Goal: Contribute content

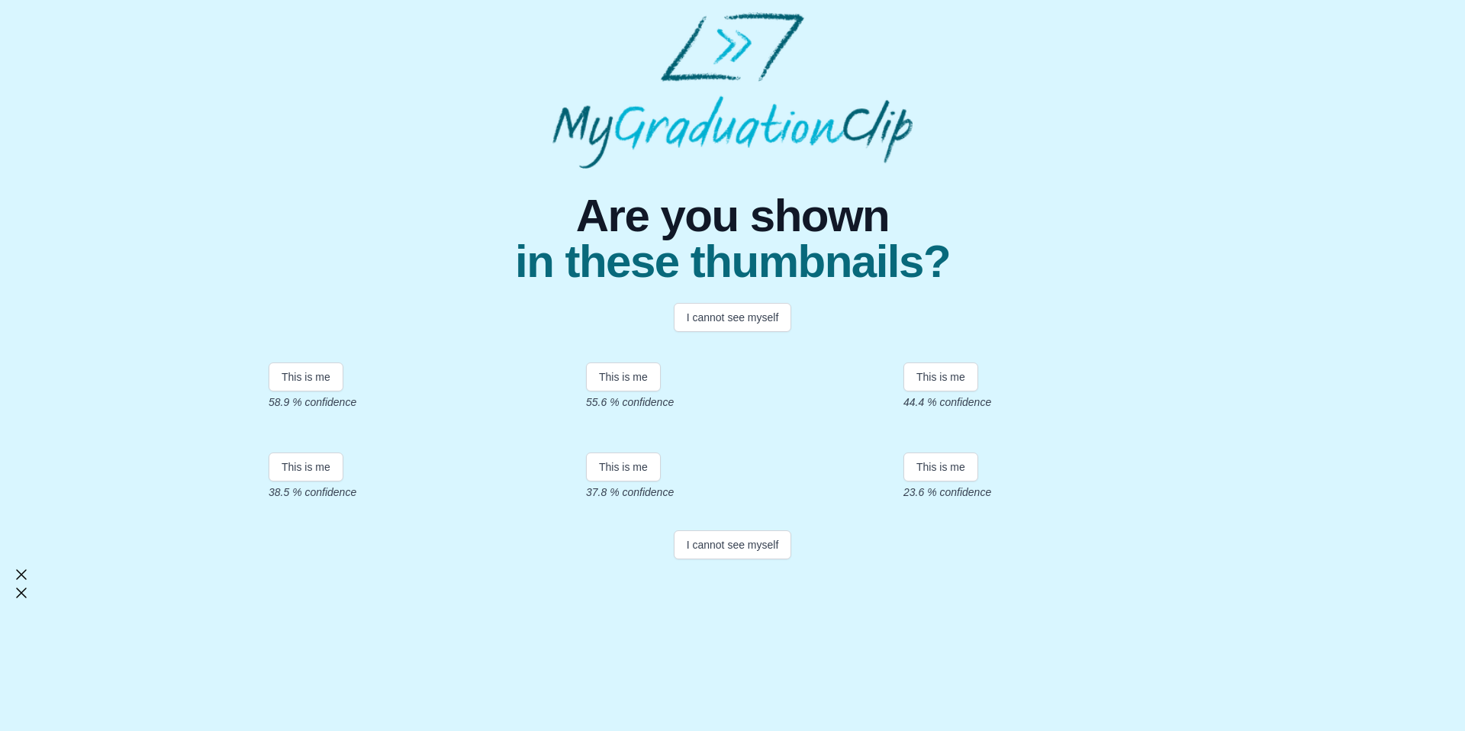
scroll to position [176, 0]
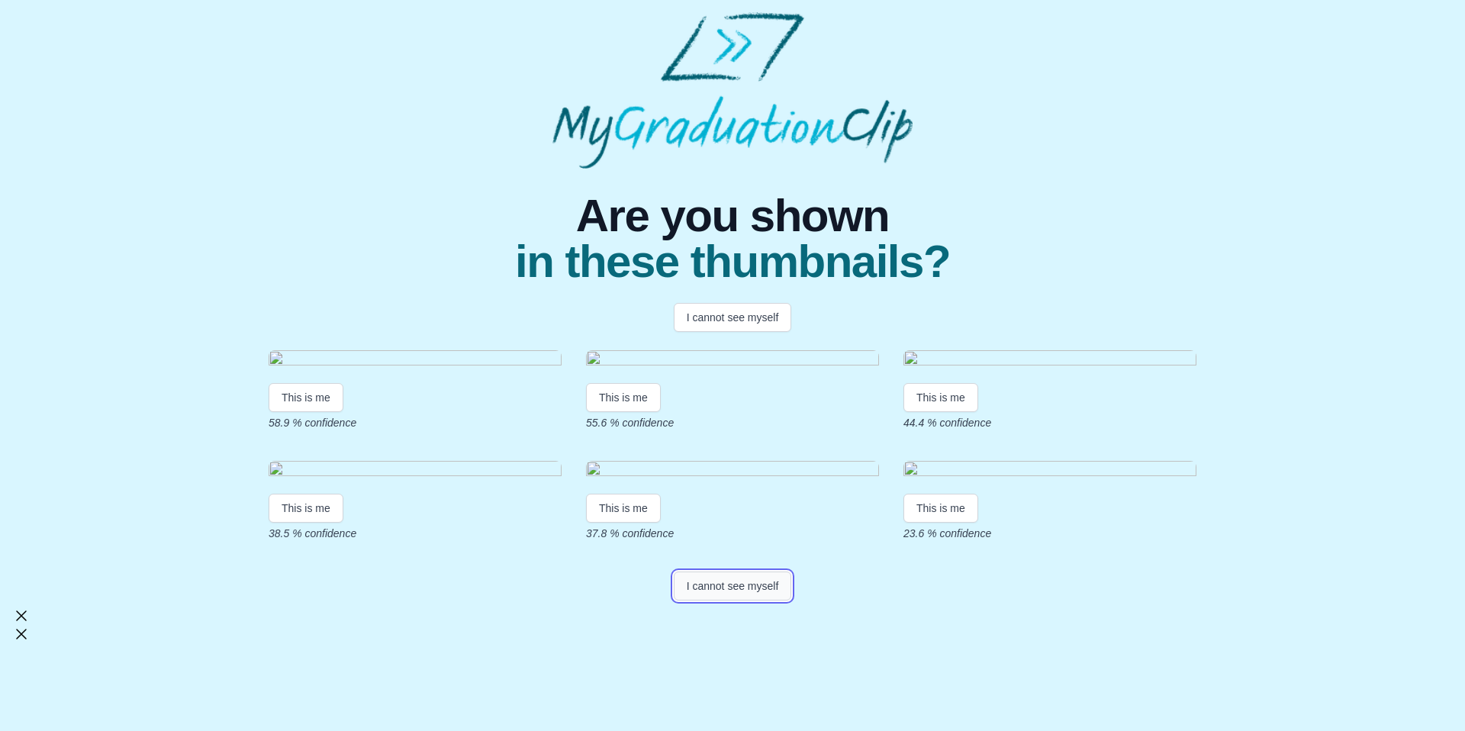
click at [745, 601] on button "I cannot see myself" at bounding box center [733, 586] width 118 height 29
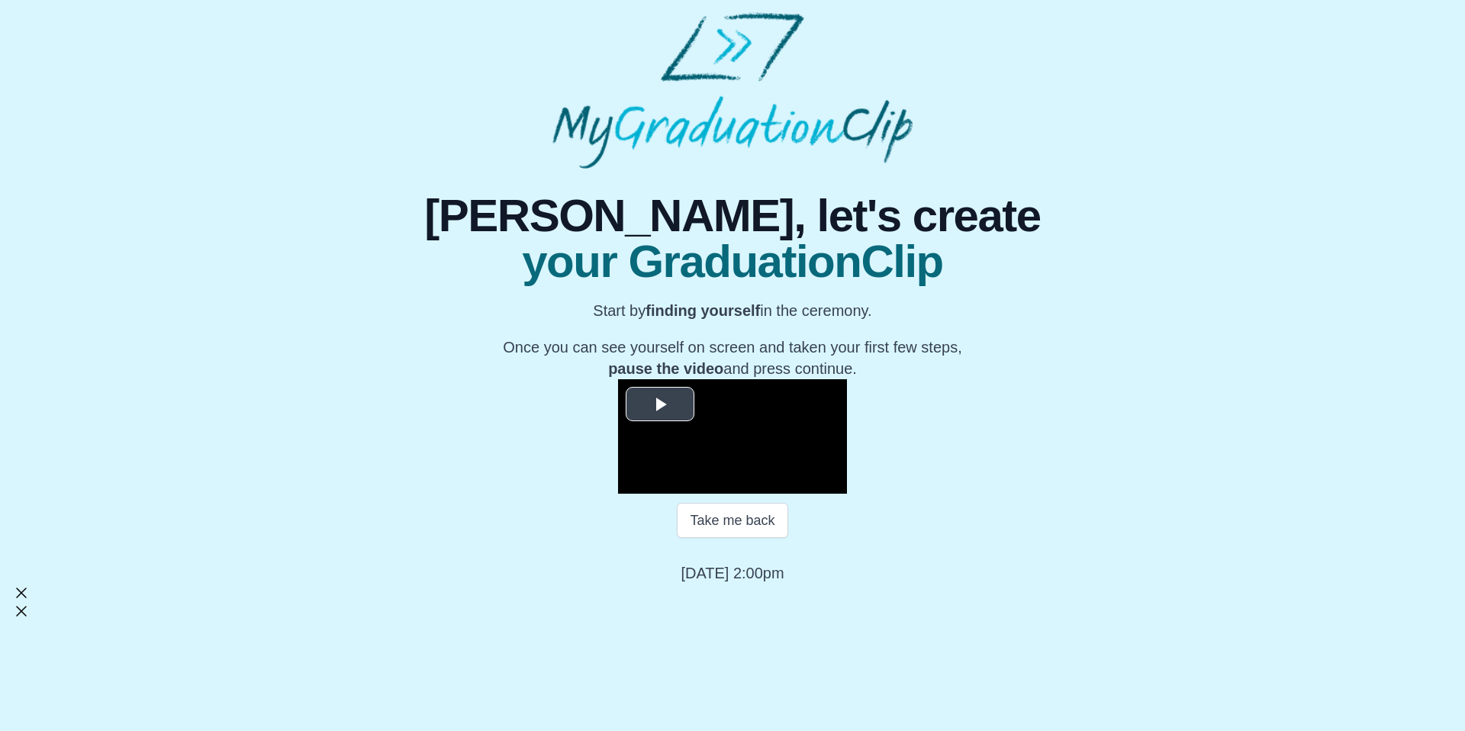
scroll to position [117, 0]
click at [660, 404] on span "Video Player" at bounding box center [660, 404] width 0 height 0
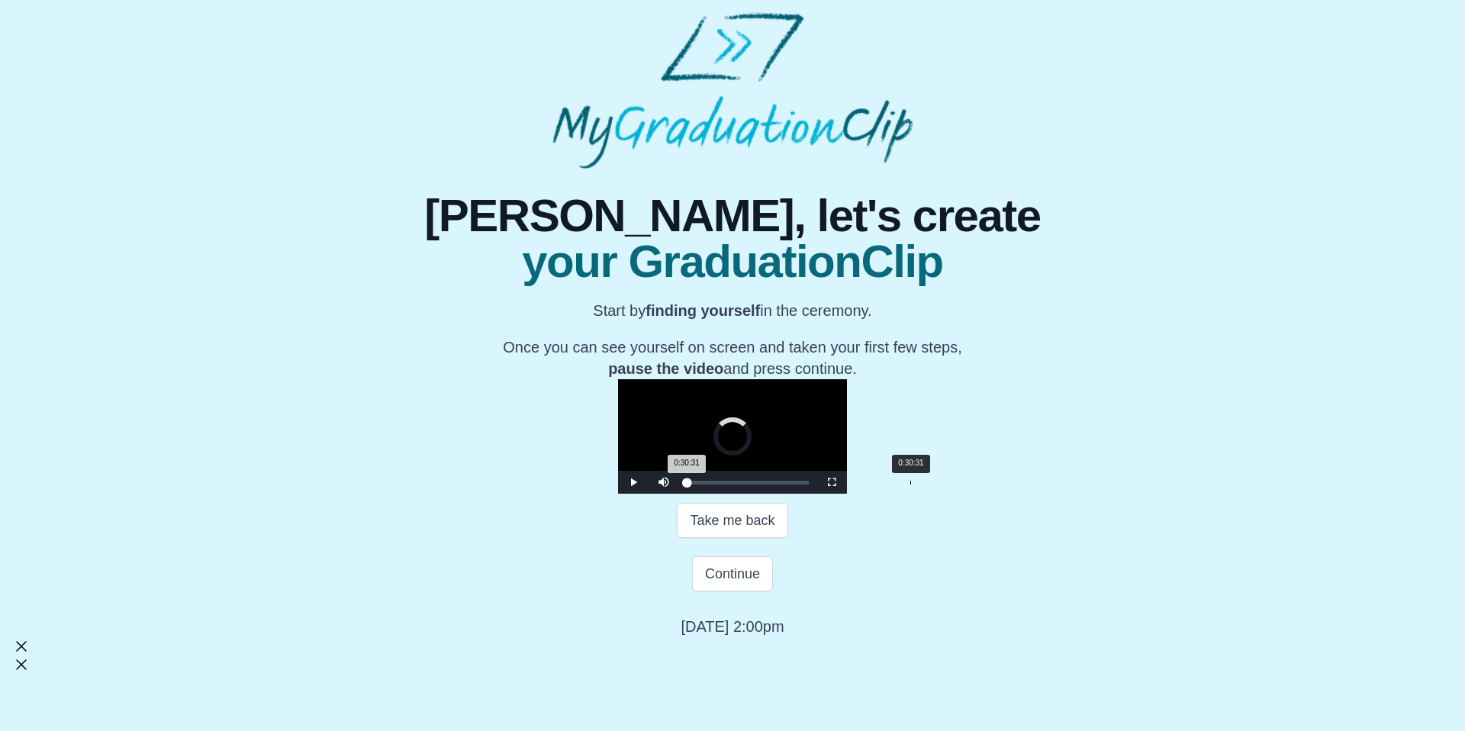
click at [910, 485] on div "0:30:31" at bounding box center [910, 483] width 1 height 4
click at [1013, 485] on div "0:44:35" at bounding box center [1013, 483] width 1 height 4
click at [1071, 485] on div "0:52:23" at bounding box center [1071, 483] width 1 height 4
click at [1094, 485] on div "0:55:31" at bounding box center [1094, 483] width 1 height 4
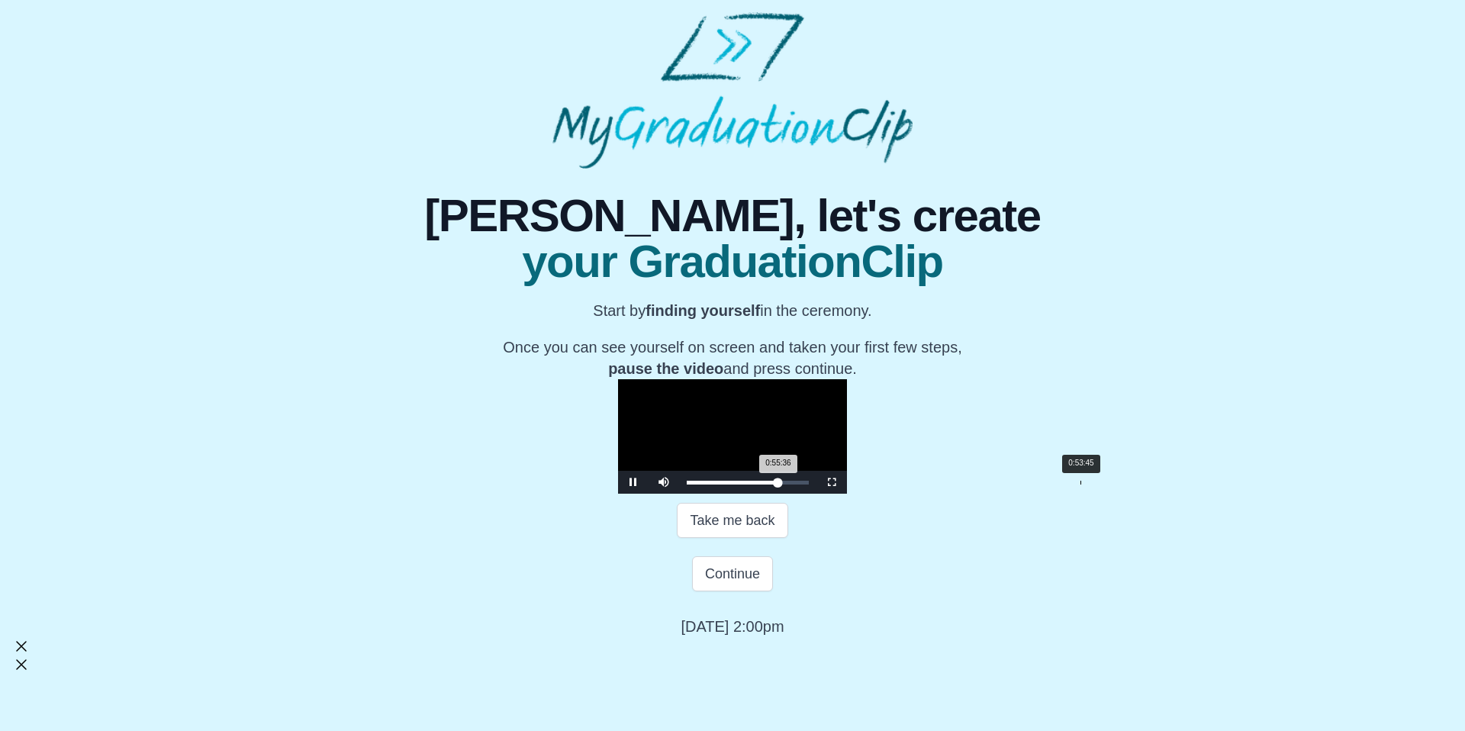
click at [817, 494] on div "Loaded : 0% 0:53:45 0:55:36 Progress : 0%" at bounding box center [747, 482] width 137 height 23
click at [1071, 485] on div "0:52:23" at bounding box center [1071, 483] width 1 height 4
click at [832, 482] on span "Video Player" at bounding box center [832, 482] width 0 height 0
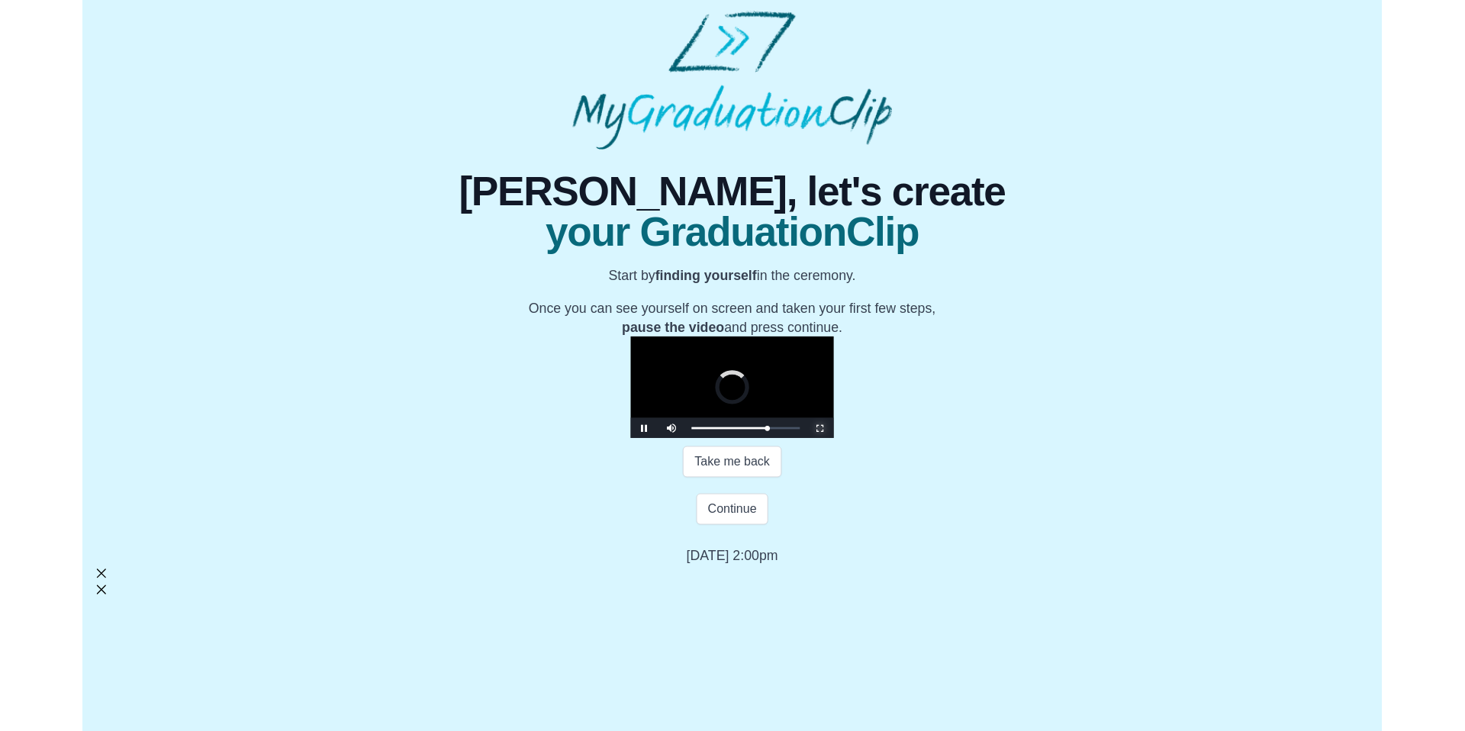
scroll to position [0, 0]
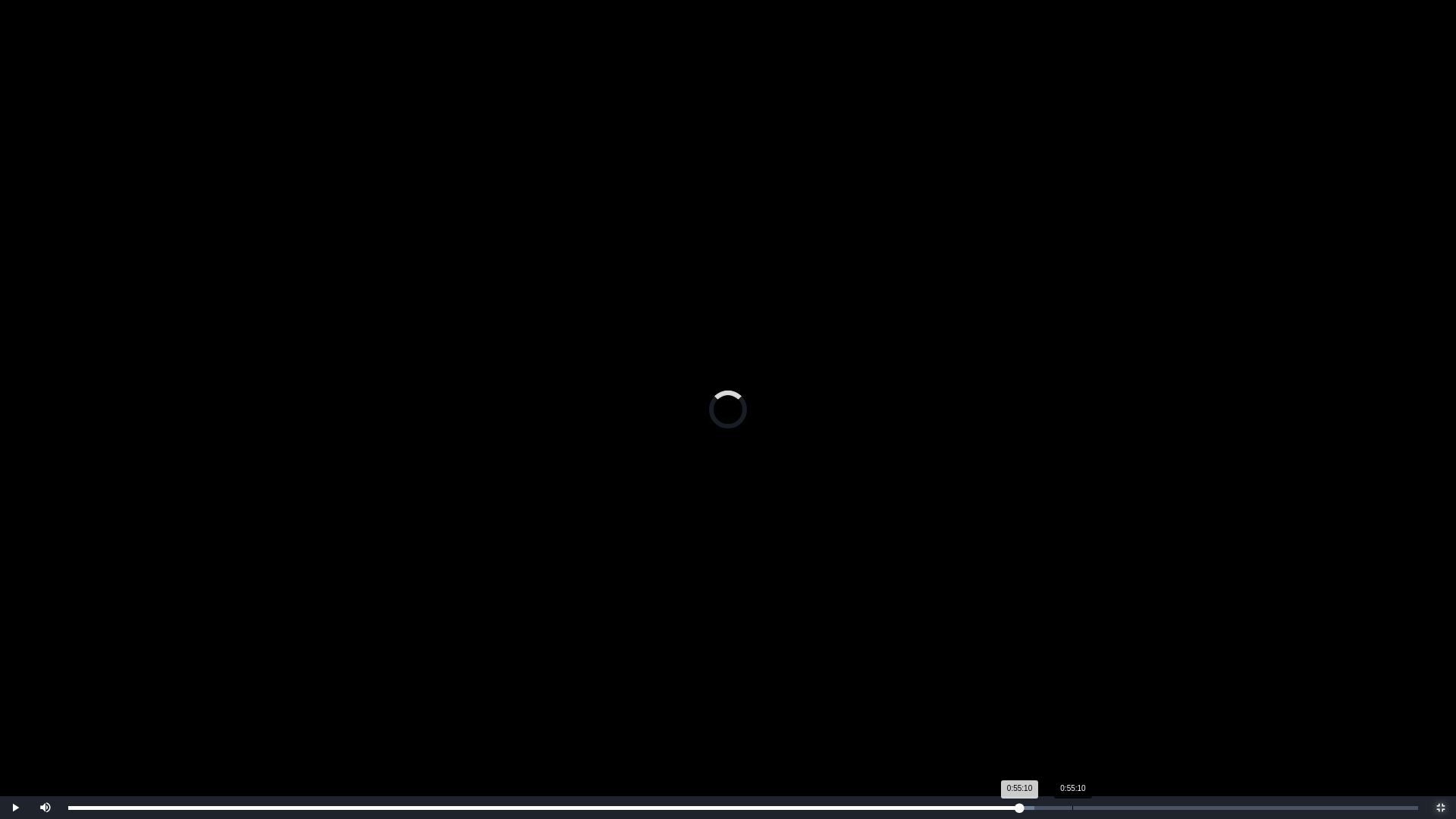
click at [1072, 726] on div "Loaded : 0% 0:55:10 0:55:10 Progress : 0%" at bounding box center [743, 807] width 1366 height 23
click at [1087, 726] on div "Loaded : 0% 0:55:17 0:55:11 Progress : 0%" at bounding box center [743, 807] width 1366 height 23
click at [1106, 726] on div "Loaded : 0% 0:56:50 0:55:58 Progress : 0%" at bounding box center [743, 808] width 1350 height 4
click at [1135, 726] on div "0:58:35" at bounding box center [1135, 808] width 1 height 4
click at [1146, 726] on div "Loaded : 0% 0:59:12 0:58:36 Progress : 0%" at bounding box center [743, 807] width 1366 height 23
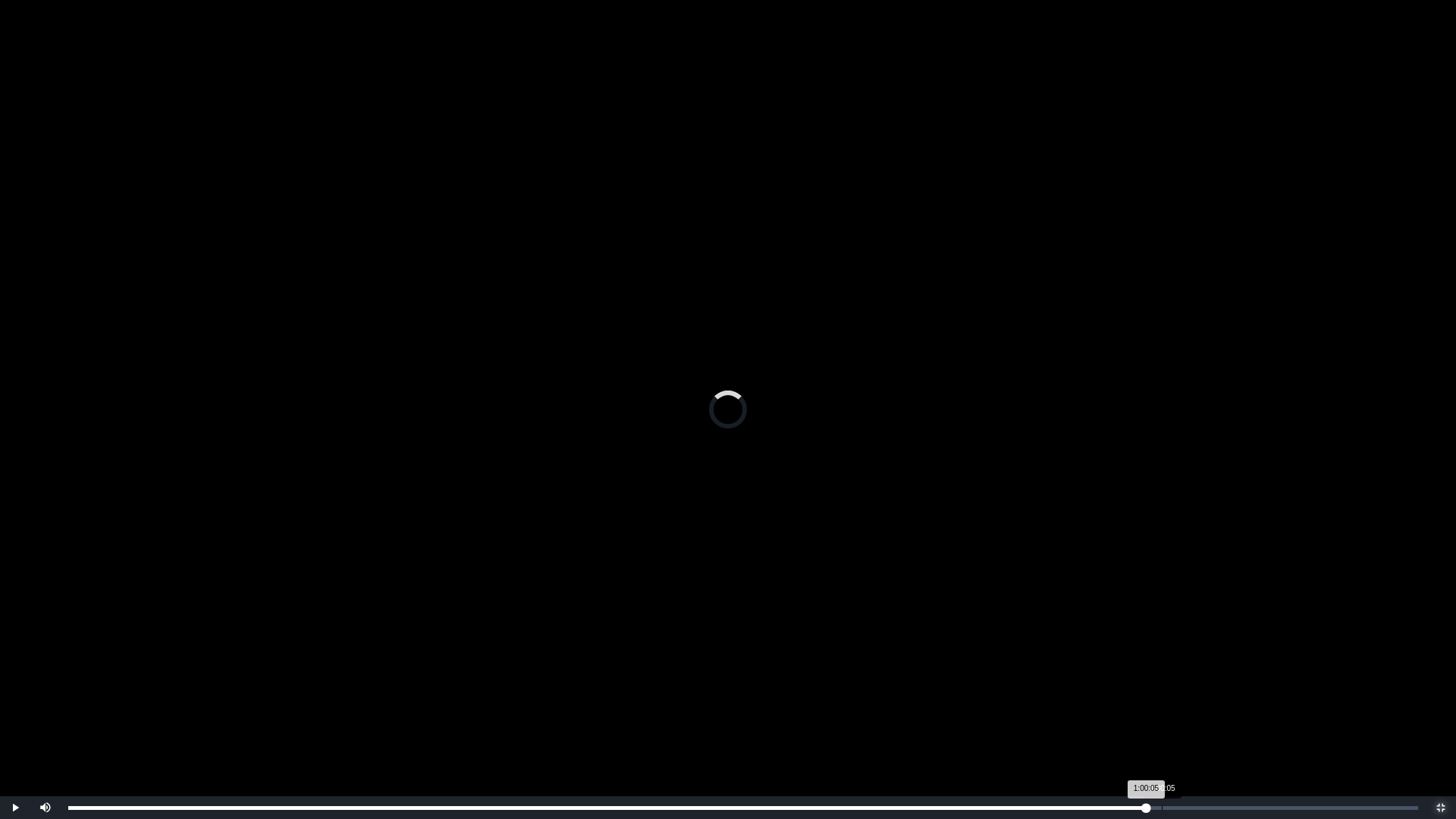
click at [1162, 726] on div "1:00:05" at bounding box center [1162, 808] width 1 height 4
click at [1180, 726] on div "Loaded : 0% 1:00:37 1:00:05 Progress : 0%" at bounding box center [743, 808] width 1350 height 4
click at [1174, 726] on div "1:01:03 Progress : 0%" at bounding box center [624, 808] width 1111 height 4
click at [1198, 726] on div "1:02:02" at bounding box center [1198, 808] width 1 height 4
click at [1215, 726] on div "Loaded : 0% 1:02:02 1:02:02 Progress : 0%" at bounding box center [743, 807] width 1366 height 23
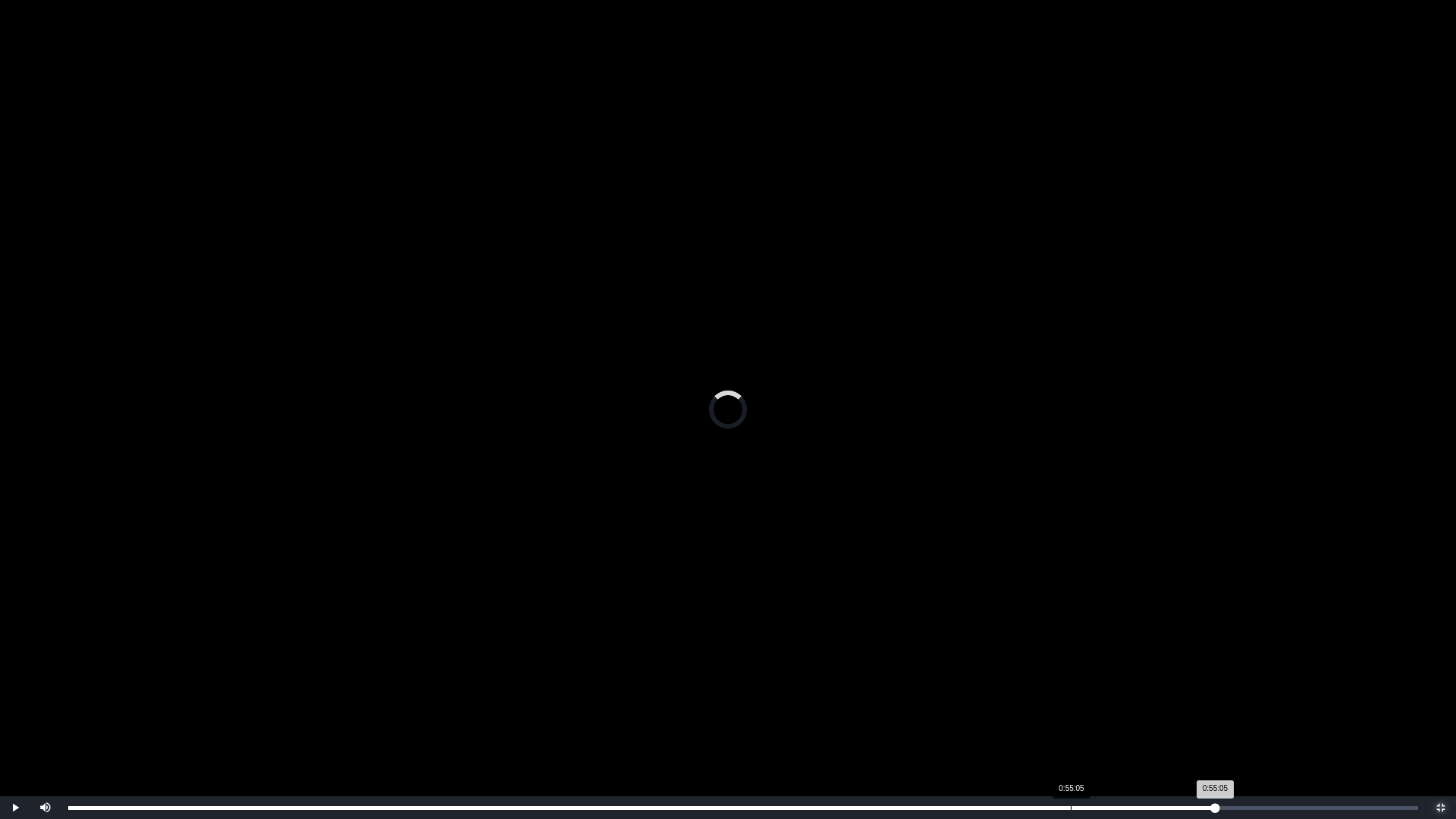
click at [1071, 726] on div "0:55:05" at bounding box center [1071, 808] width 1 height 4
click at [994, 726] on div "Loaded : 0% 0:50:50 0:55:05 Progress : 0%" at bounding box center [743, 807] width 1366 height 23
click at [955, 726] on div "Loaded : 0% 0:48:40 0:50:50 Progress : 0%" at bounding box center [743, 807] width 1366 height 23
click at [930, 726] on div "0:47:22" at bounding box center [930, 808] width 1 height 4
click at [936, 726] on div "0:47:40 Progress : 0%" at bounding box center [502, 808] width 868 height 4
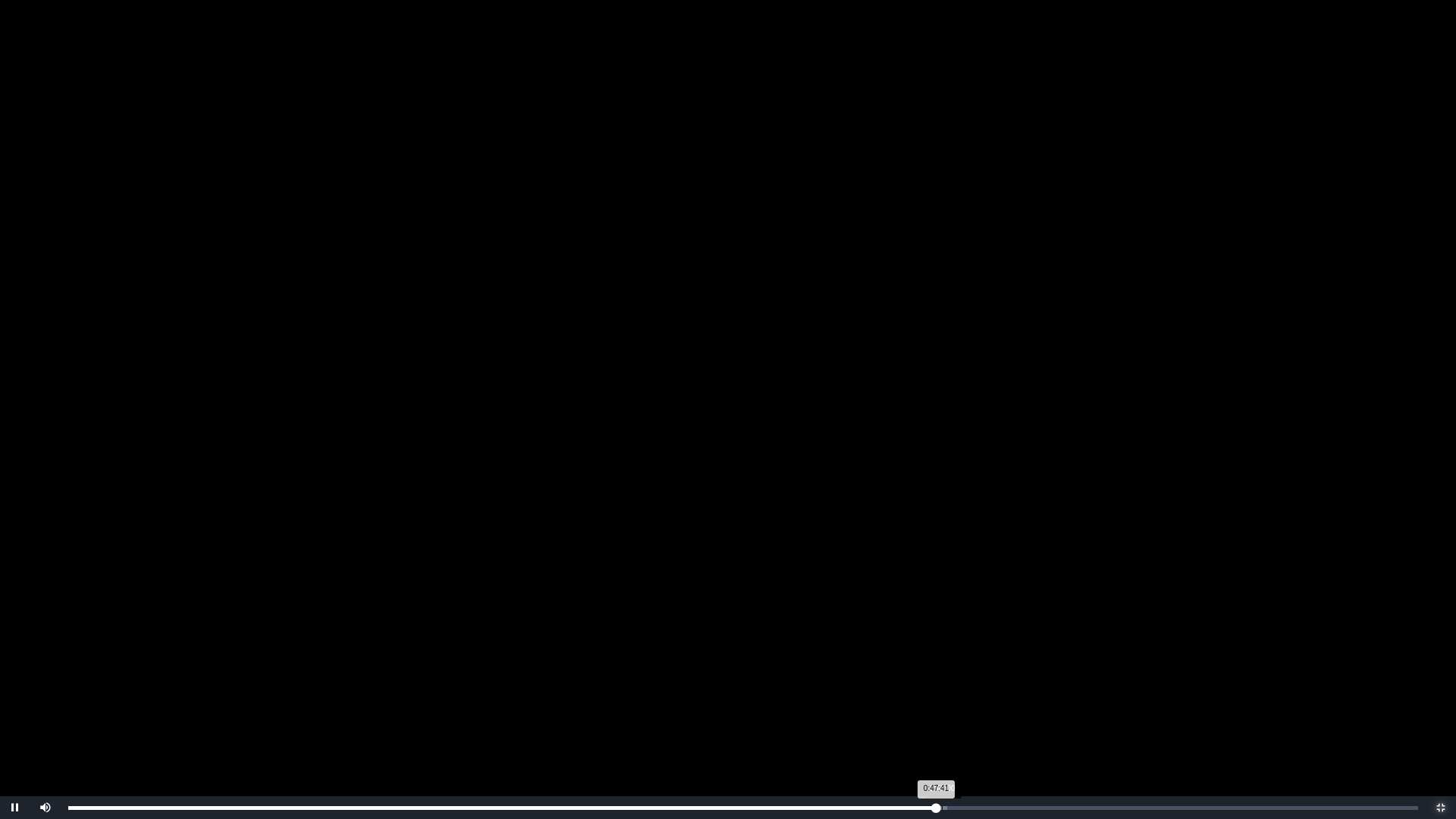
click at [942, 726] on div "Loaded : 0% 0:48:00 0:47:41 Progress : 0%" at bounding box center [743, 808] width 1350 height 4
click at [943, 726] on div "0:48:01 Progress : 0%" at bounding box center [506, 808] width 875 height 4
click at [1056, 726] on div "0:54:17" at bounding box center [1056, 808] width 1 height 4
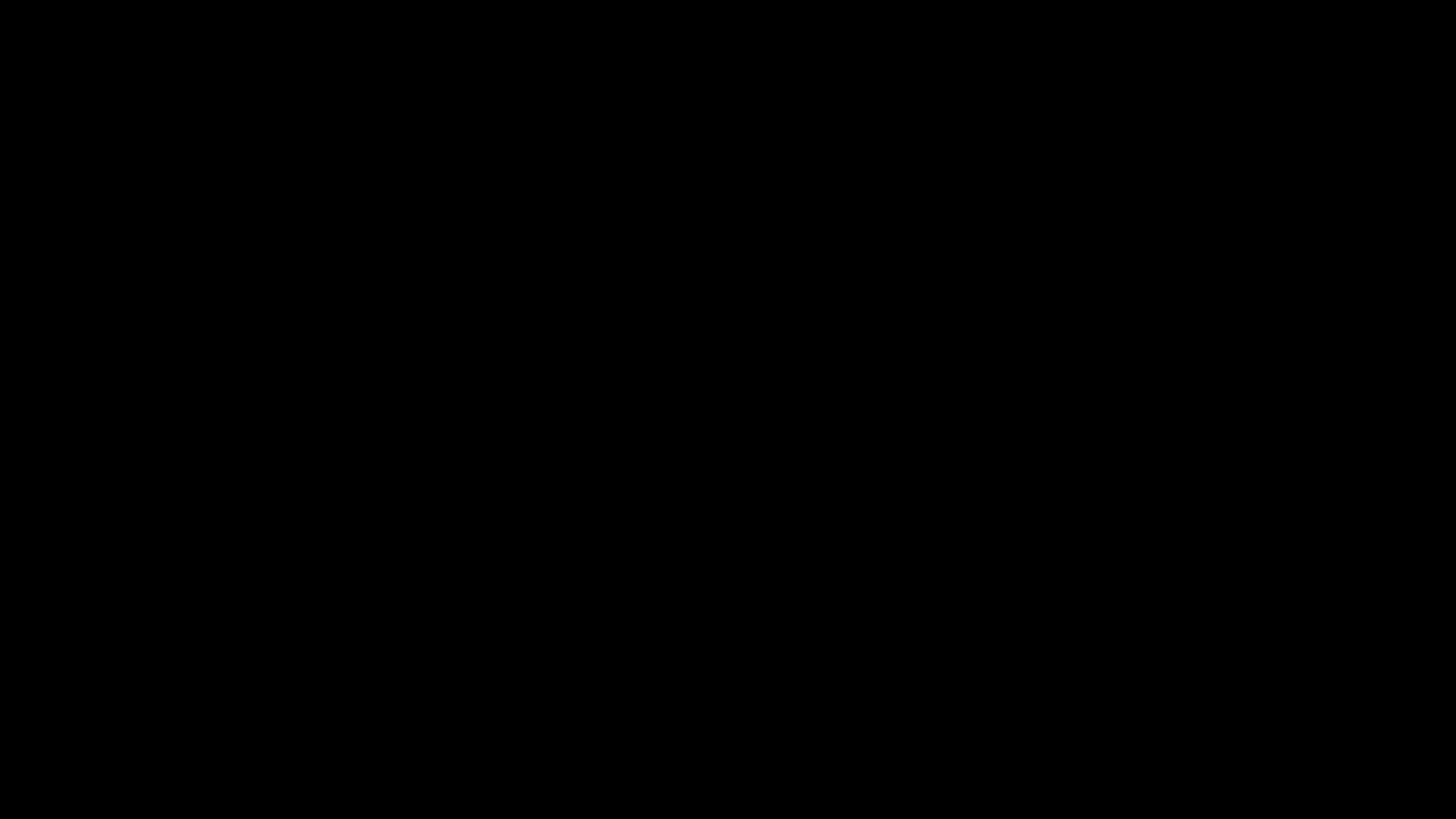
click at [1077, 726] on div "Loaded : 0% 0:55:17 0:54:18 Progress : 0%" at bounding box center [743, 808] width 1350 height 4
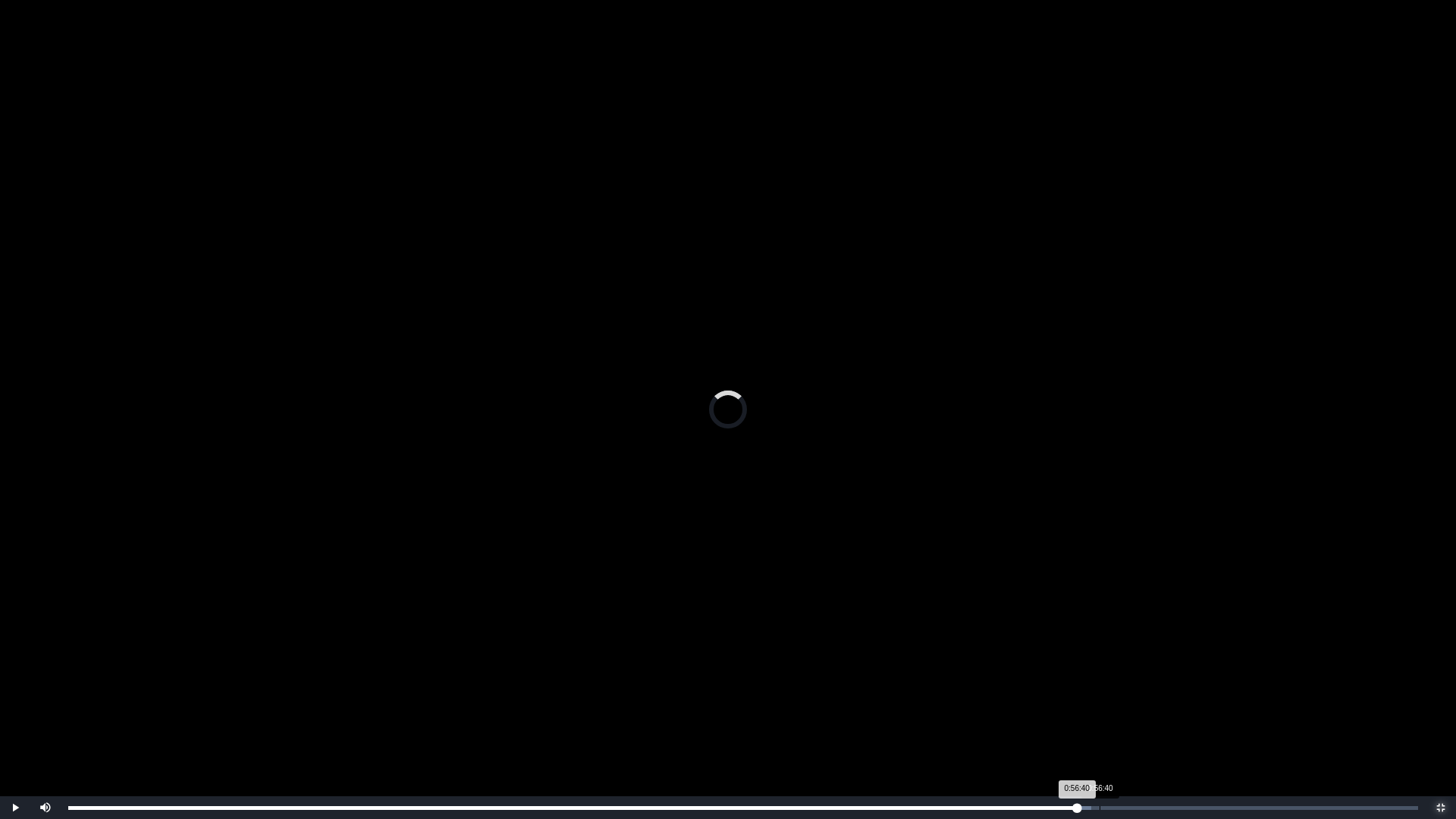
click at [1100, 726] on div "Loaded : 0% 0:56:40 0:56:40 Progress : 0%" at bounding box center [743, 807] width 1366 height 23
click at [1155, 726] on div "Loaded : 0% 0:59:40 0:56:40 Progress : 0%" at bounding box center [743, 807] width 1366 height 23
click at [1170, 726] on div "Loaded : 0% 1:00:30 1:00:30 Progress : 0%" at bounding box center [743, 808] width 1350 height 4
click at [1193, 726] on div "Loaded : 0% 1:00:45 1:00:30 Progress : 0%" at bounding box center [743, 808] width 1350 height 4
click at [1217, 726] on div "Loaded : 0% 1:02:52 1:01:47 Progress : 0%" at bounding box center [743, 808] width 1350 height 4
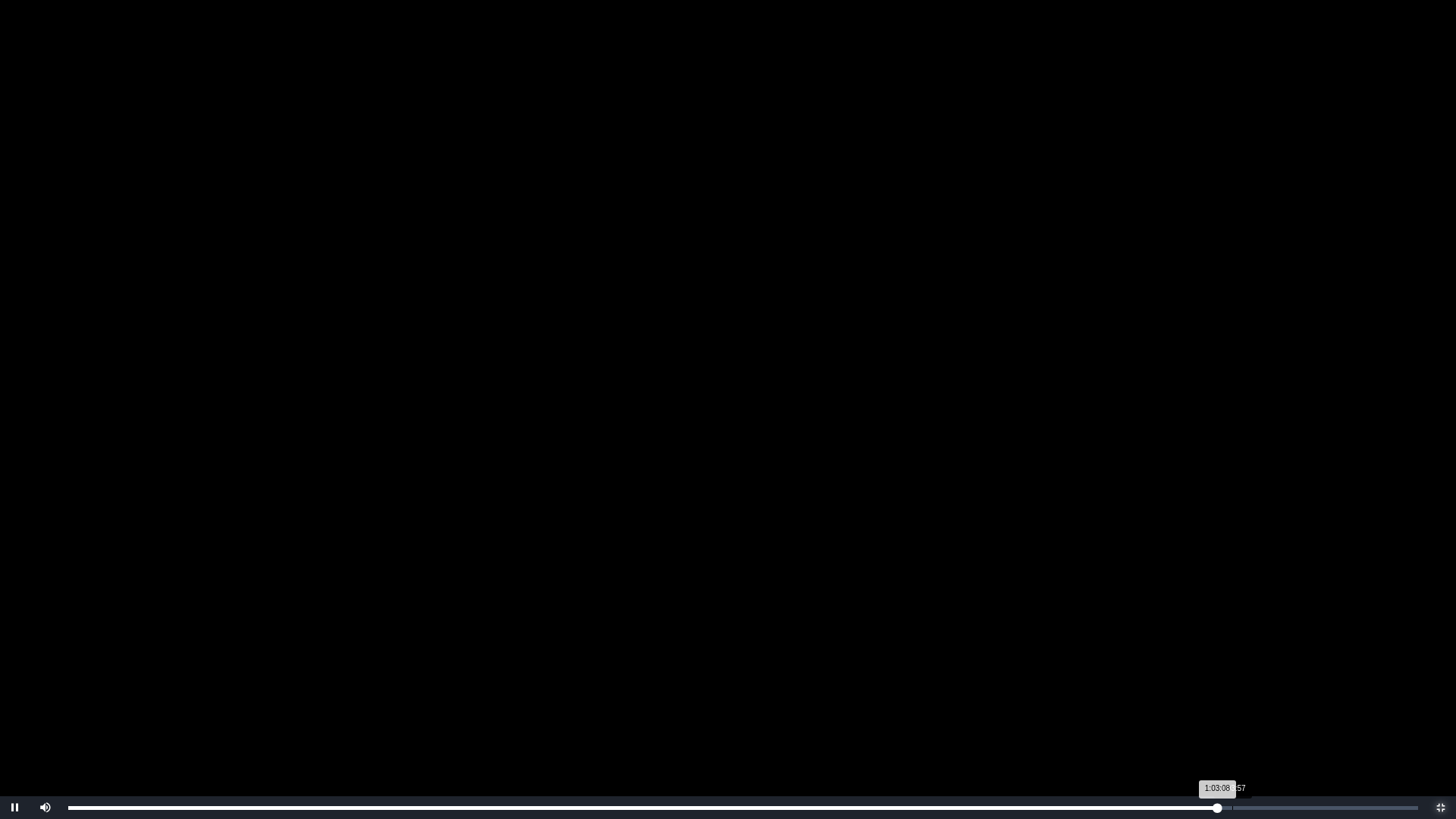
click at [1233, 726] on div "1:03:57" at bounding box center [1232, 808] width 1 height 4
click at [1257, 726] on div "1:05:17" at bounding box center [1257, 808] width 1 height 4
click at [1260, 726] on div "1:05:25" at bounding box center [1259, 808] width 1 height 4
click at [1270, 726] on div "1:06:00" at bounding box center [1270, 808] width 1 height 4
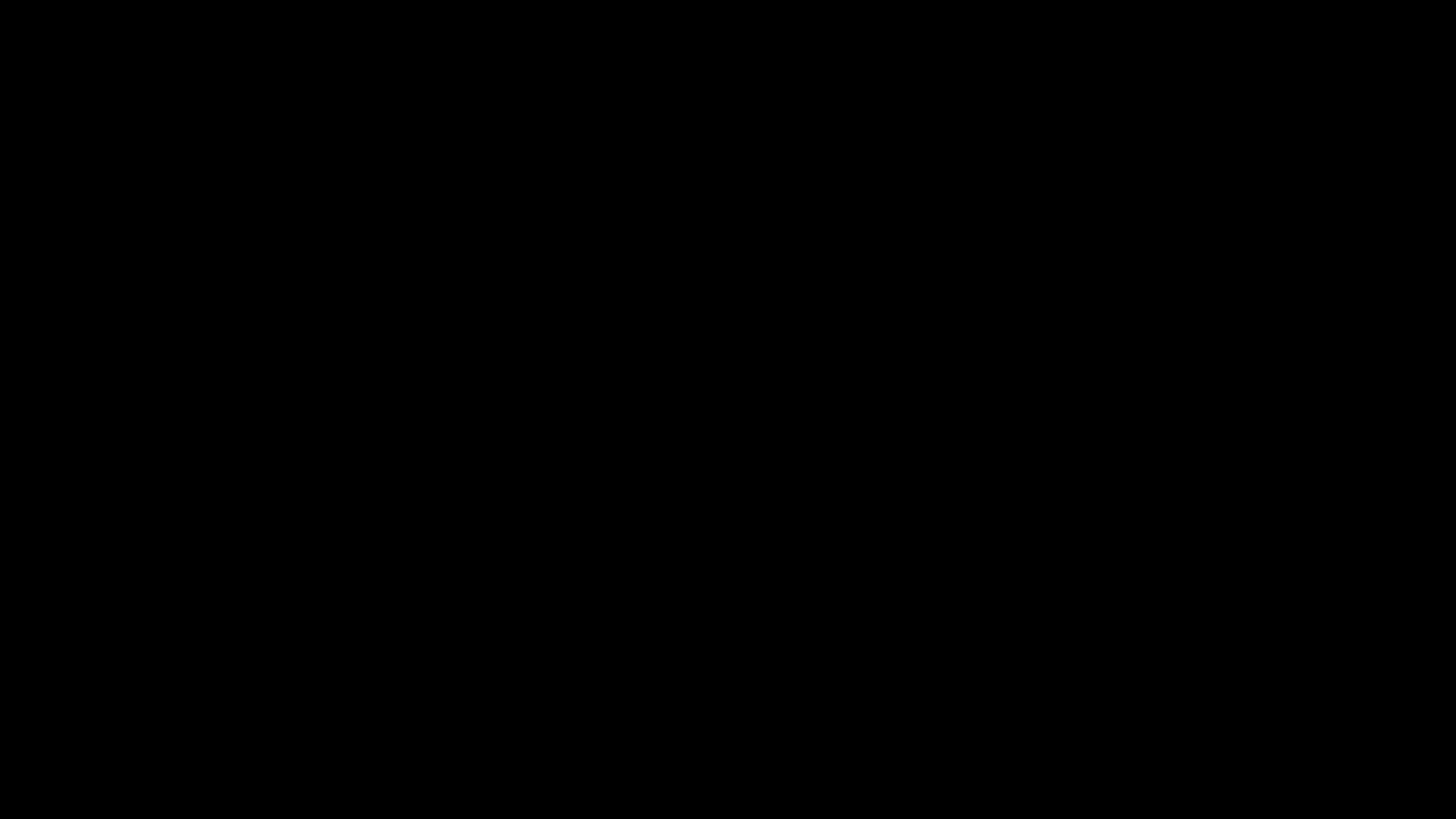
click at [1266, 726] on div "1:05:59 Progress : 0%" at bounding box center [669, 808] width 1202 height 4
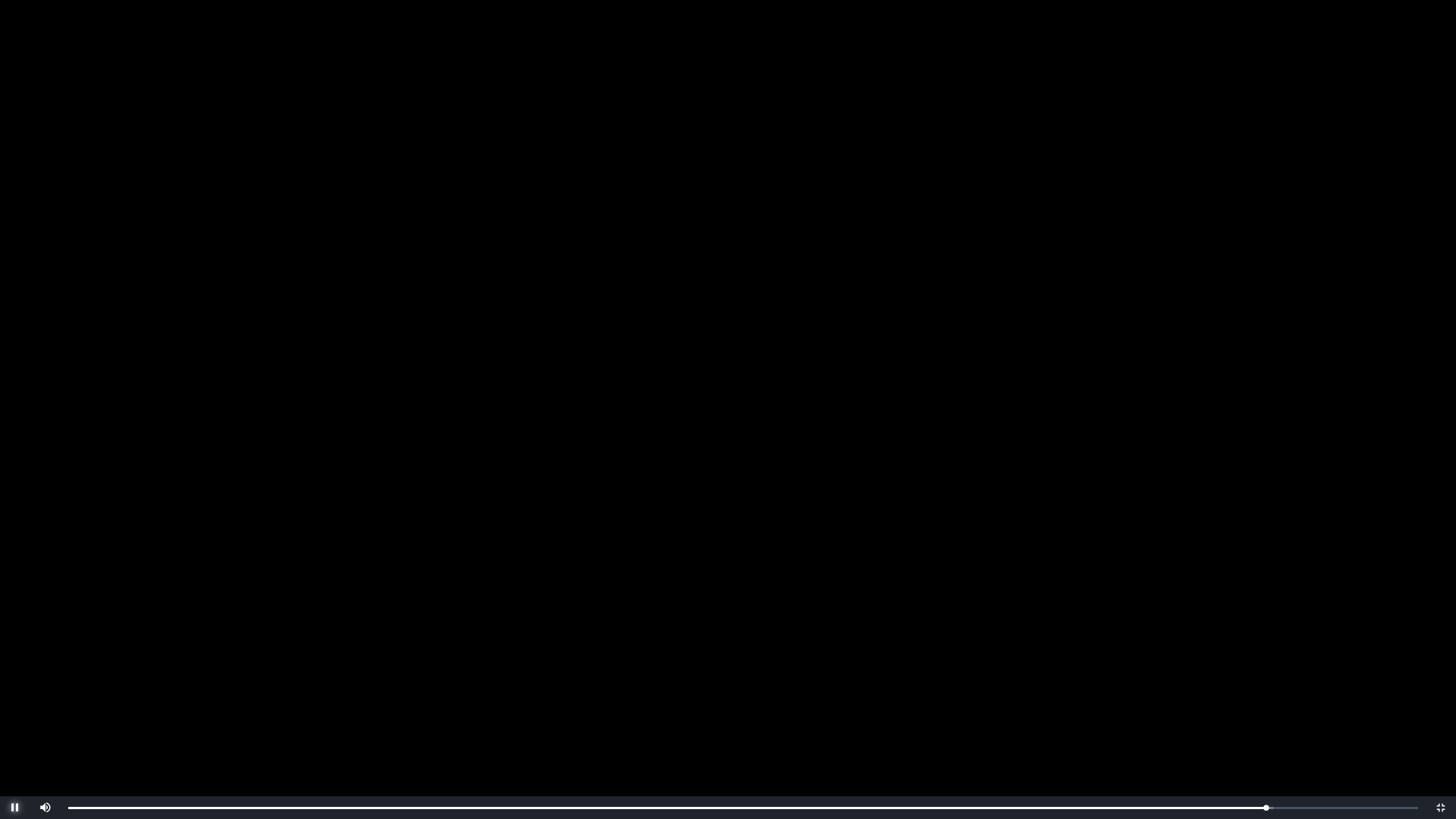
click at [15, 726] on span "Video Player" at bounding box center [15, 808] width 0 height 0
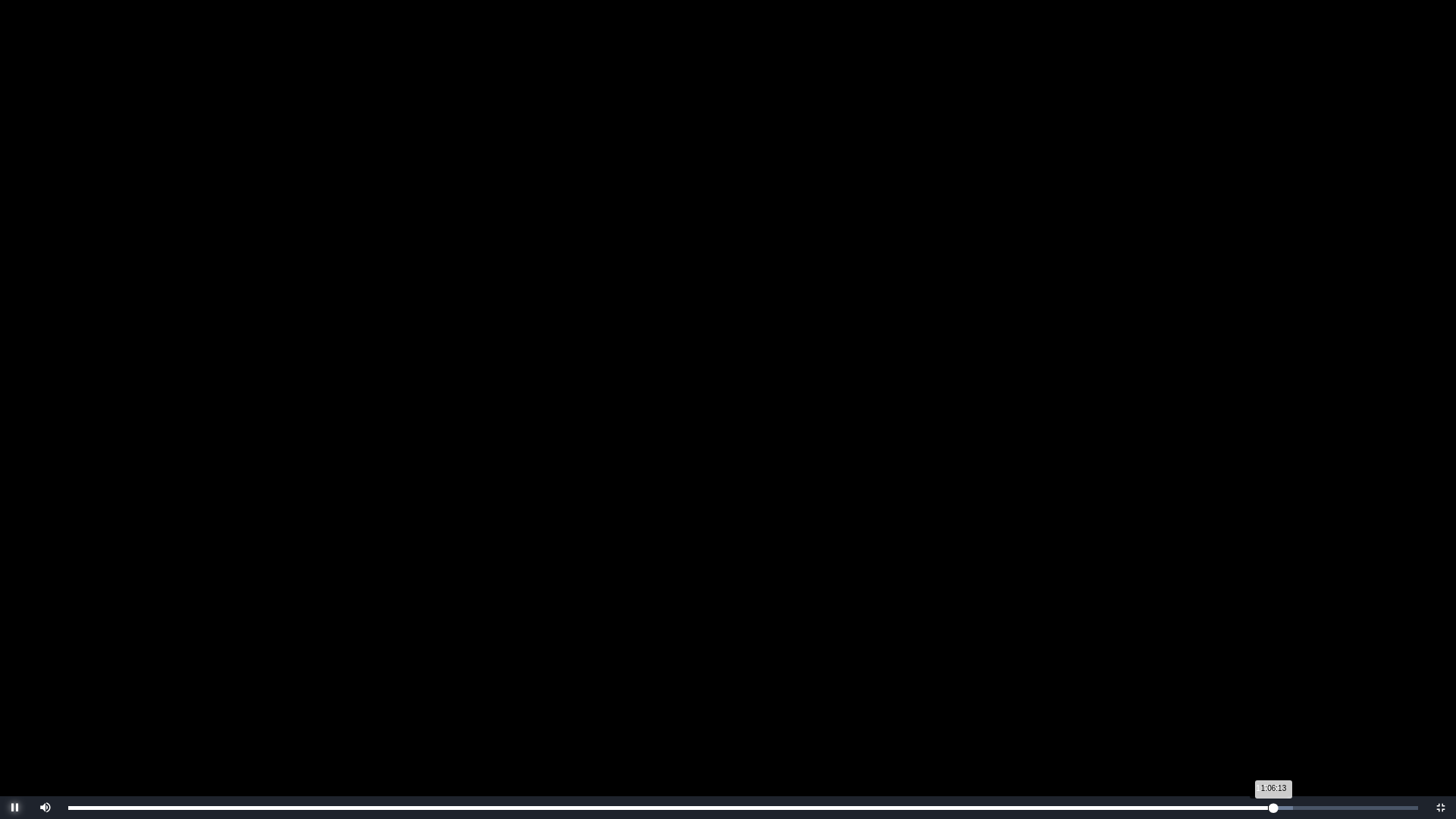
click at [1266, 726] on div "Loaded : 0% 1:05:55 1:06:13 Progress : 0%" at bounding box center [743, 807] width 1366 height 23
click at [1263, 726] on div "1:05:49 Progress : 0%" at bounding box center [668, 808] width 1199 height 4
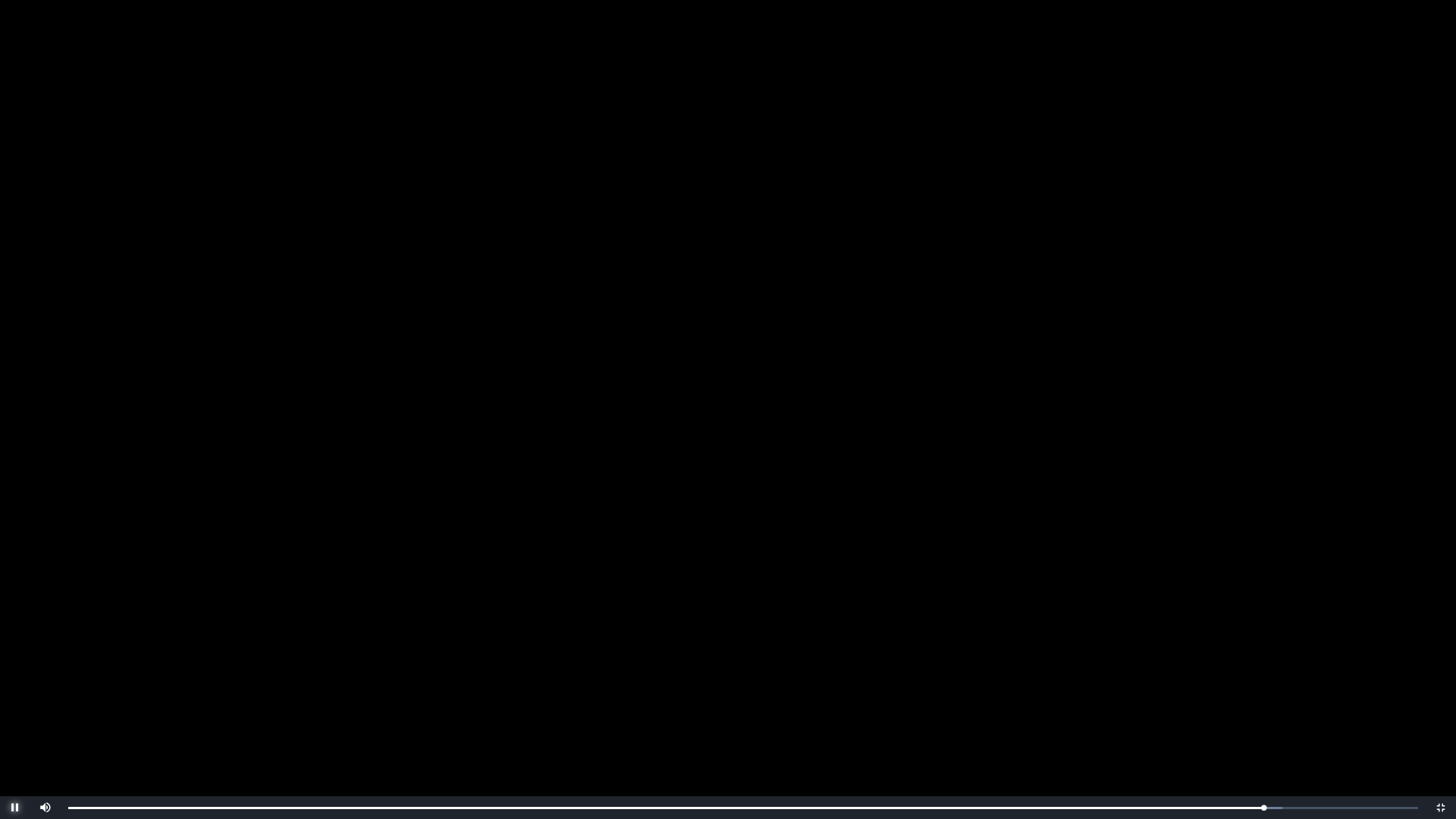
click at [15, 726] on span "Video Player" at bounding box center [15, 808] width 0 height 0
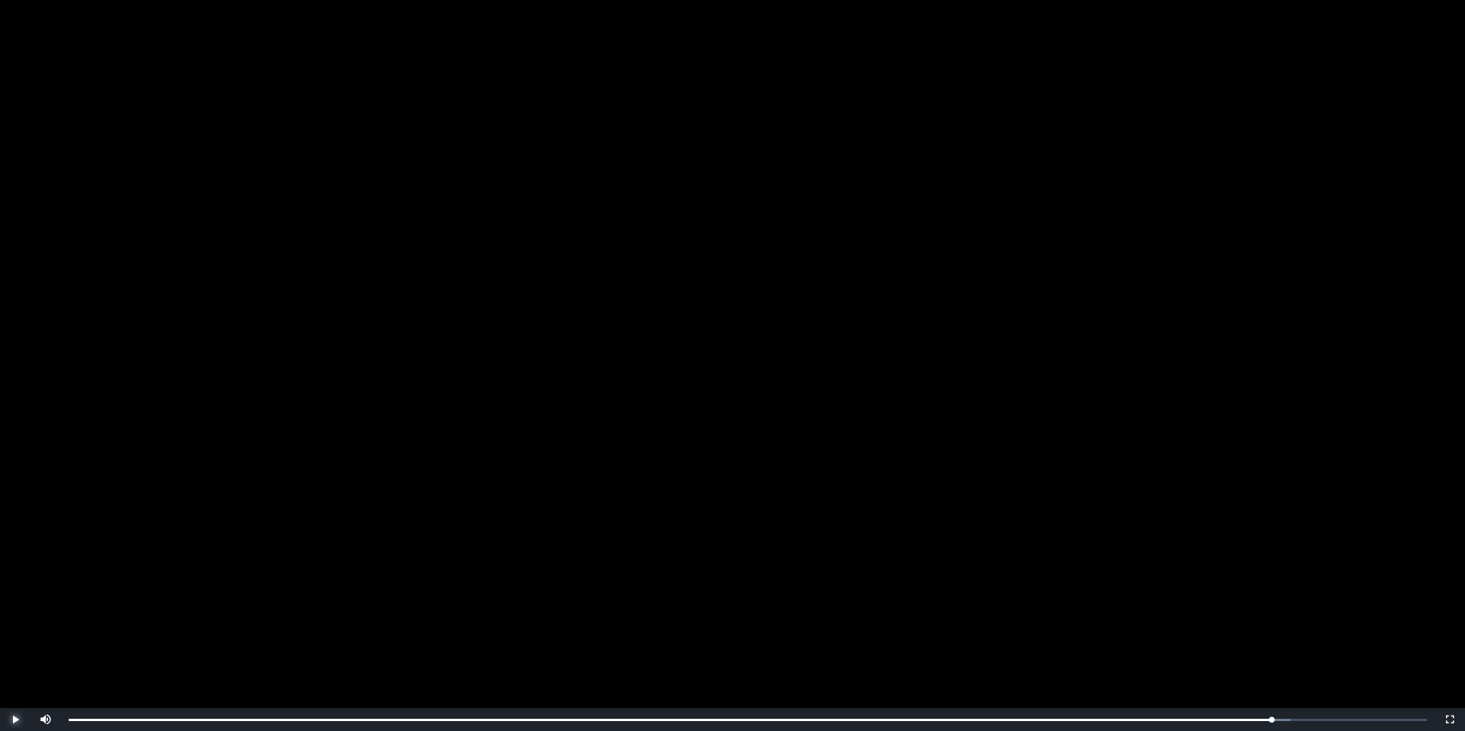
scroll to position [165, 0]
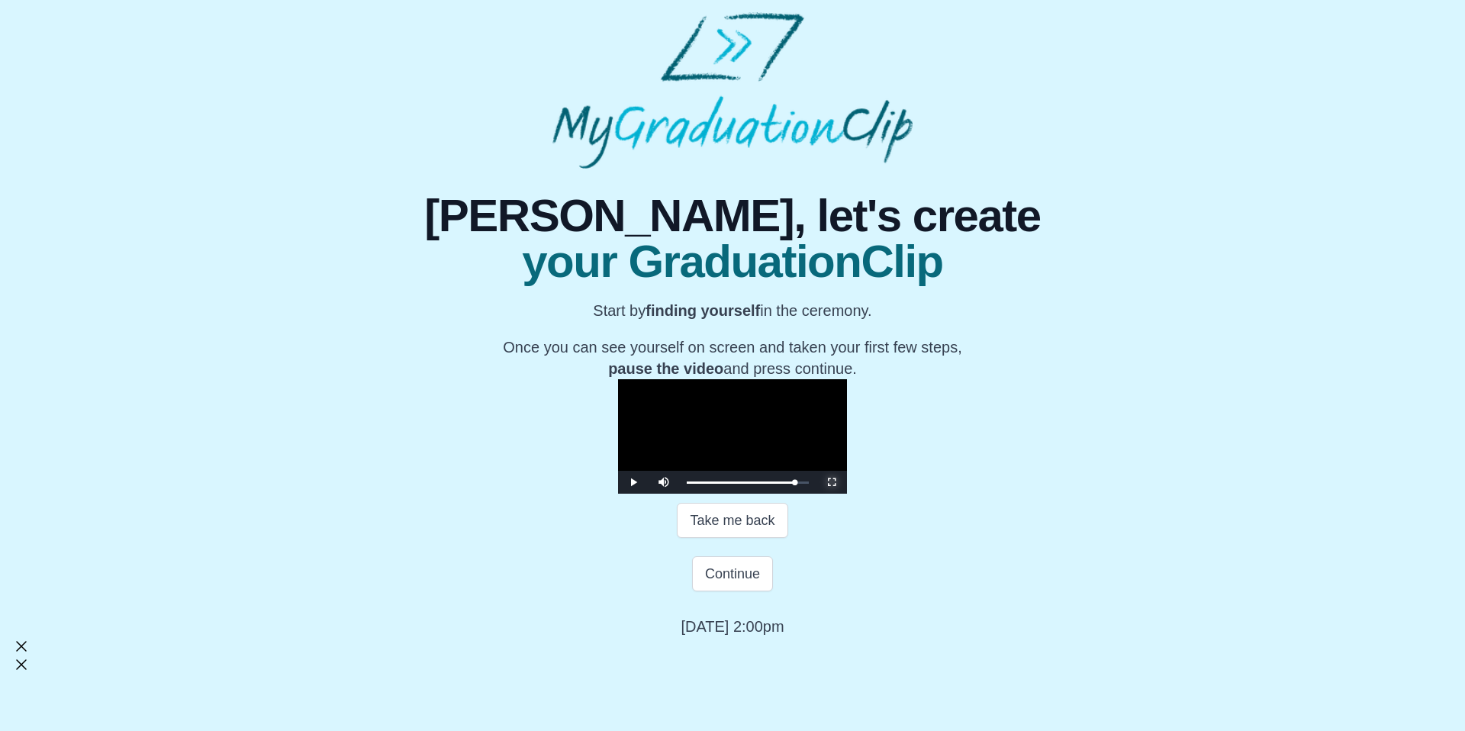
click at [832, 482] on span "Video Player" at bounding box center [832, 482] width 0 height 0
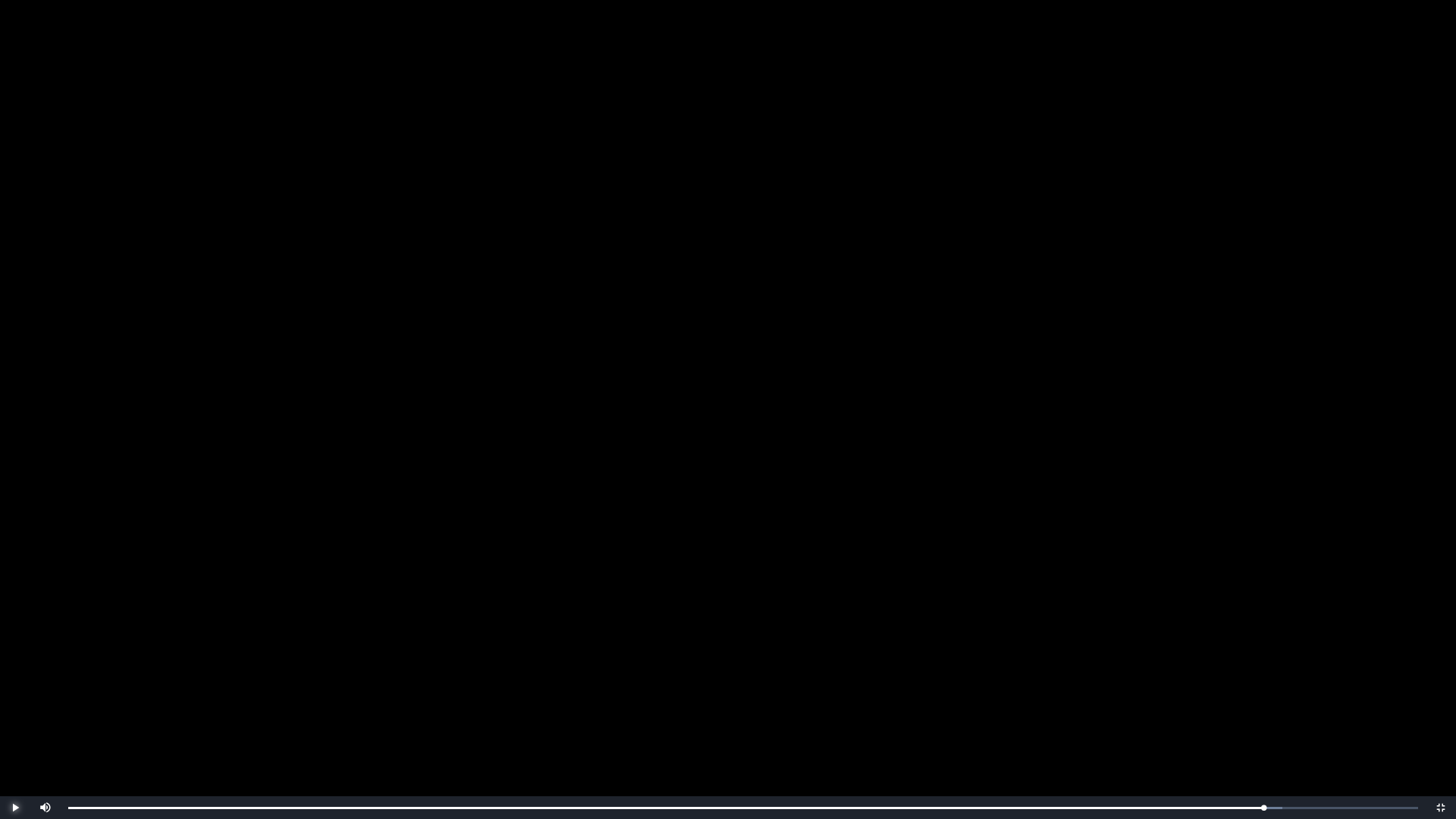
click at [15, 726] on span "Video Player" at bounding box center [15, 808] width 0 height 0
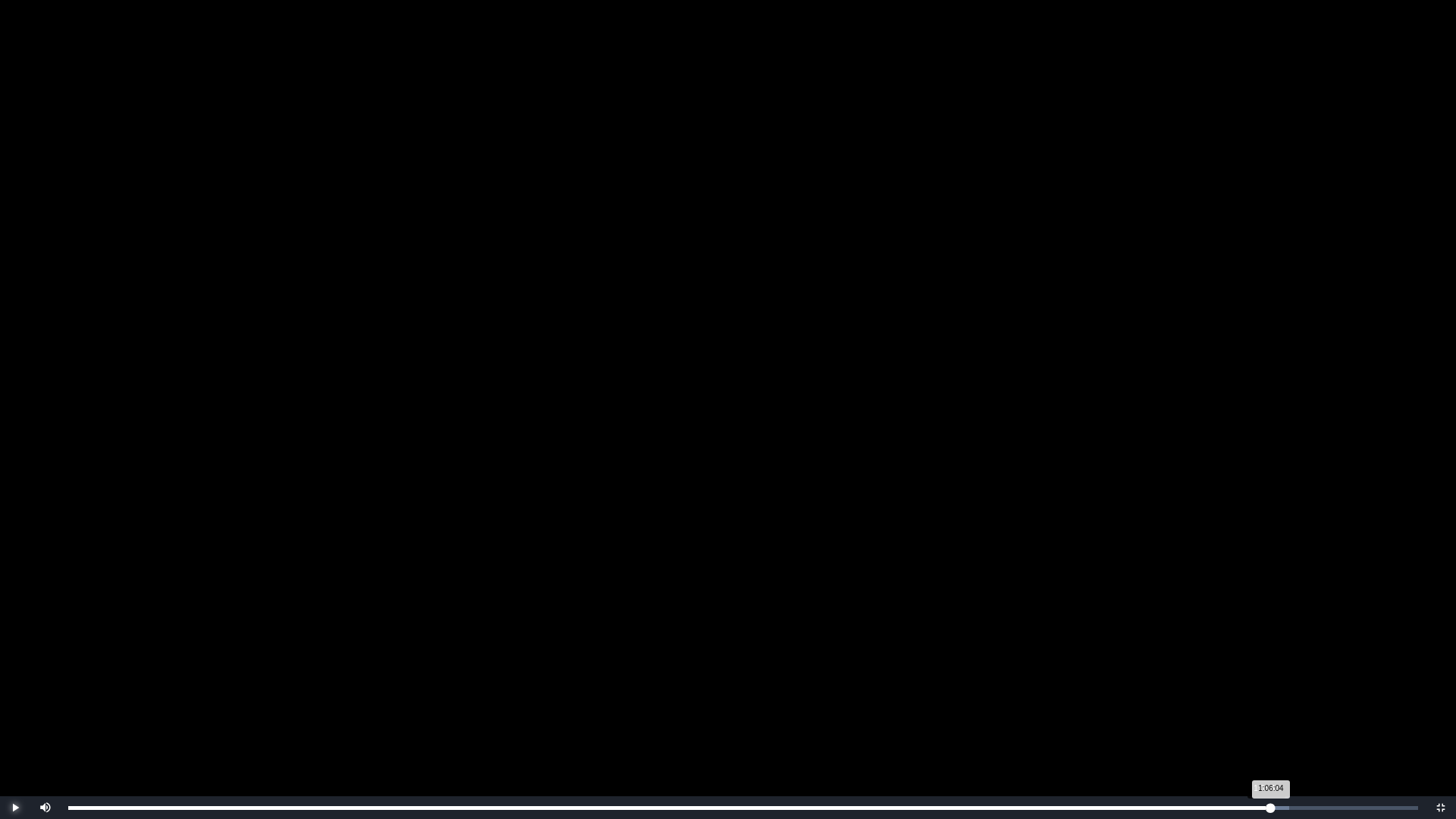
click at [1266, 726] on div "1:06:04 Progress : 0%" at bounding box center [670, 808] width 1203 height 4
click at [1262, 726] on div "1:05:47 Progress : 0%" at bounding box center [667, 808] width 1198 height 4
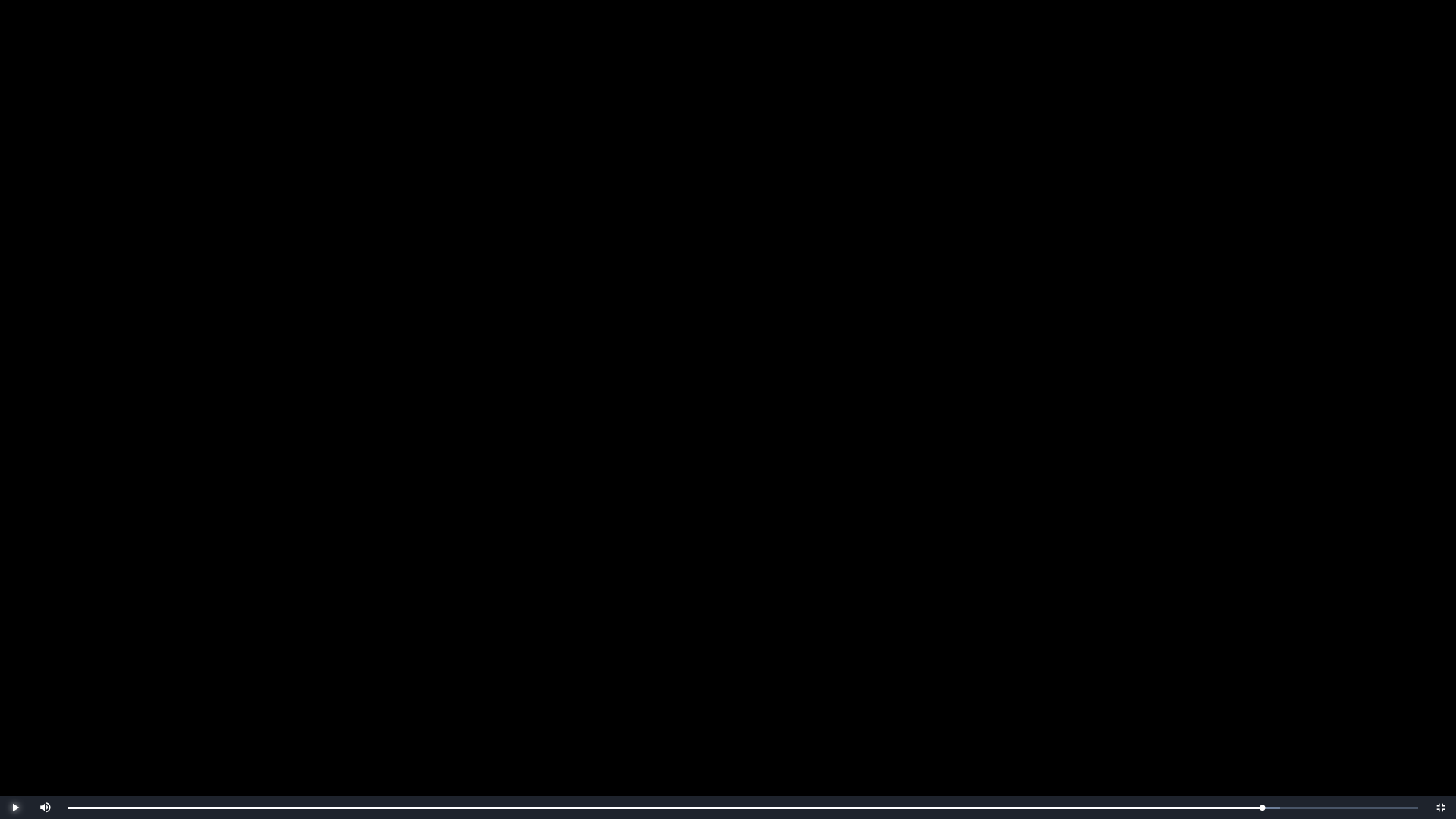
click at [15, 726] on span "Video Player" at bounding box center [15, 808] width 0 height 0
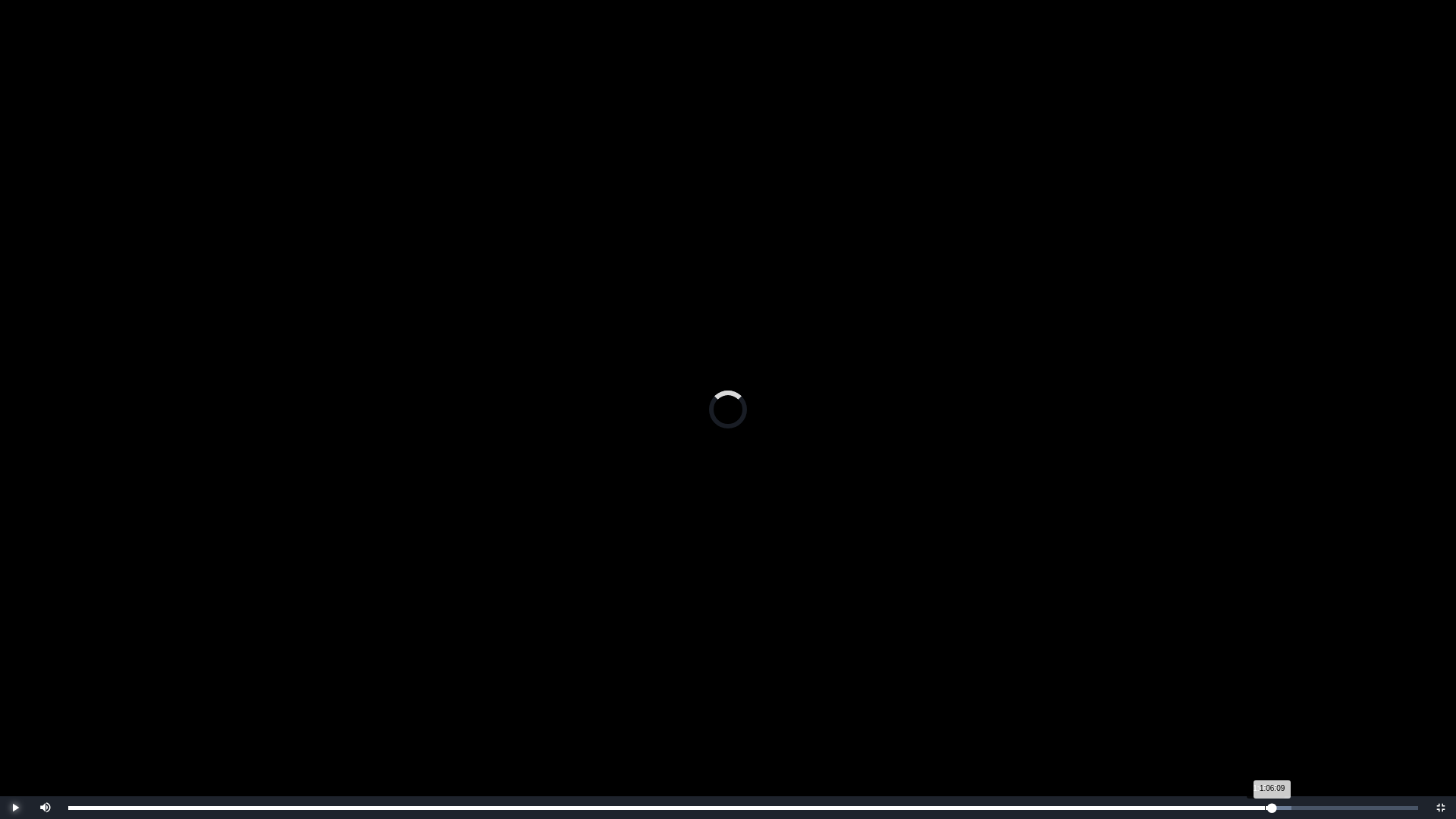
click at [1265, 726] on div "Loaded : 0% 1:05:45 1:06:09 Progress : 0%" at bounding box center [743, 808] width 1350 height 4
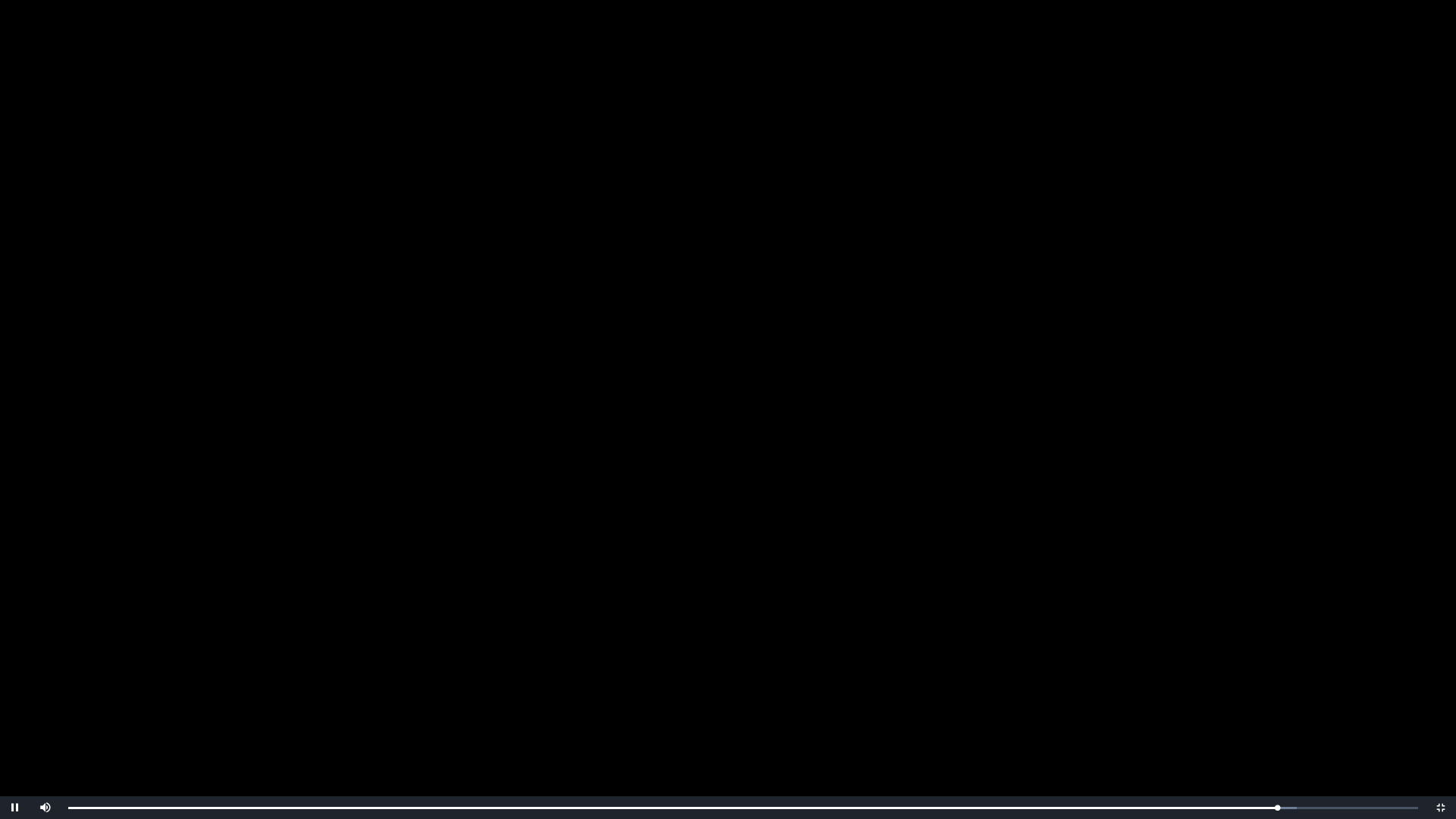
click at [1328, 568] on video "Video Player" at bounding box center [728, 410] width 1456 height 819
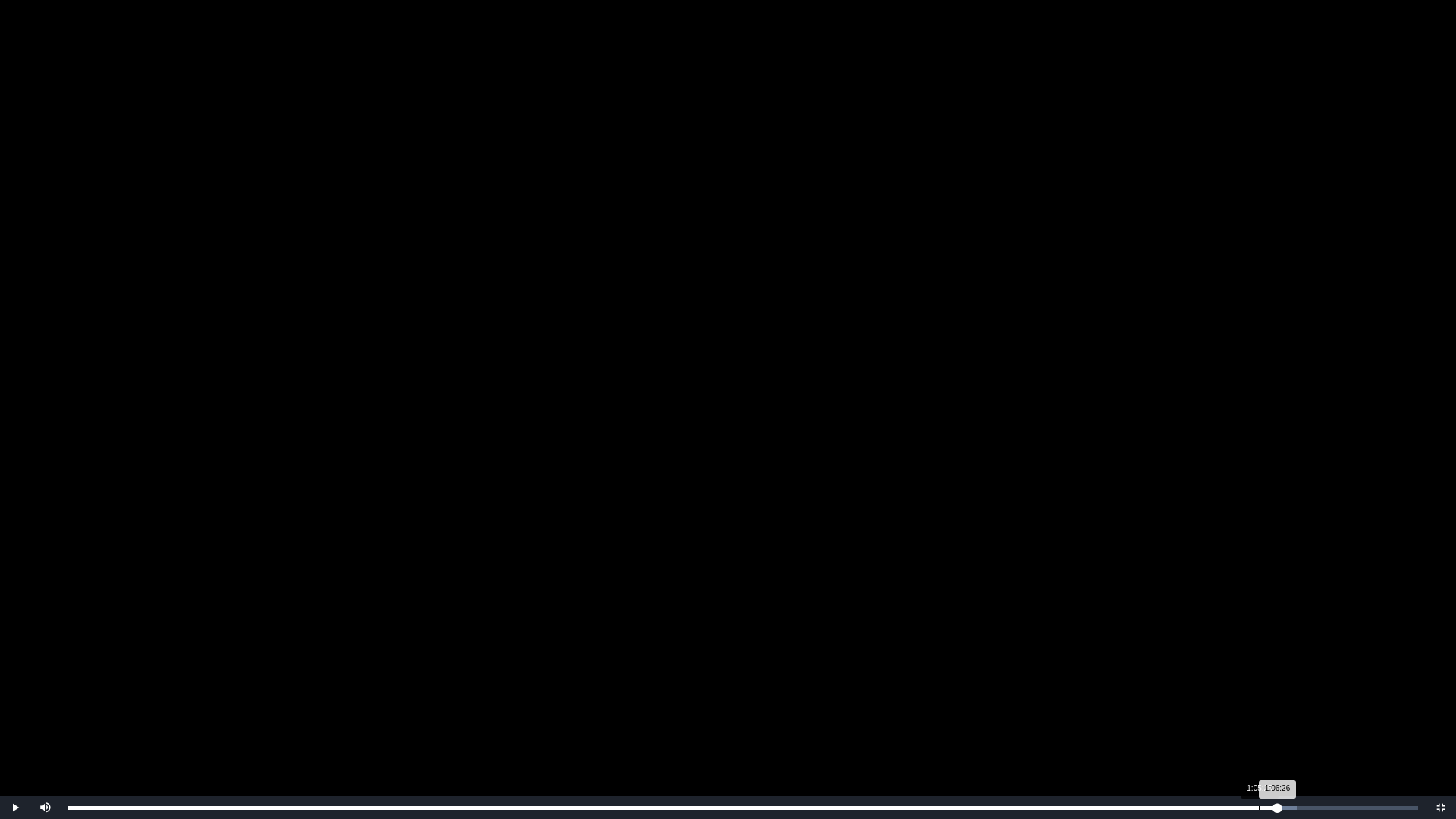
click at [1259, 726] on div "Loaded : 0% 1:05:25 1:06:26 Progress : 0%" at bounding box center [743, 807] width 1366 height 23
click at [1259, 726] on div "1:05:25 Progress : 0%" at bounding box center [664, 808] width 1191 height 4
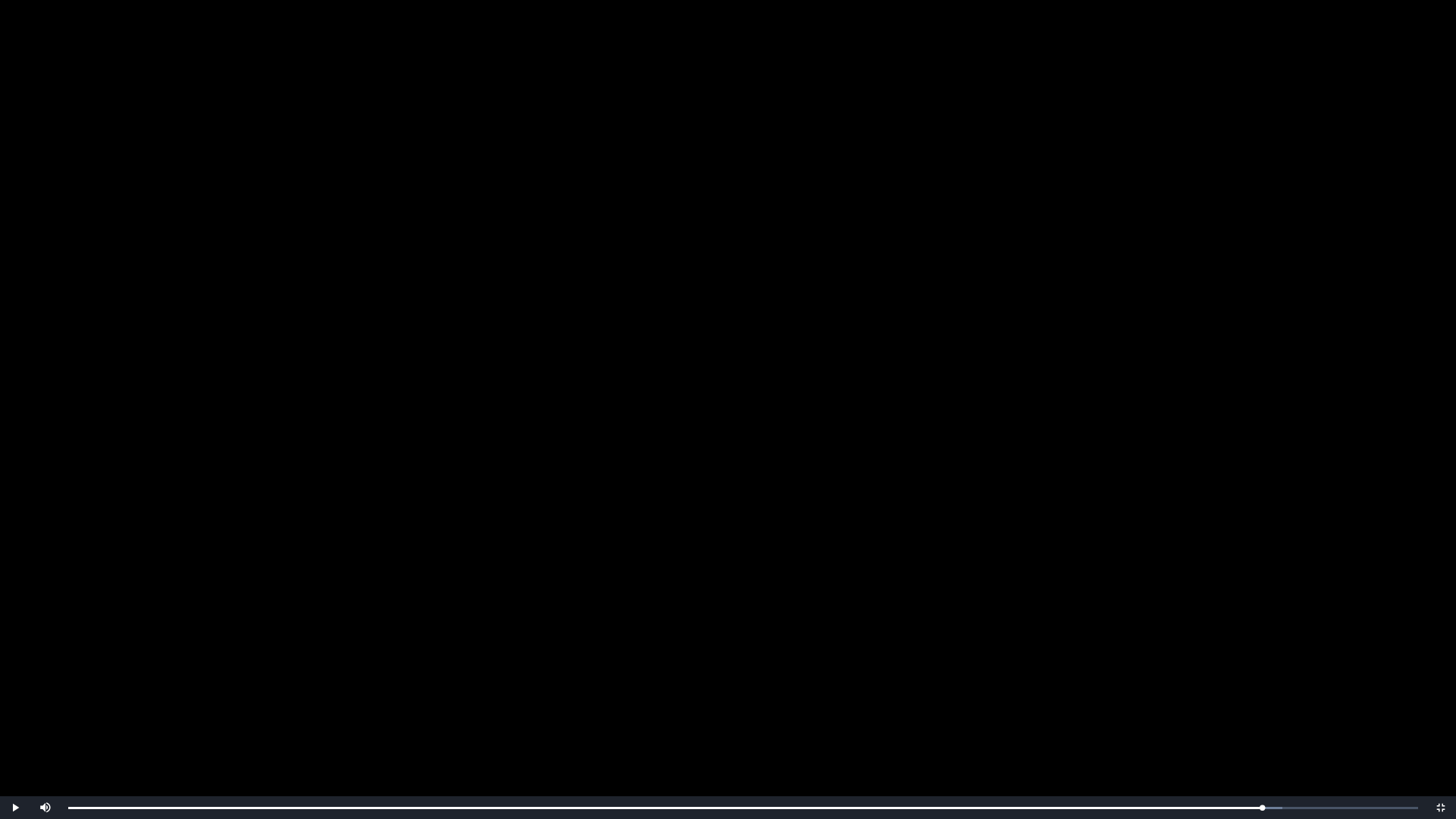
click at [1005, 244] on video "Video Player" at bounding box center [728, 410] width 1456 height 819
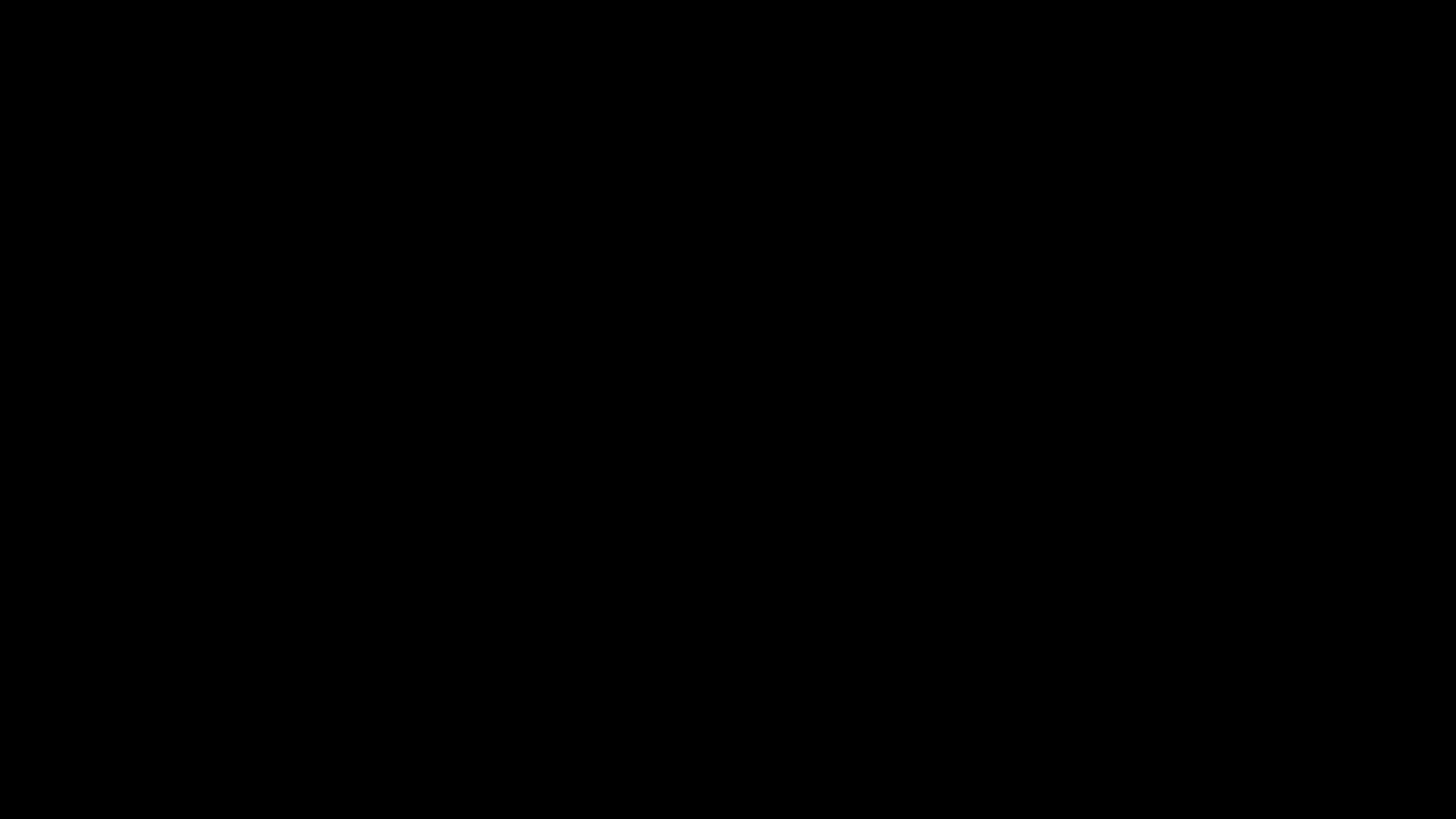
click at [933, 248] on video "Video Player" at bounding box center [728, 410] width 1456 height 819
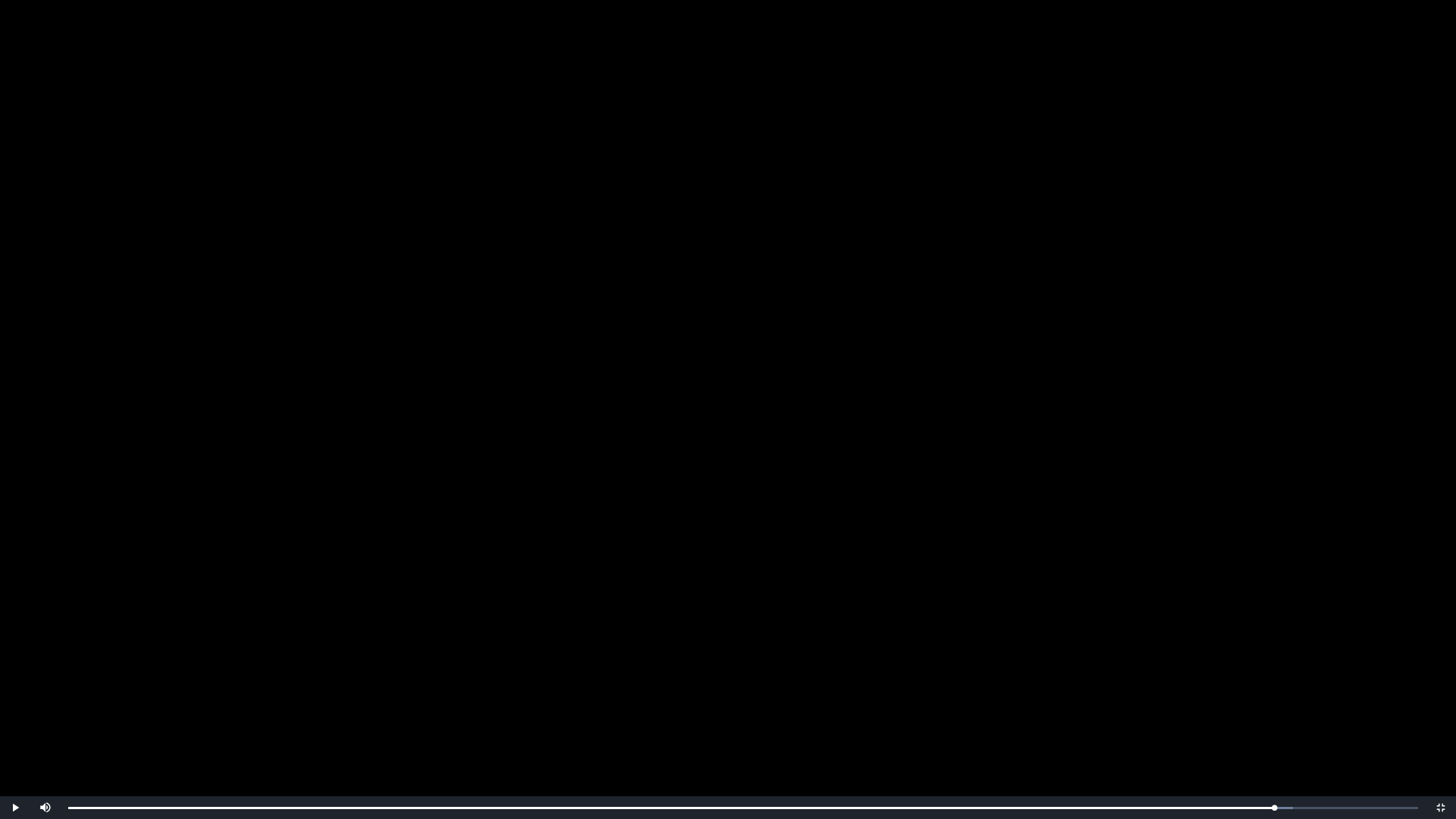
click at [933, 248] on video "Video Player" at bounding box center [728, 410] width 1456 height 819
click at [919, 227] on video "Video Player" at bounding box center [728, 410] width 1456 height 819
click at [919, 226] on video "Video Player" at bounding box center [728, 410] width 1456 height 819
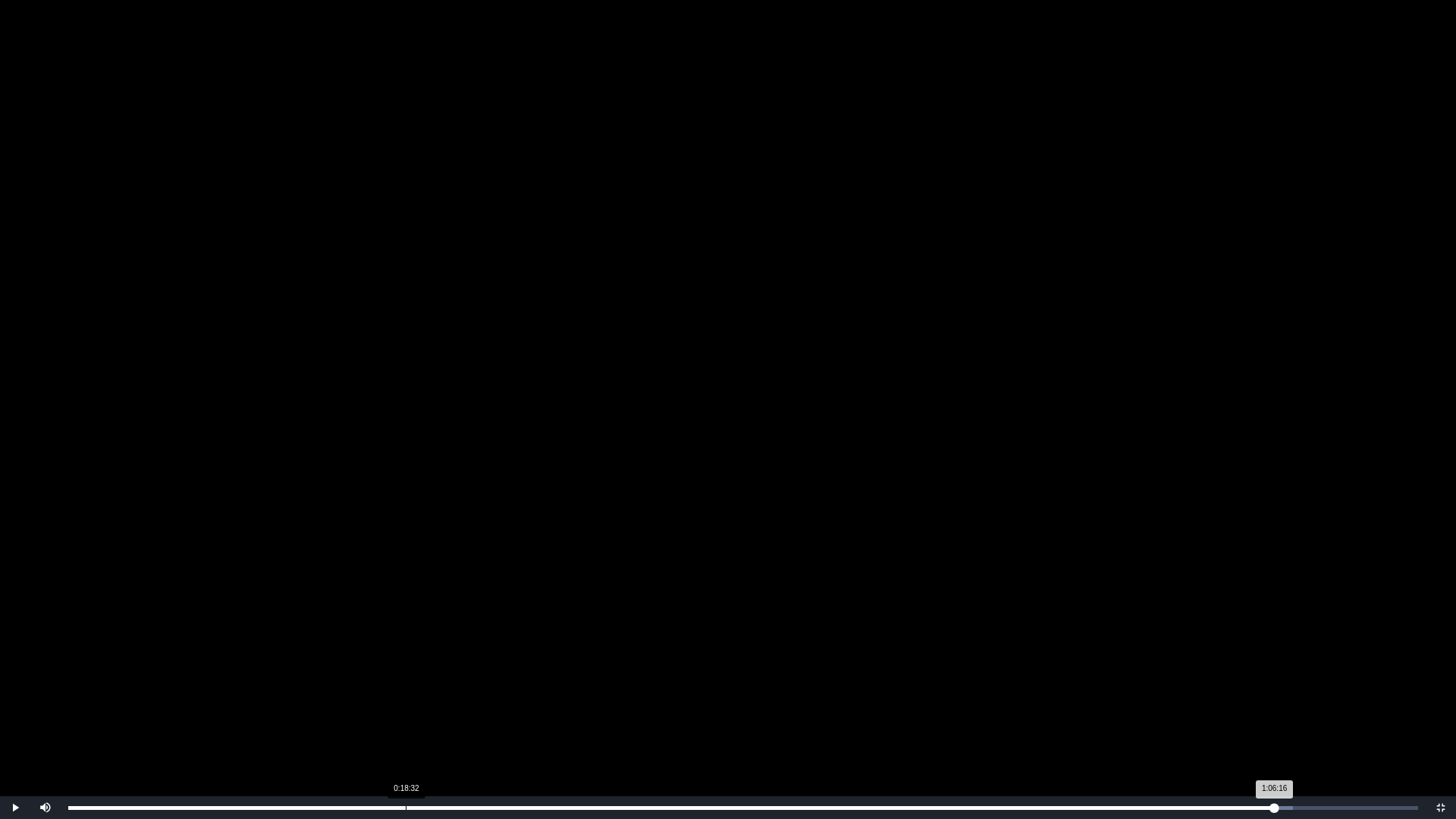
click at [405, 726] on div "Loaded : 0% 0:18:32 1:06:16 Progress : 0%" at bounding box center [743, 807] width 1366 height 23
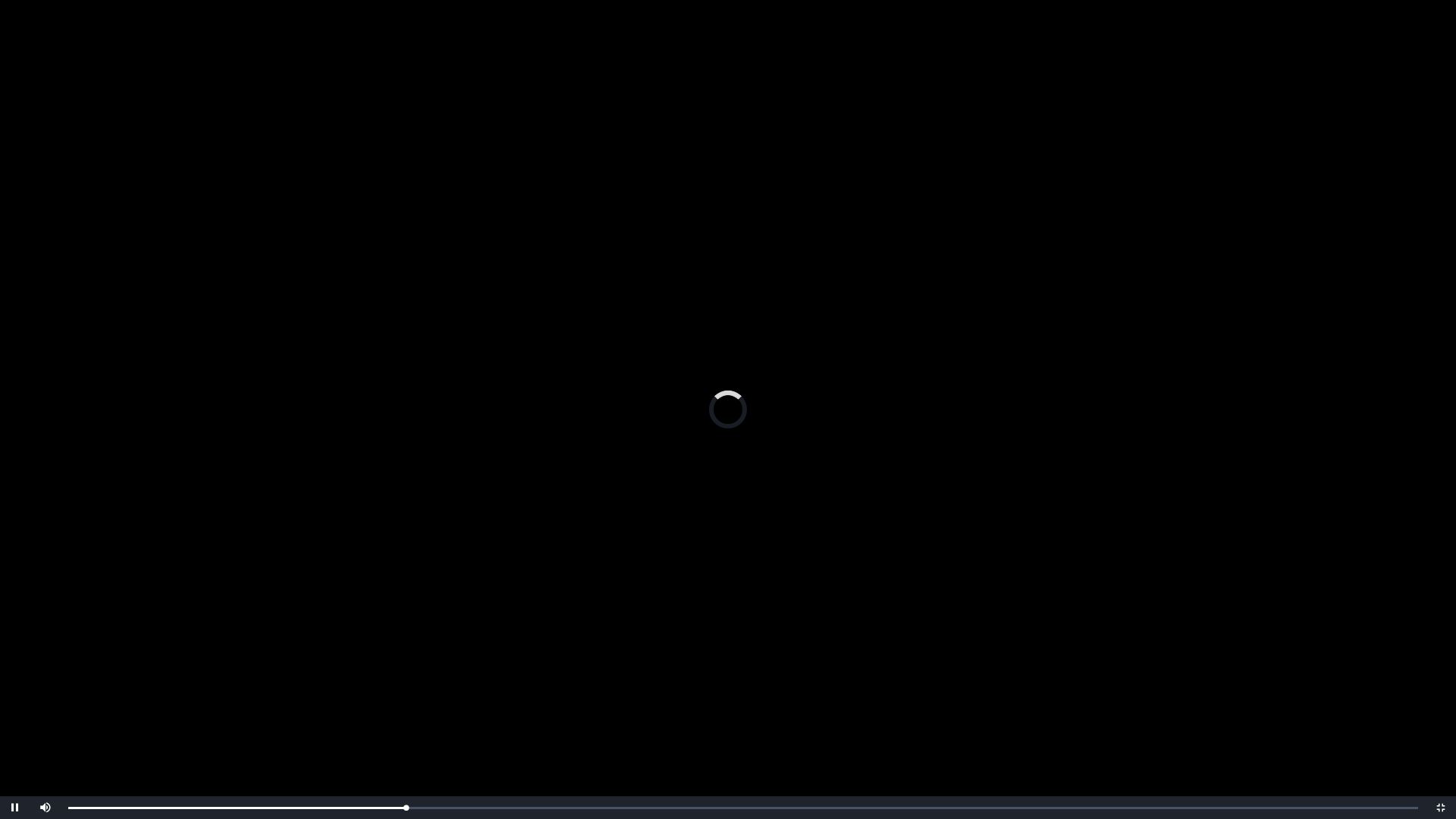
click at [546, 545] on video "Video Player" at bounding box center [728, 410] width 1456 height 819
click at [254, 726] on div "Loaded : 0% 0:10:07 0:18:34 Progress : 0%" at bounding box center [743, 807] width 1366 height 23
click at [277, 726] on div "Loaded : 0% 0:11:27 0:11:27 Progress : 0%" at bounding box center [743, 808] width 1350 height 4
click at [481, 507] on video "Video Player" at bounding box center [728, 410] width 1456 height 819
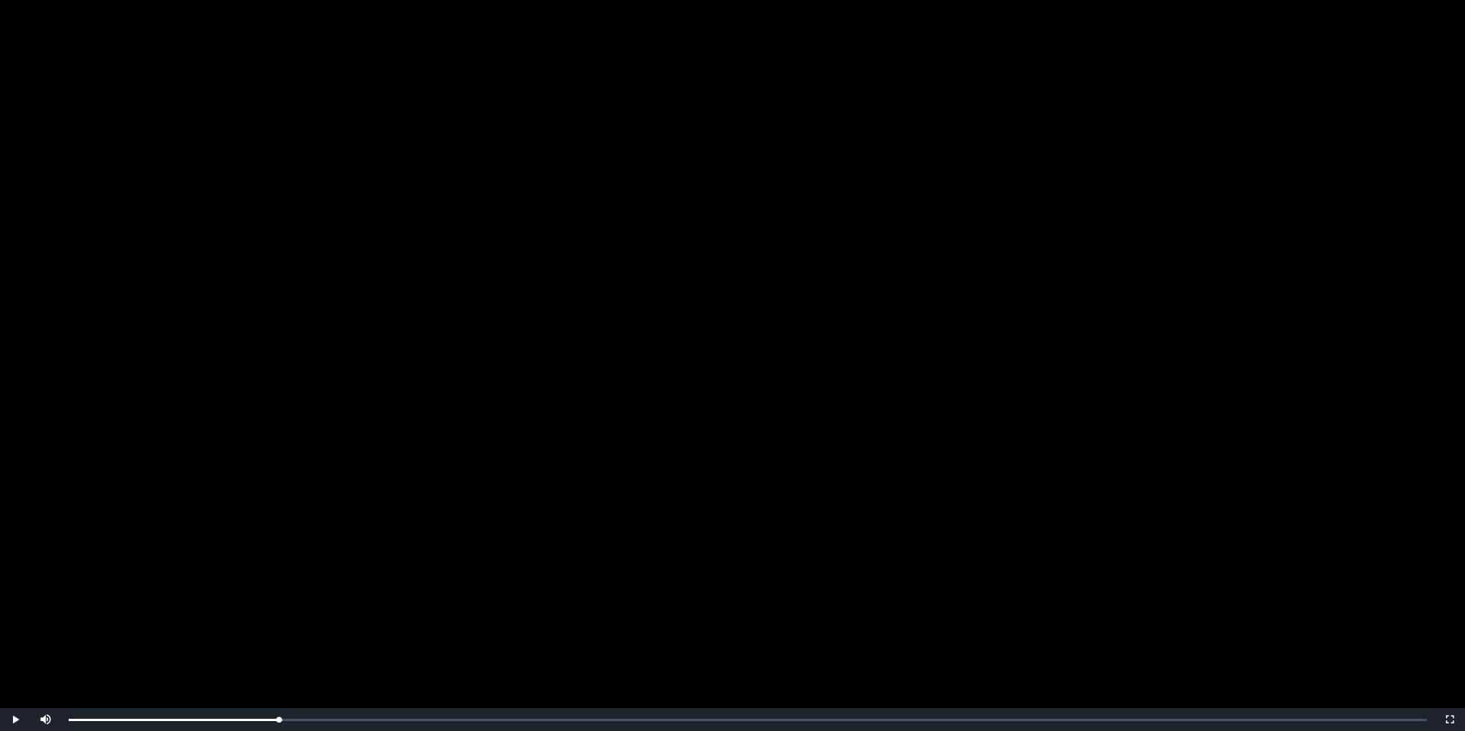
scroll to position [170, 0]
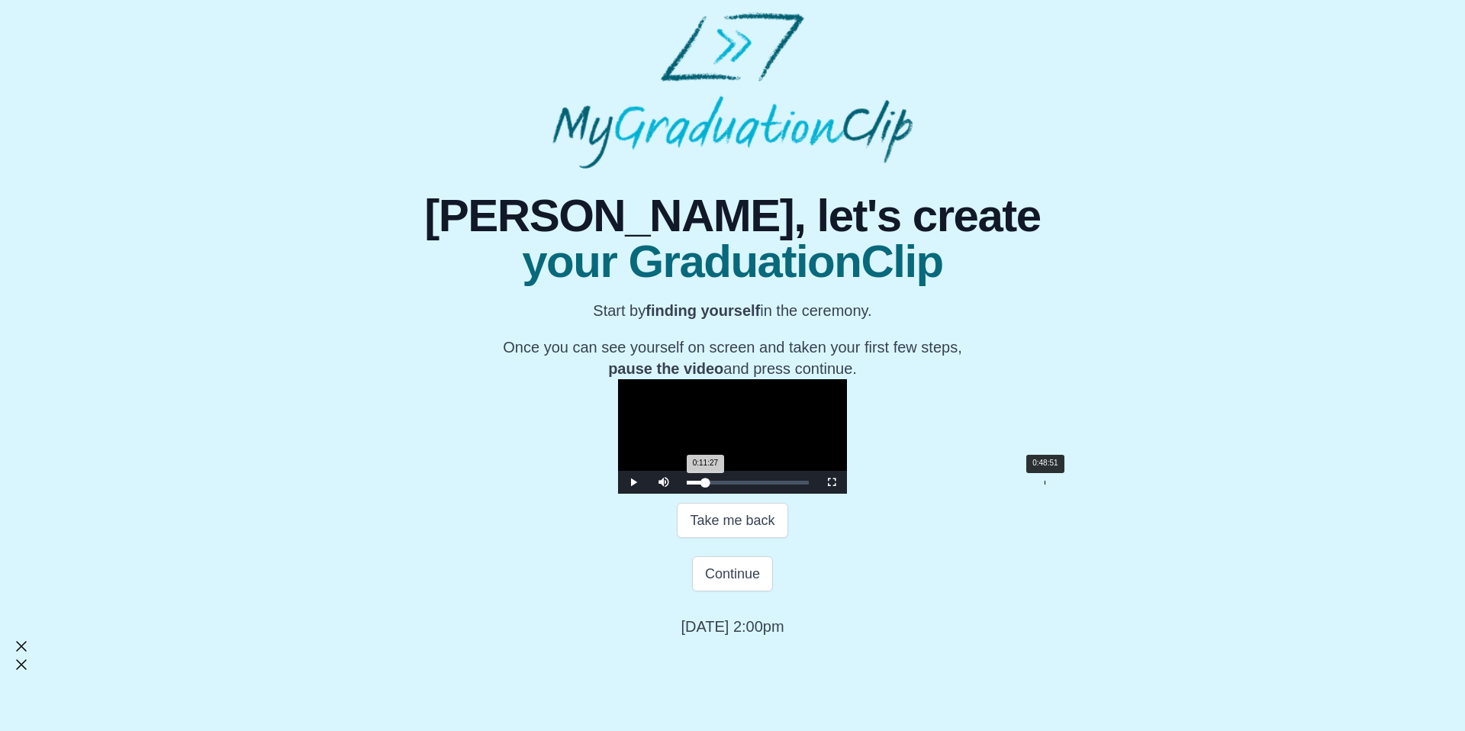
click at [809, 485] on div "Loaded : 0% 0:48:51 0:11:27 Progress : 0%" at bounding box center [748, 483] width 122 height 4
click at [768, 485] on div "0:49:03 Progress : 0%" at bounding box center [727, 483] width 81 height 4
click at [809, 485] on div "Loaded : 0% 0:48:32 0:49:47 Progress : 0%" at bounding box center [748, 483] width 122 height 4
click at [765, 485] on div "0:47:48 Progress : 0%" at bounding box center [726, 483] width 79 height 4
click at [765, 485] on div "0:47:17 Progress : 0%" at bounding box center [726, 483] width 78 height 4
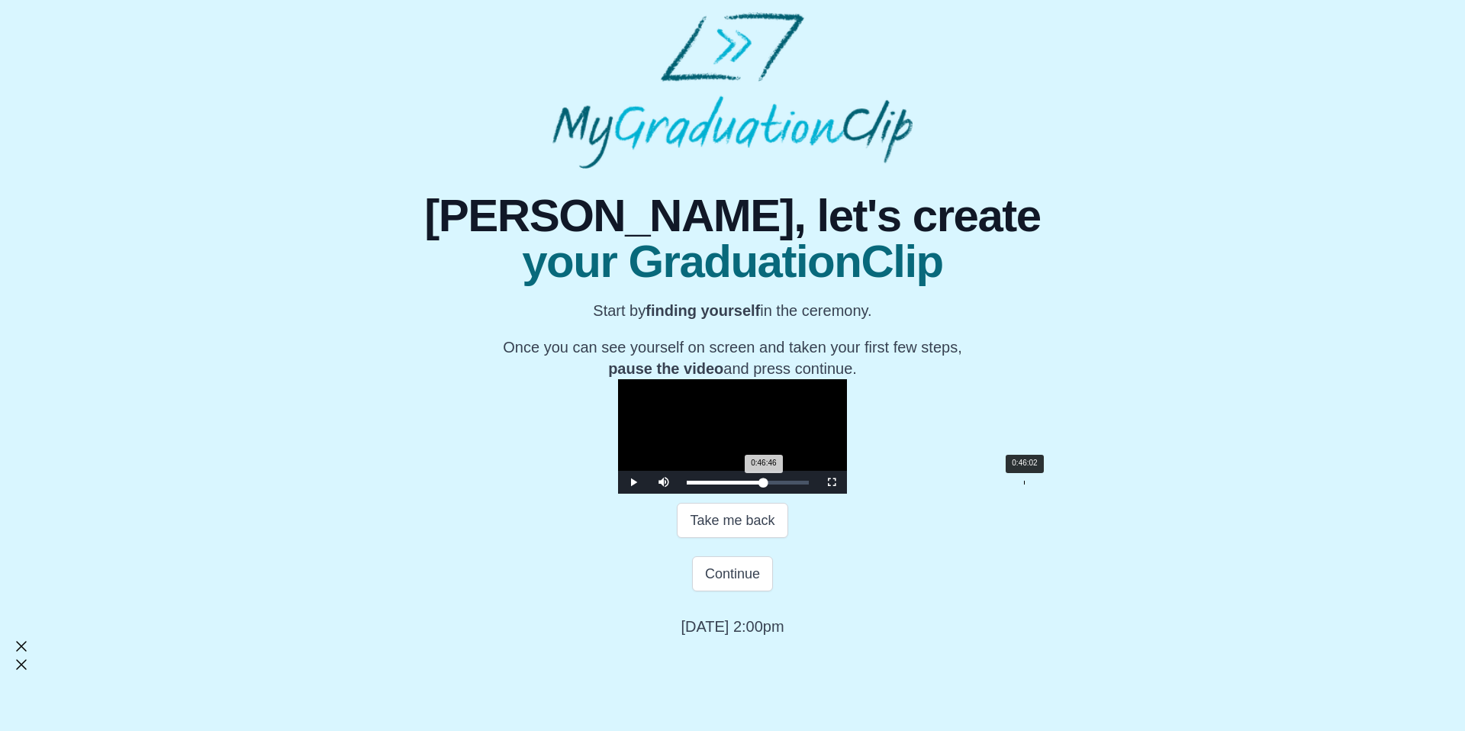
click at [764, 485] on div "0:46:46 Progress : 0%" at bounding box center [725, 483] width 77 height 4
click at [809, 485] on div "Loaded : 0% 0:48:26 0:46:02 Progress : 0%" at bounding box center [748, 483] width 122 height 4
click at [1046, 485] on div "0:48:57" at bounding box center [1046, 483] width 1 height 4
click at [769, 485] on div "0:49:28 Progress : 0%" at bounding box center [728, 483] width 82 height 4
click at [847, 479] on video "Video Player" at bounding box center [732, 436] width 229 height 114
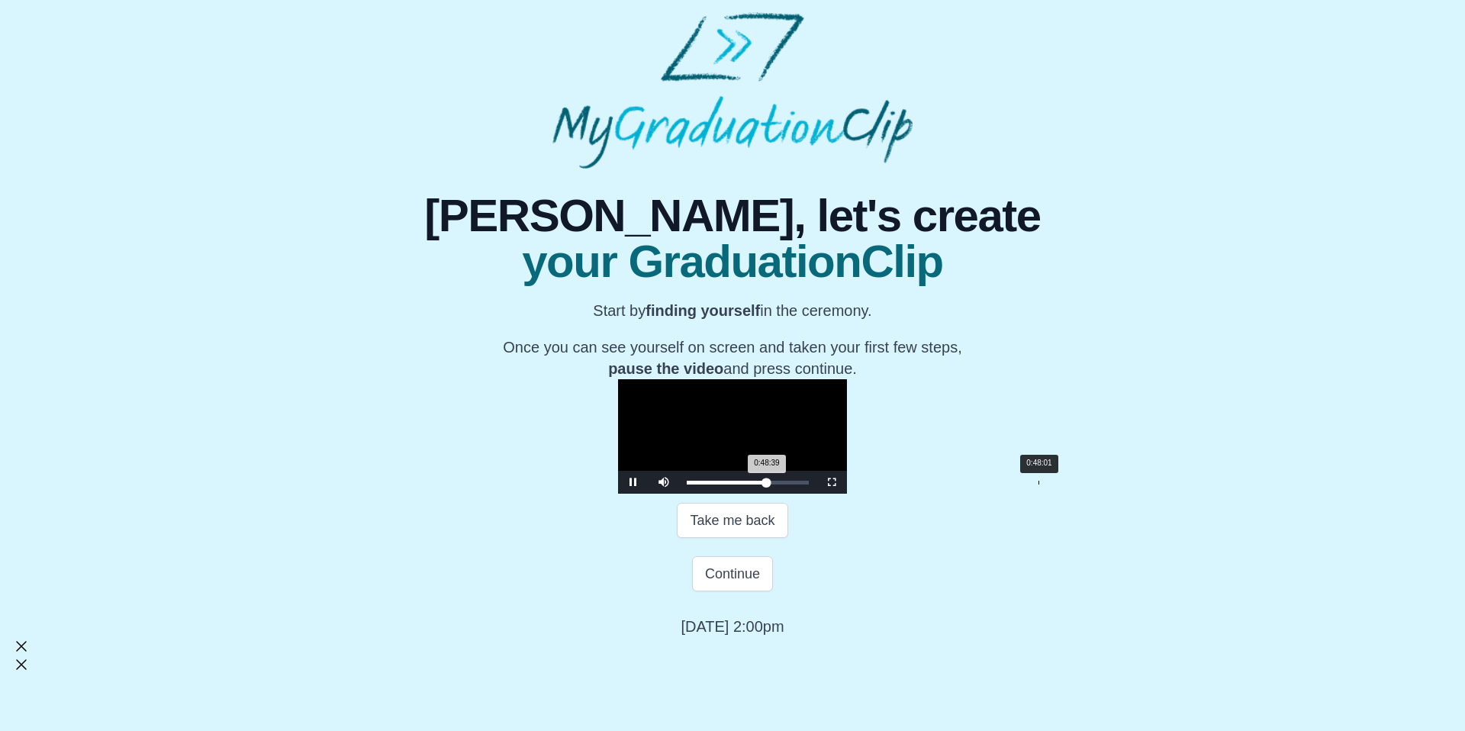
click at [767, 485] on div "0:48:39 Progress : 0%" at bounding box center [727, 483] width 80 height 4
click at [766, 485] on div "0:48:01 Progress : 0%" at bounding box center [726, 483] width 79 height 4
click at [765, 485] on div "0:46:46 Progress : 0%" at bounding box center [726, 483] width 78 height 4
click at [764, 485] on div "0:46:46 Progress : 0%" at bounding box center [725, 483] width 77 height 4
click at [763, 485] on div "0:46:15 Progress : 0%" at bounding box center [725, 483] width 76 height 4
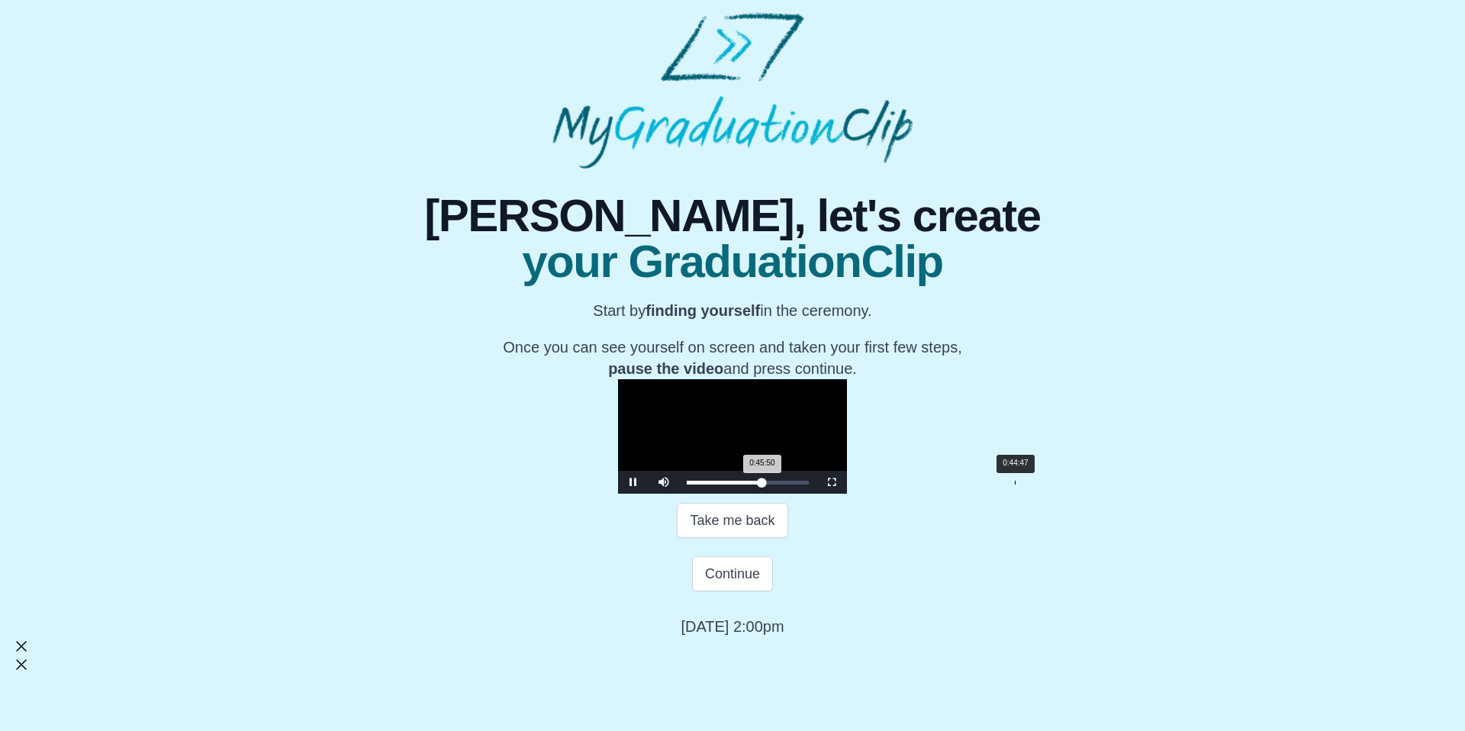
click at [804, 485] on div "Loaded : 0% 0:44:47 0:45:50 Progress : 0%" at bounding box center [748, 483] width 122 height 4
click at [809, 485] on div "Loaded : 0% 0:46:08 0:44:42 Progress : 0%" at bounding box center [748, 483] width 122 height 4
click at [766, 485] on div "0:48:14 Progress : 0%" at bounding box center [726, 483] width 79 height 4
click at [768, 485] on div "0:48:57 Progress : 0%" at bounding box center [727, 483] width 81 height 4
click at [769, 485] on div "0:49:29 Progress : 0%" at bounding box center [728, 483] width 82 height 4
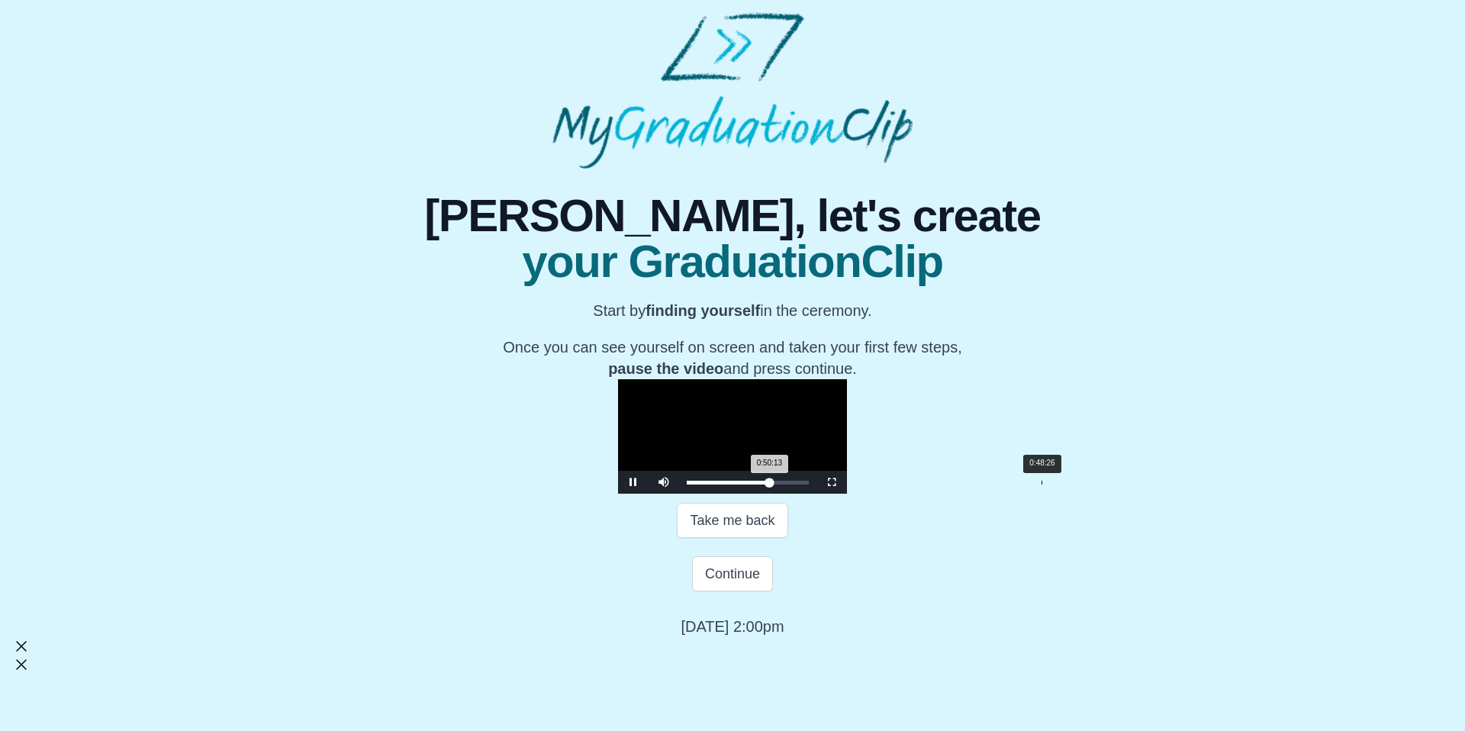
click at [817, 494] on div "Loaded : 0% 0:48:26 0:50:13 Progress : 0%" at bounding box center [747, 482] width 137 height 23
click at [767, 485] on div "0:48:27 Progress : 0%" at bounding box center [727, 483] width 80 height 4
click at [766, 485] on div "0:48:01 Progress : 0%" at bounding box center [726, 483] width 79 height 4
click at [1051, 485] on div "0:49:41" at bounding box center [1051, 483] width 1 height 4
click at [809, 485] on div "Loaded : 0% 0:48:51 0:50:19 Progress : 0%" at bounding box center [748, 483] width 122 height 4
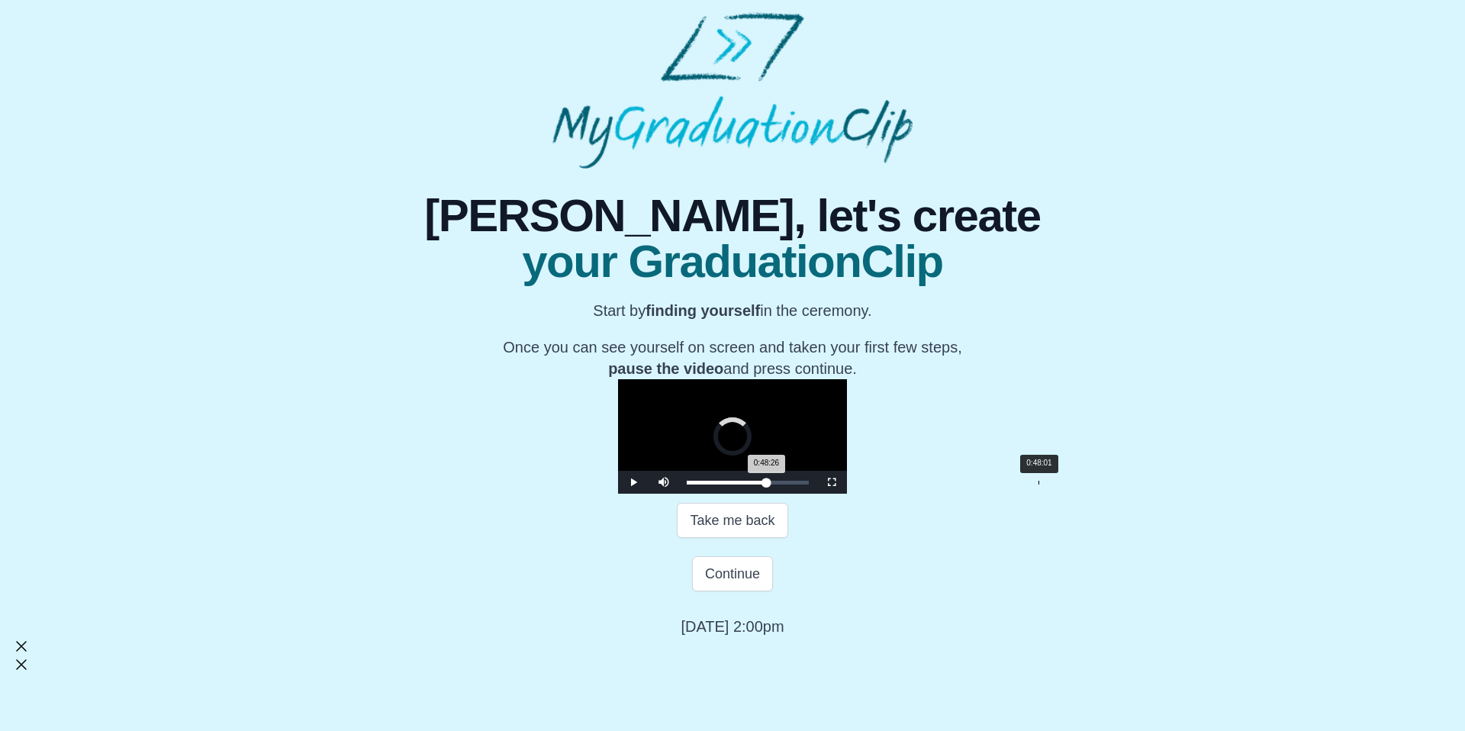
click at [767, 485] on div "0:48:26 Progress : 0%" at bounding box center [727, 483] width 80 height 4
click at [766, 485] on div "0:48:01 Progress : 0%" at bounding box center [726, 483] width 79 height 4
click at [765, 485] on div "0:47:17 Progress : 0%" at bounding box center [726, 483] width 79 height 4
click at [765, 485] on div "0:47:17 Progress : 0%" at bounding box center [726, 483] width 78 height 4
click at [1052, 485] on div "0:49:53" at bounding box center [1052, 483] width 1 height 4
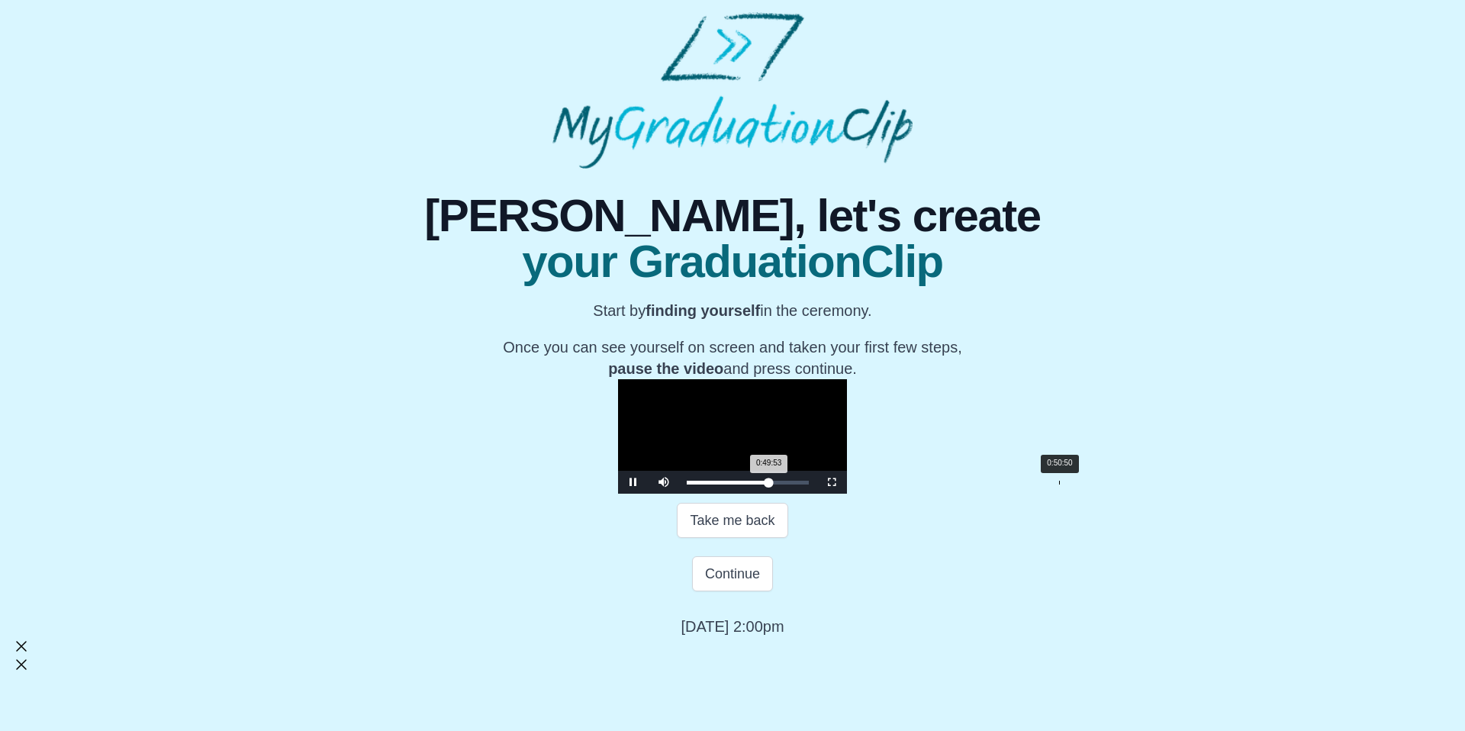
click at [809, 485] on div "Loaded : 0% 0:50:50 0:49:53 Progress : 0%" at bounding box center [748, 483] width 122 height 4
click at [1068, 485] on div "0:51:58" at bounding box center [1068, 483] width 1 height 4
click at [1079, 485] on div "0:53:32" at bounding box center [1079, 483] width 1 height 4
click at [817, 494] on div "Loaded : 0% 0:51:21 0:53:32 Progress : 0%" at bounding box center [747, 482] width 137 height 23
click at [809, 485] on div "Loaded : 0% 0:50:06 0:51:22 Progress : 0%" at bounding box center [748, 483] width 122 height 4
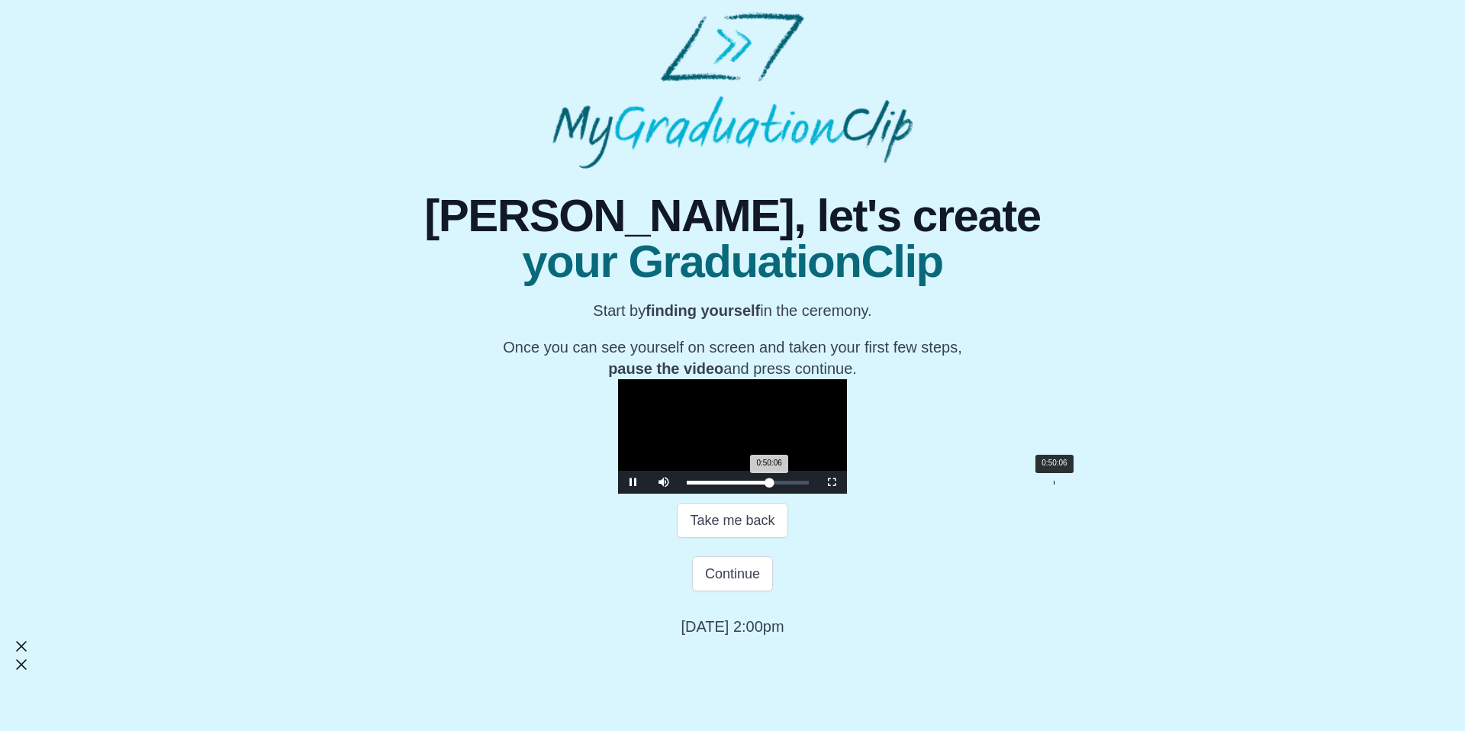
click at [769, 485] on div "0:50:06 Progress : 0%" at bounding box center [728, 483] width 82 height 4
click at [766, 485] on div "0:48:26 Progress : 0%" at bounding box center [726, 483] width 79 height 4
click at [817, 494] on div "Loaded : 0% 0:47:23 0:48:26 Progress : 0%" at bounding box center [747, 482] width 137 height 23
click at [765, 485] on div "0:47:24 Progress : 0%" at bounding box center [726, 483] width 78 height 4
click at [764, 485] on div "0:46:52 Progress : 0%" at bounding box center [725, 483] width 77 height 4
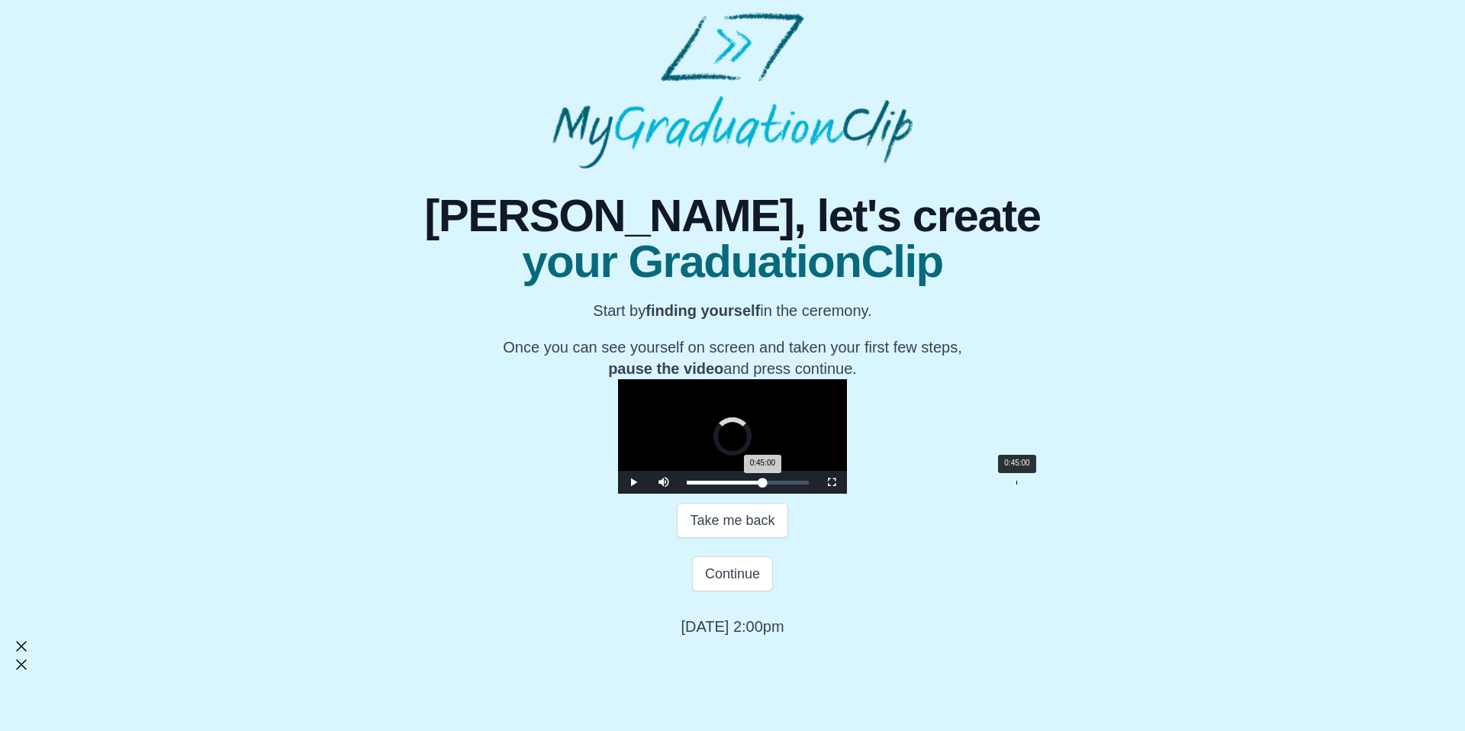
click at [806, 494] on div "Loaded : 0% 0:45:00 0:45:00 Progress : 0%" at bounding box center [747, 482] width 137 height 23
click at [832, 482] on span "Video Player" at bounding box center [832, 482] width 0 height 0
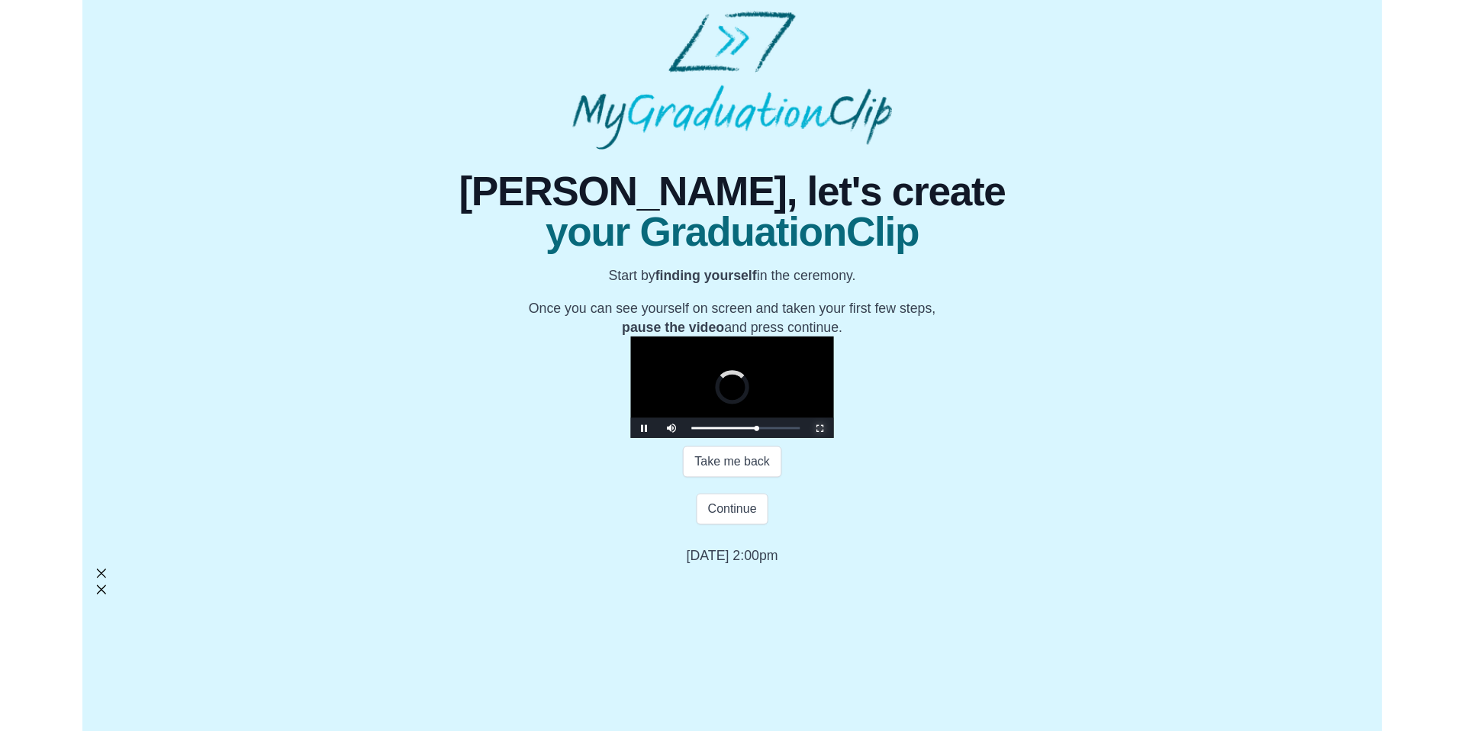
scroll to position [0, 0]
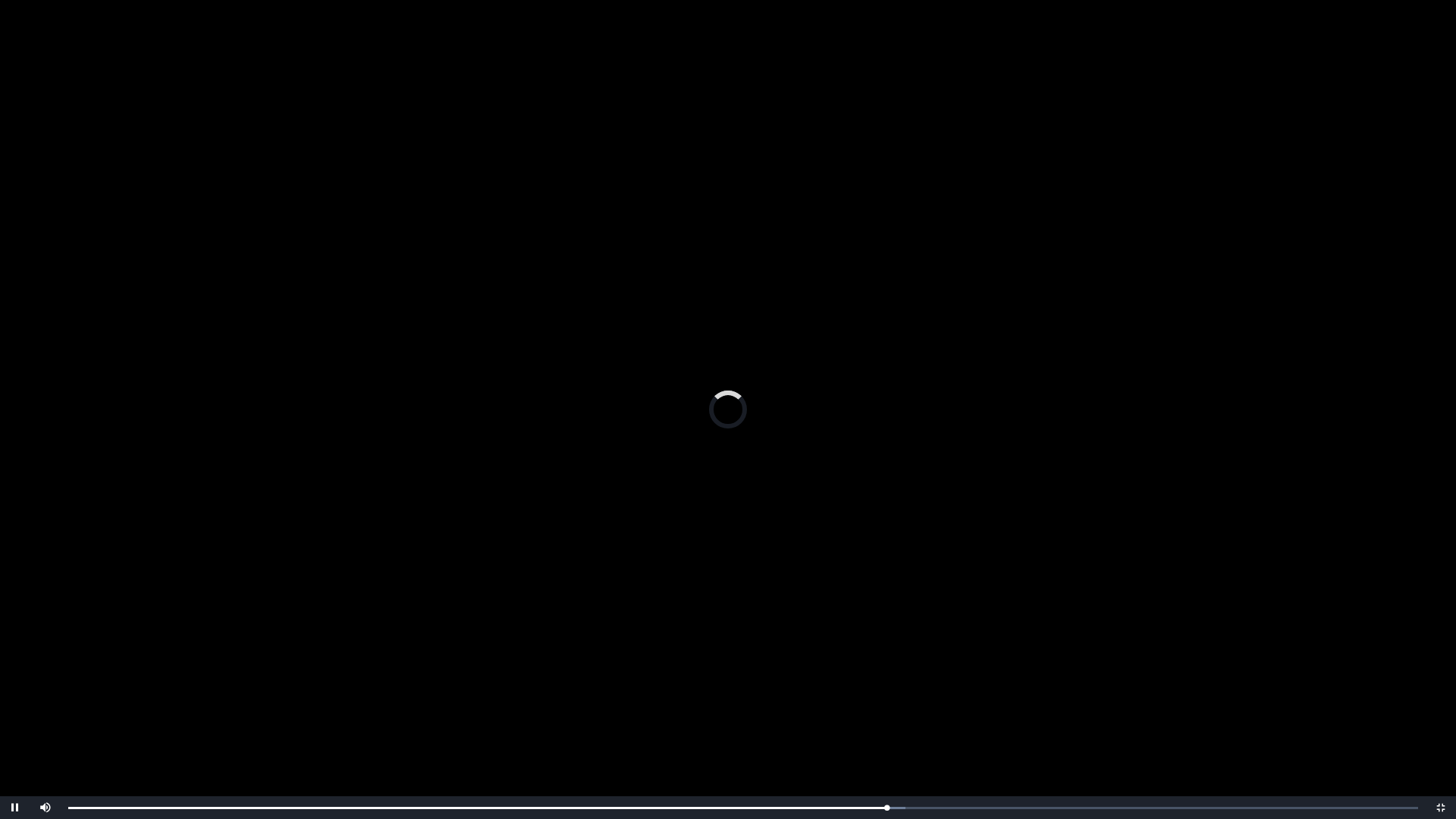
click at [1063, 564] on video "Video Player" at bounding box center [728, 410] width 1456 height 819
click at [893, 726] on div "Loaded : 0% 0:45:07 0:45:00 Progress : 0%" at bounding box center [743, 808] width 1350 height 4
click at [901, 726] on div "Loaded : 0% 0:45:40 0:45:20 Progress : 0%" at bounding box center [743, 807] width 1366 height 23
click at [916, 726] on div "Loaded : 0% 0:45:47 0:45:47 Progress : 0%" at bounding box center [743, 808] width 1350 height 4
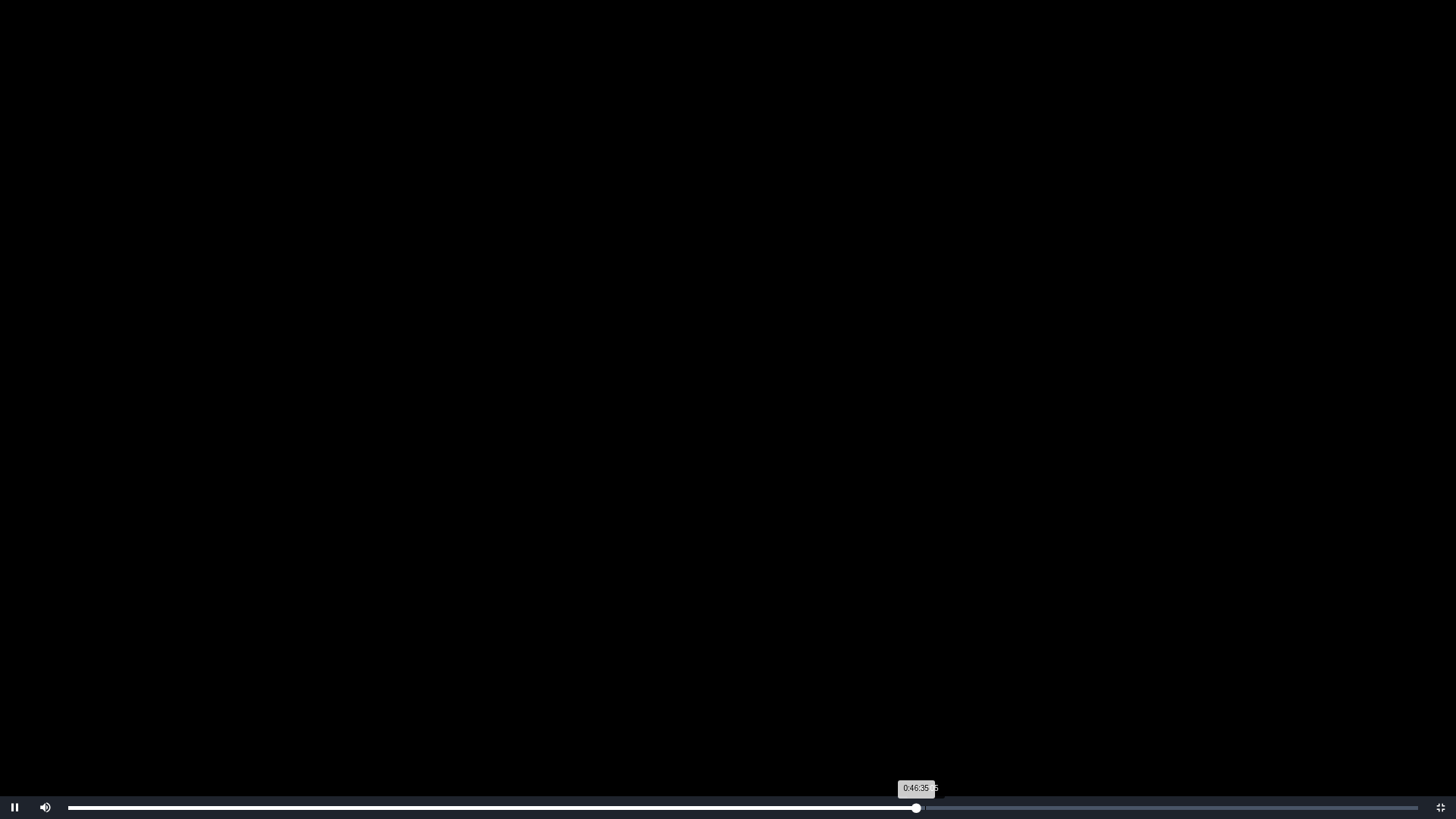
click at [930, 726] on div "Loaded : 0% 0:47:05 0:46:35 Progress : 0%" at bounding box center [743, 808] width 1350 height 4
click at [946, 726] on div "Loaded : 0% 0:47:55 0:47:20 Progress : 0%" at bounding box center [743, 808] width 1350 height 4
click at [963, 726] on div "Loaded : 0% 0:49:10 0:49:10 Progress : 0%" at bounding box center [743, 807] width 1366 height 23
click at [977, 726] on div "Loaded : 0% 0:49:55 0:49:10 Progress : 0%" at bounding box center [743, 808] width 1350 height 4
click at [988, 726] on div "Loaded : 0% 0:49:57 0:49:55 Progress : 0%" at bounding box center [743, 808] width 1350 height 4
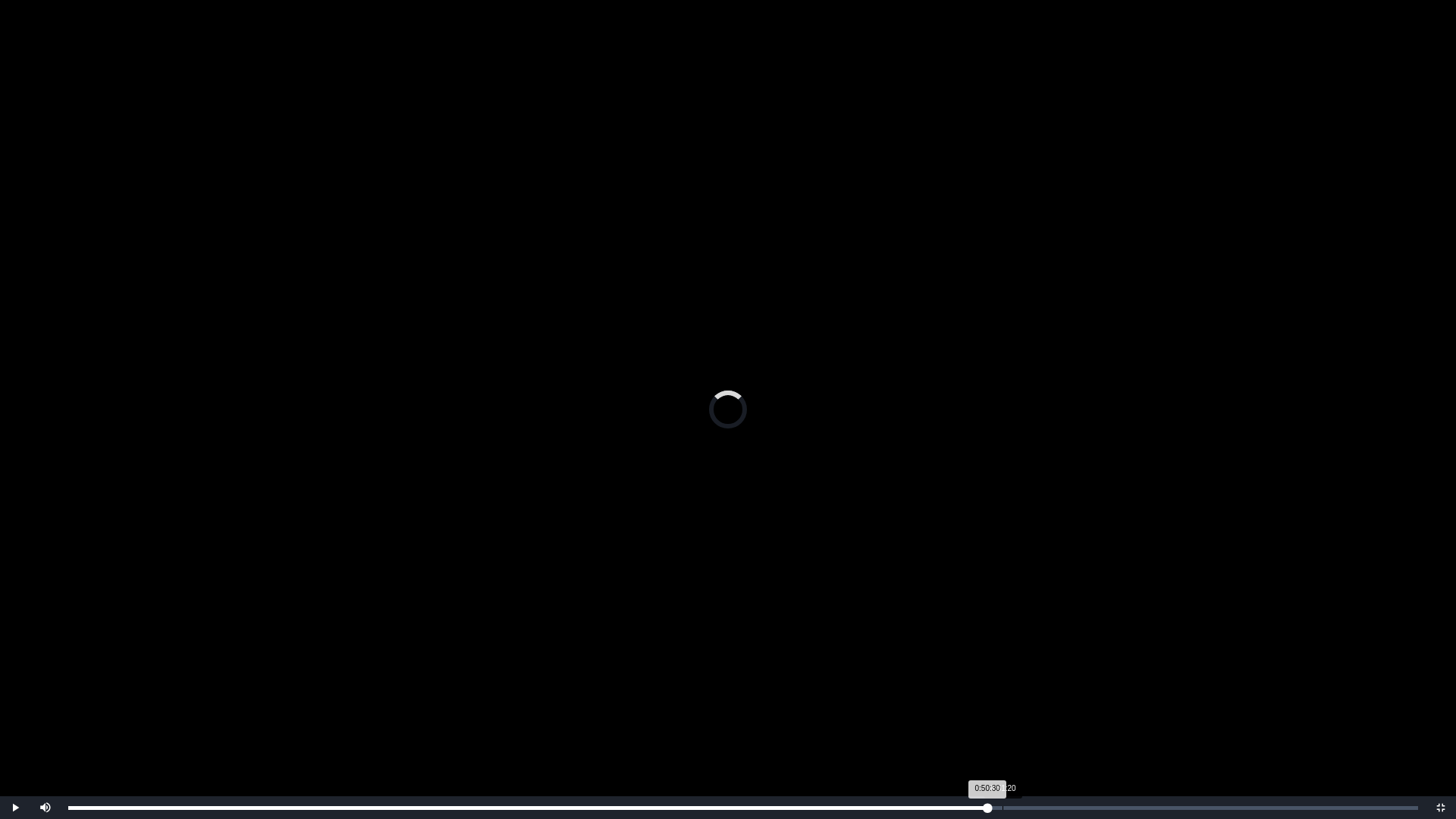
click at [1003, 726] on div "0:51:20" at bounding box center [1003, 808] width 1 height 4
click at [961, 726] on video "Video Player" at bounding box center [728, 410] width 1456 height 819
click at [982, 726] on div "Loaded : 0% 0:50:10 0:51:26 Progress : 0%" at bounding box center [743, 807] width 1366 height 23
click at [956, 661] on video "Video Player" at bounding box center [728, 410] width 1456 height 819
click at [968, 726] on div "0:49:25" at bounding box center [968, 808] width 1 height 4
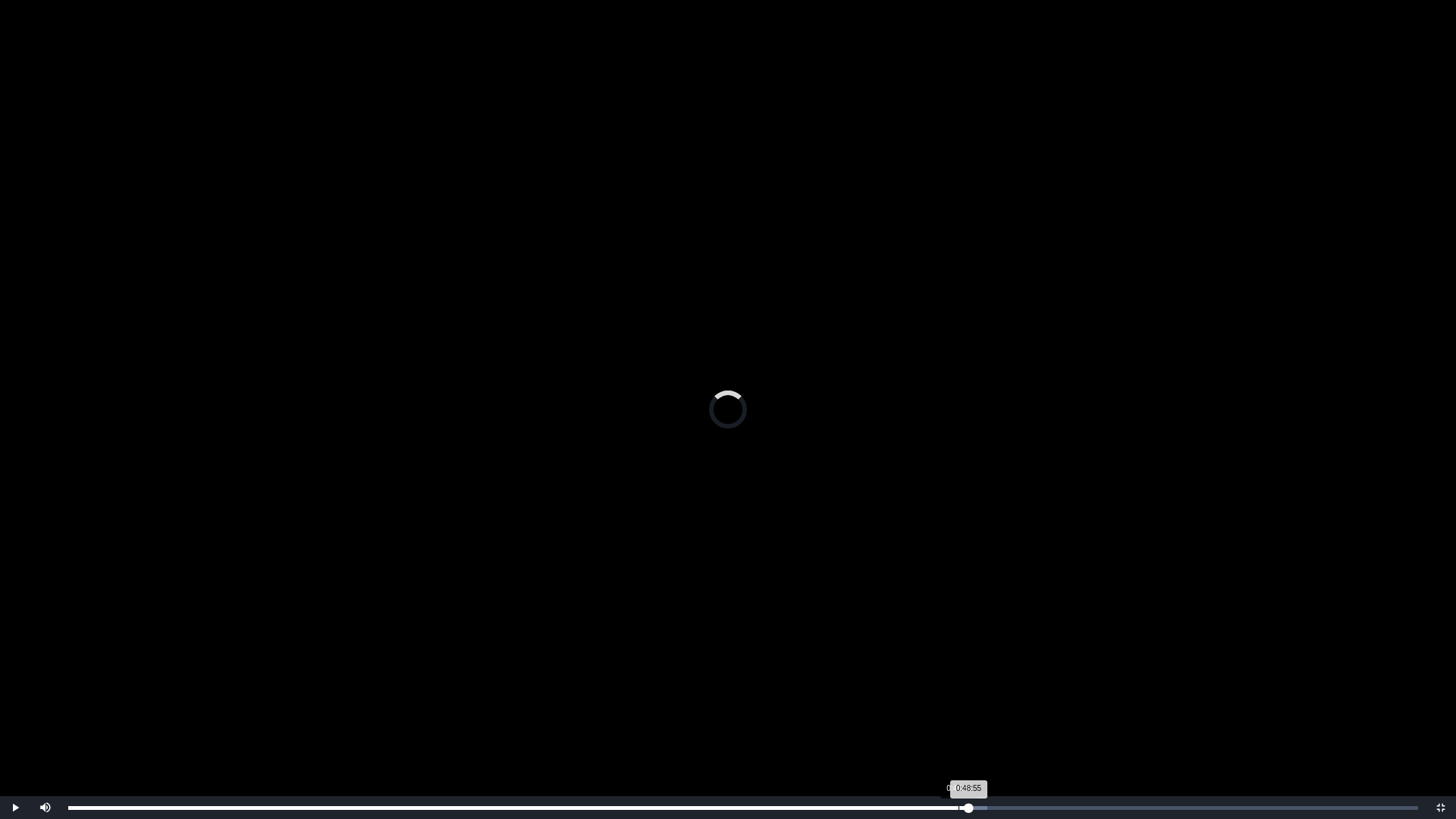
click at [959, 726] on div "Loaded : 0% 0:48:55 0:48:55 Progress : 0%" at bounding box center [743, 807] width 1366 height 23
click at [950, 726] on div "Loaded : 0% 0:48:27 0:48:27 Progress : 0%" at bounding box center [743, 807] width 1366 height 23
click at [947, 726] on div "0:48:28 Progress : 0%" at bounding box center [510, 808] width 883 height 4
click at [940, 726] on div "Loaded : 0% 0:47:52 0:48:18 Progress : 0%" at bounding box center [743, 807] width 1366 height 23
click at [936, 726] on div "0:47:53 Progress : 0%" at bounding box center [504, 808] width 872 height 4
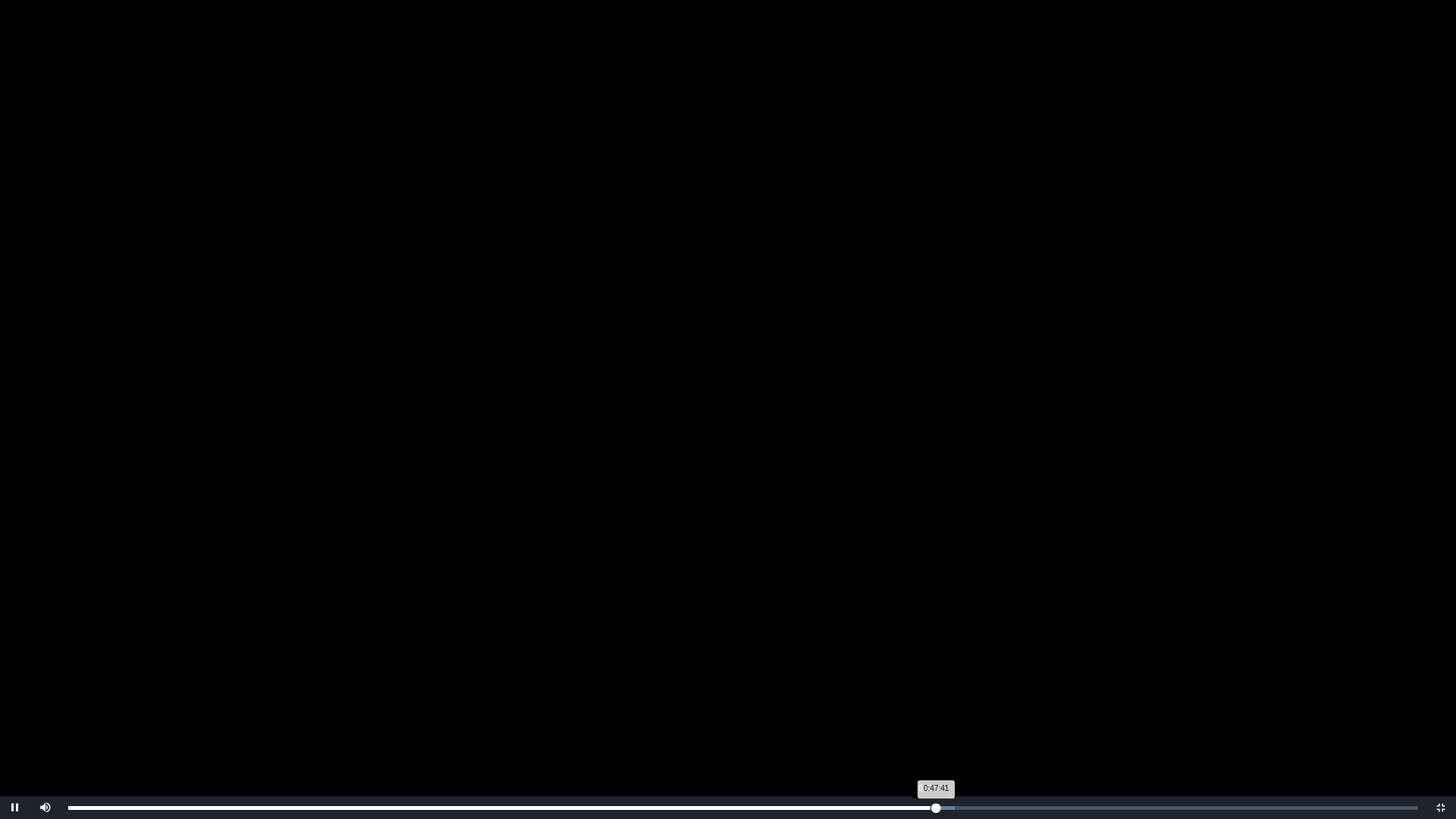
click at [930, 726] on div "0:47:41 Progress : 0%" at bounding box center [503, 808] width 869 height 4
click at [925, 726] on div "0:47:23 Progress : 0%" at bounding box center [500, 808] width 863 height 4
click at [920, 726] on div "0:47:08 Progress : 0%" at bounding box center [497, 808] width 858 height 4
click at [914, 726] on div "0:46:30 Progress : 0%" at bounding box center [494, 808] width 852 height 4
click at [914, 726] on div "0:46:30 Progress : 0%" at bounding box center [492, 808] width 847 height 4
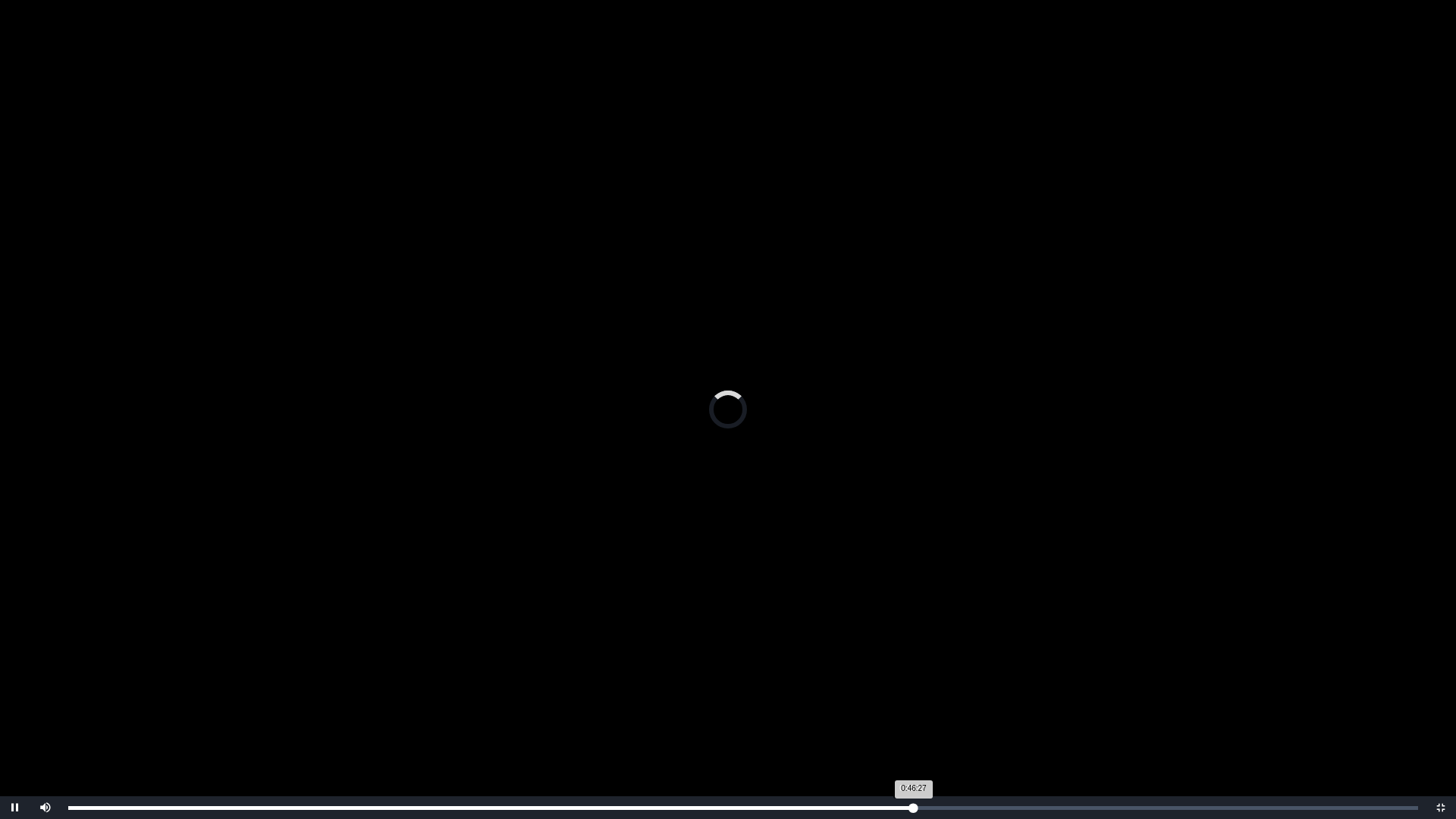
click at [911, 726] on div "0:46:27 Progress : 0%" at bounding box center [491, 808] width 846 height 4
click at [904, 726] on div "0:46:18 Progress : 0%" at bounding box center [490, 808] width 843 height 4
drag, startPoint x: 898, startPoint y: 805, endPoint x: 1012, endPoint y: 798, distance: 114.2
click at [1012, 726] on div "Loaded : 0% 0:51:47 0:51:50 Progress : 0%" at bounding box center [743, 807] width 1366 height 23
drag, startPoint x: 1012, startPoint y: 798, endPoint x: 1107, endPoint y: 786, distance: 95.8
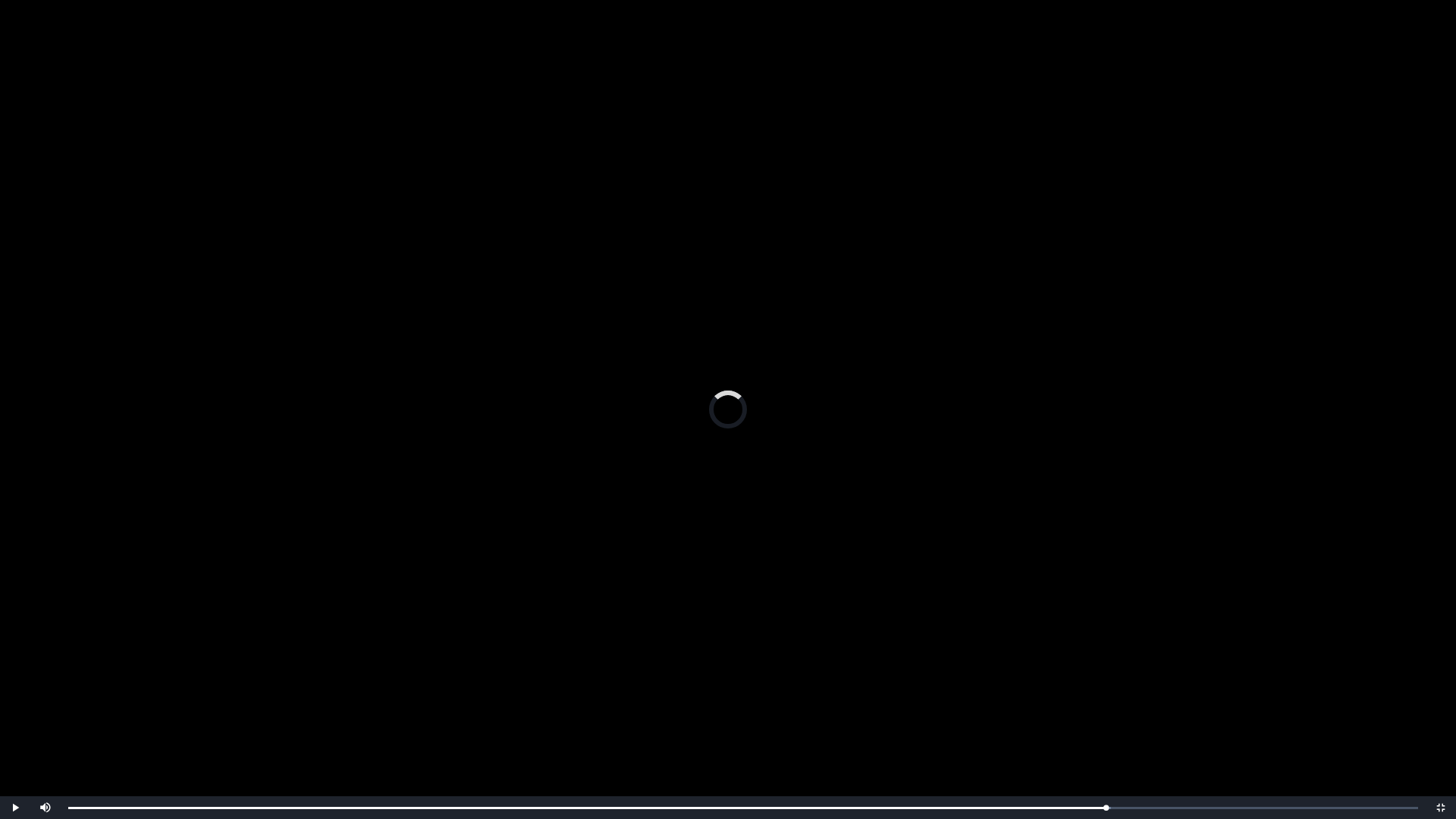
click at [1107, 726] on div "**********" at bounding box center [728, 410] width 1456 height 819
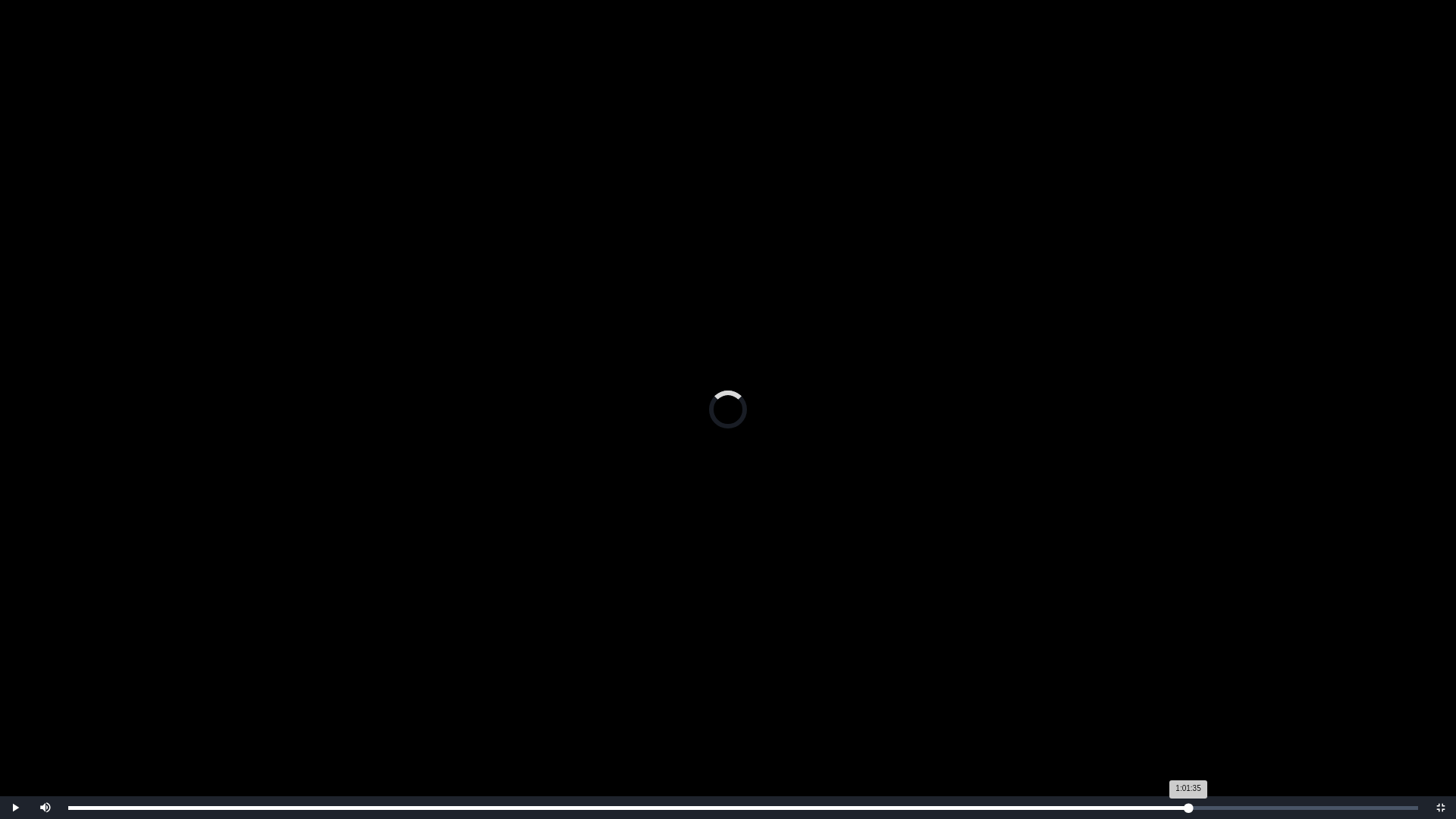
drag, startPoint x: 1106, startPoint y: 806, endPoint x: 1194, endPoint y: 796, distance: 88.6
click at [1194, 726] on div "Loaded : 0% 1:01:30 1:01:35 Progress : 0%" at bounding box center [743, 807] width 1366 height 23
drag, startPoint x: 1195, startPoint y: 805, endPoint x: 1064, endPoint y: 813, distance: 131.2
click at [1064, 726] on div "Loaded : 0% 0:54:45 0:54:27 Progress : 0%" at bounding box center [743, 807] width 1366 height 23
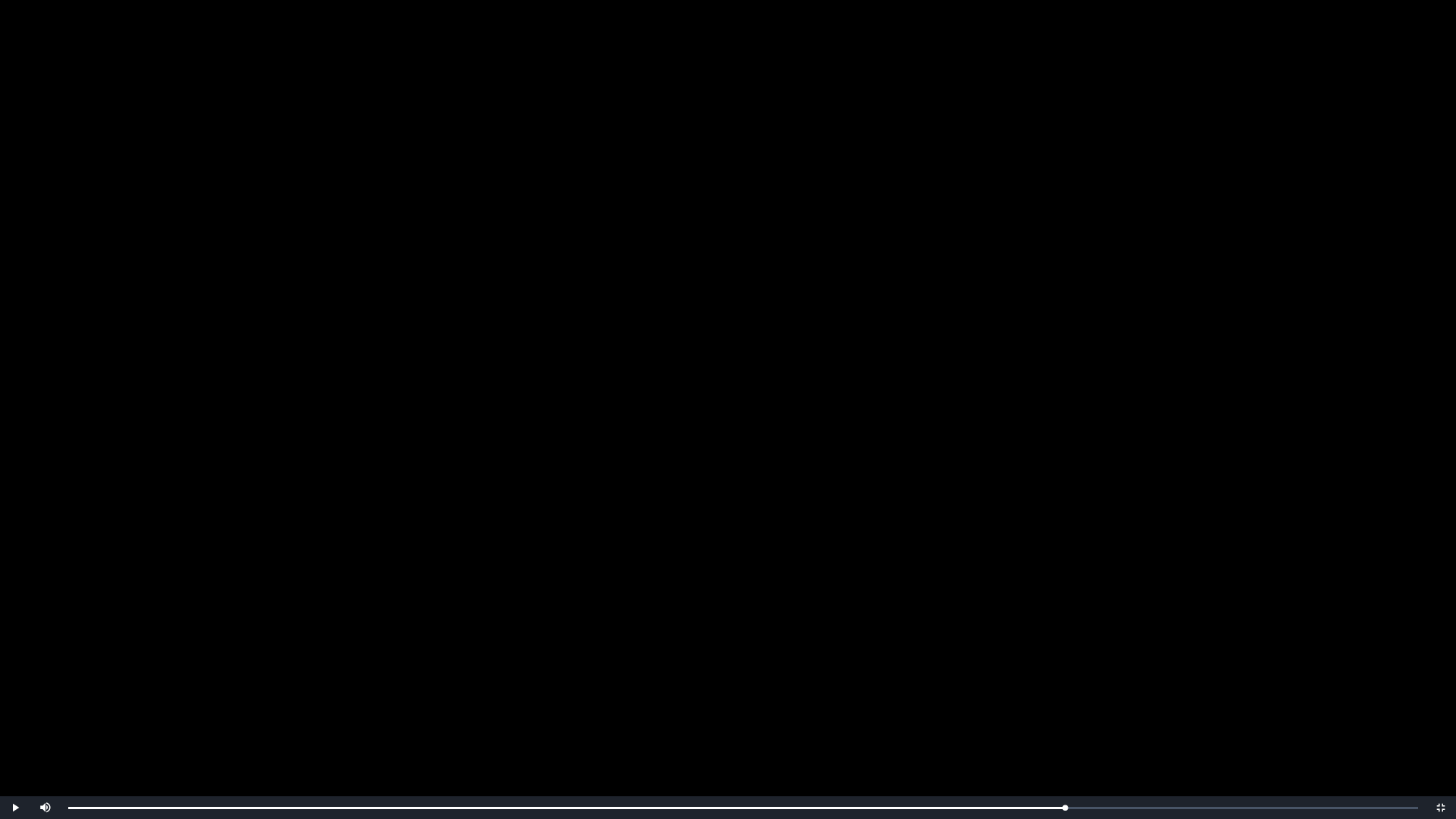
click at [1090, 561] on video "Video Player" at bounding box center [728, 410] width 1456 height 819
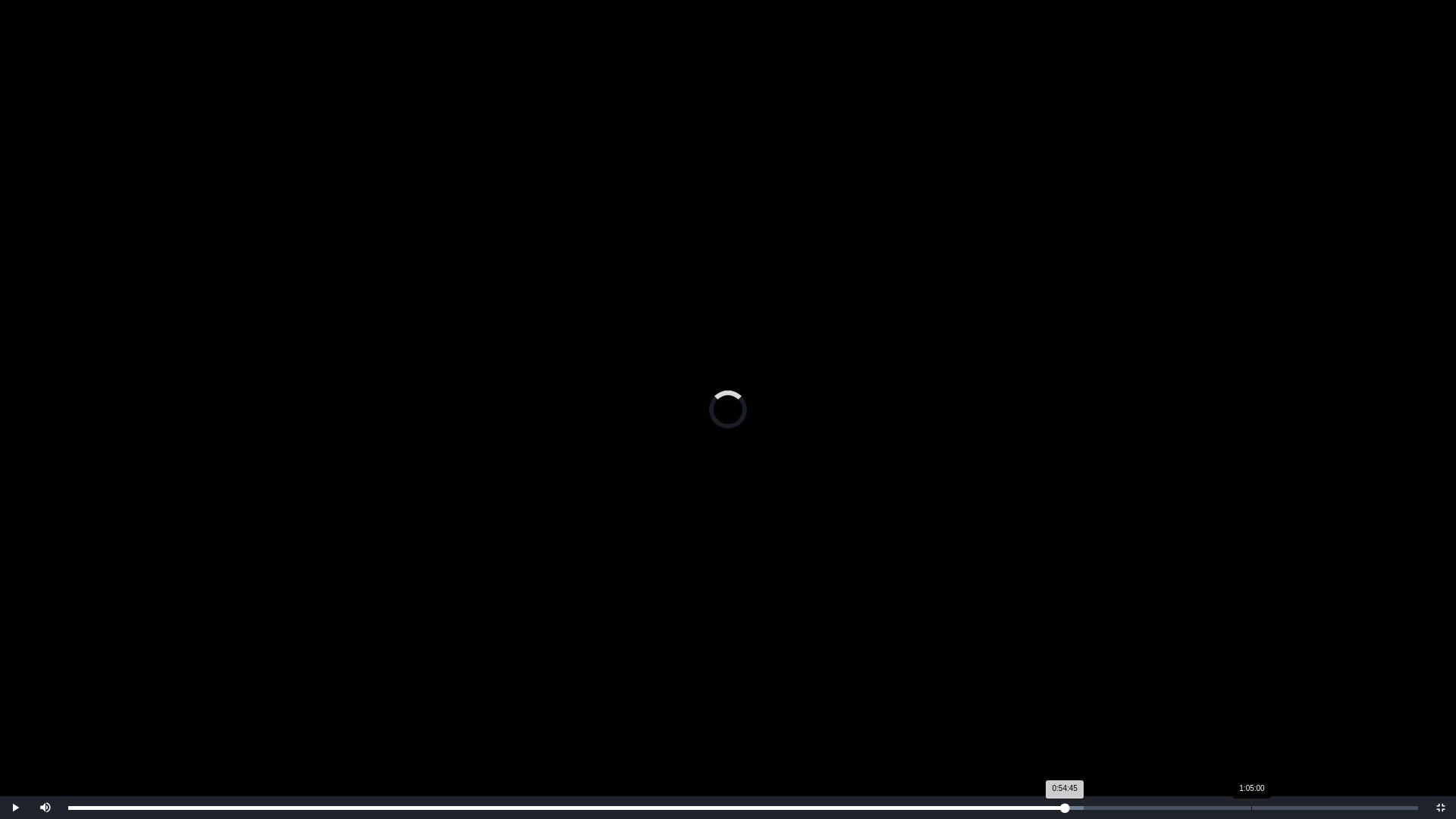
click at [1251, 726] on div "Loaded : 0% 1:05:00 0:54:45 Progress : 0%" at bounding box center [743, 807] width 1366 height 23
click at [1246, 726] on div "1:04:55 Progress : 0%" at bounding box center [659, 808] width 1182 height 4
click at [1240, 726] on div "1:04:42 Progress : 0%" at bounding box center [657, 808] width 1178 height 4
click at [1231, 726] on div "Loaded : 0% 1:03:55 1:03:55 Progress : 0%" at bounding box center [743, 808] width 1350 height 4
click at [1225, 726] on div "1:03:32" at bounding box center [1225, 808] width 1 height 4
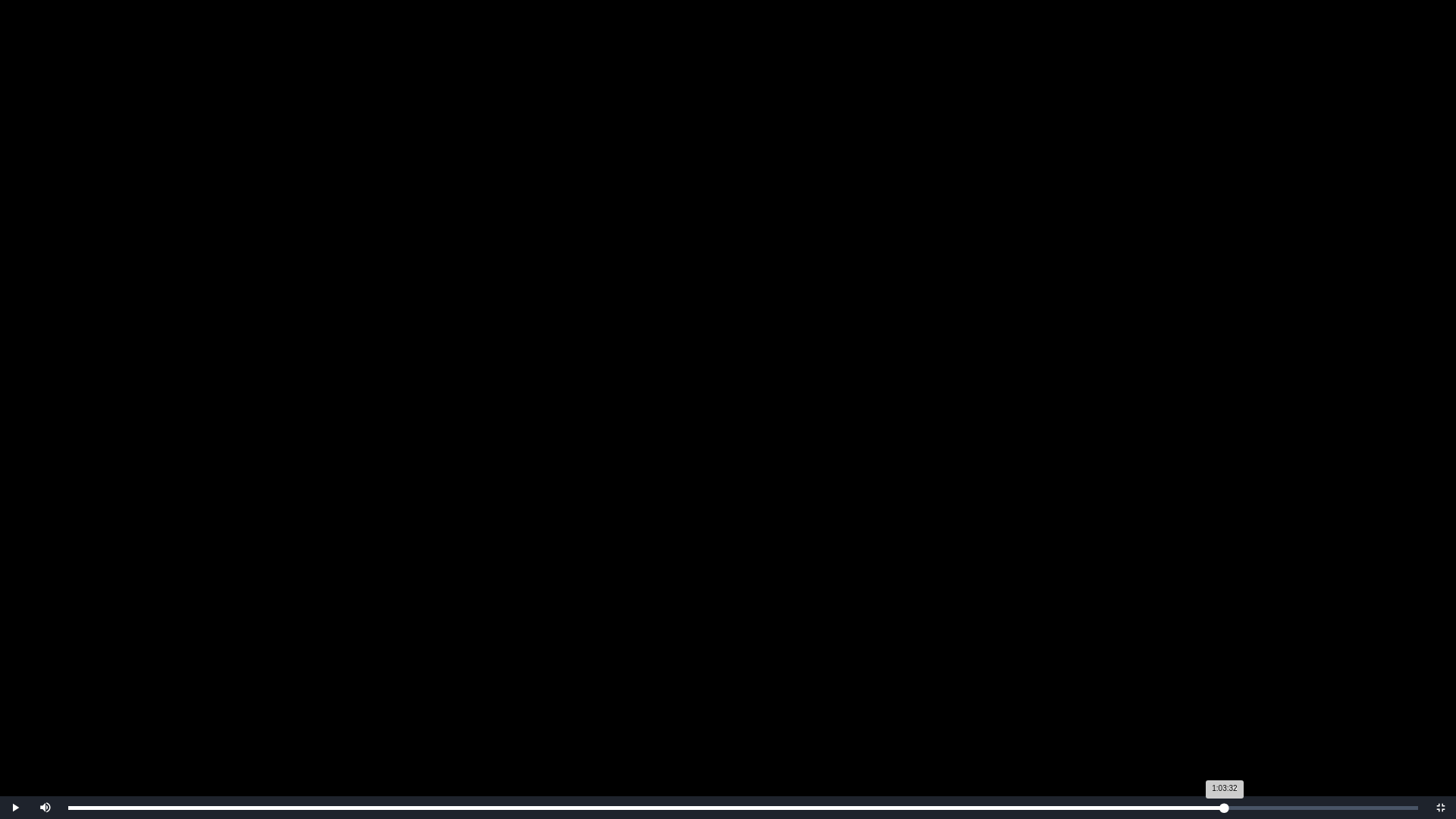
click at [1214, 726] on div "Loaded : 0% 1:03:30 1:03:32 Progress : 0%" at bounding box center [743, 807] width 1366 height 23
click at [1204, 726] on div "Loaded : 0% 1:02:32 1:02:57 Progress : 0%" at bounding box center [743, 807] width 1366 height 23
drag, startPoint x: 1204, startPoint y: 807, endPoint x: 1213, endPoint y: 809, distance: 9.2
click at [1213, 726] on div "Loaded : 0% 1:02:52 1:02:22 Progress : 0%" at bounding box center [743, 808] width 1350 height 4
click at [1213, 726] on div "1:02:52 Progress : 0%" at bounding box center [641, 808] width 1145 height 4
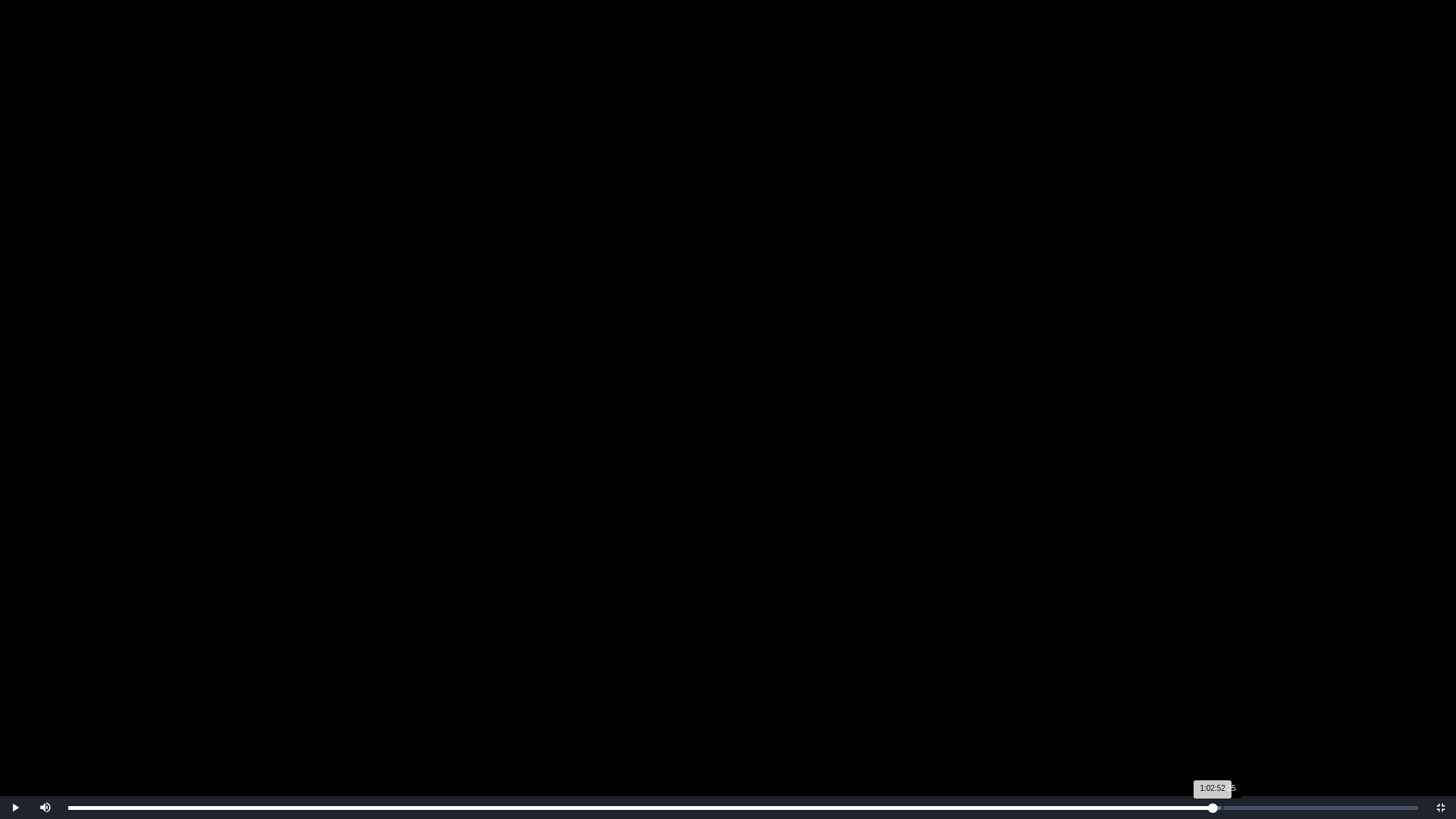
click at [1222, 726] on div "Loaded : 0% 1:03:25 1:02:52 Progress : 0%" at bounding box center [743, 807] width 1366 height 23
click at [1229, 726] on div "Loaded : 0% 1:03:47 1:03:25 Progress : 0%" at bounding box center [743, 807] width 1366 height 23
click at [1234, 726] on div "Loaded : 0% 1:04:05 1:03:47 Progress : 0%" at bounding box center [743, 807] width 1366 height 23
click at [1237, 726] on div "1:04:12" at bounding box center [1237, 808] width 1 height 4
drag, startPoint x: 1248, startPoint y: 806, endPoint x: 1206, endPoint y: 811, distance: 42.3
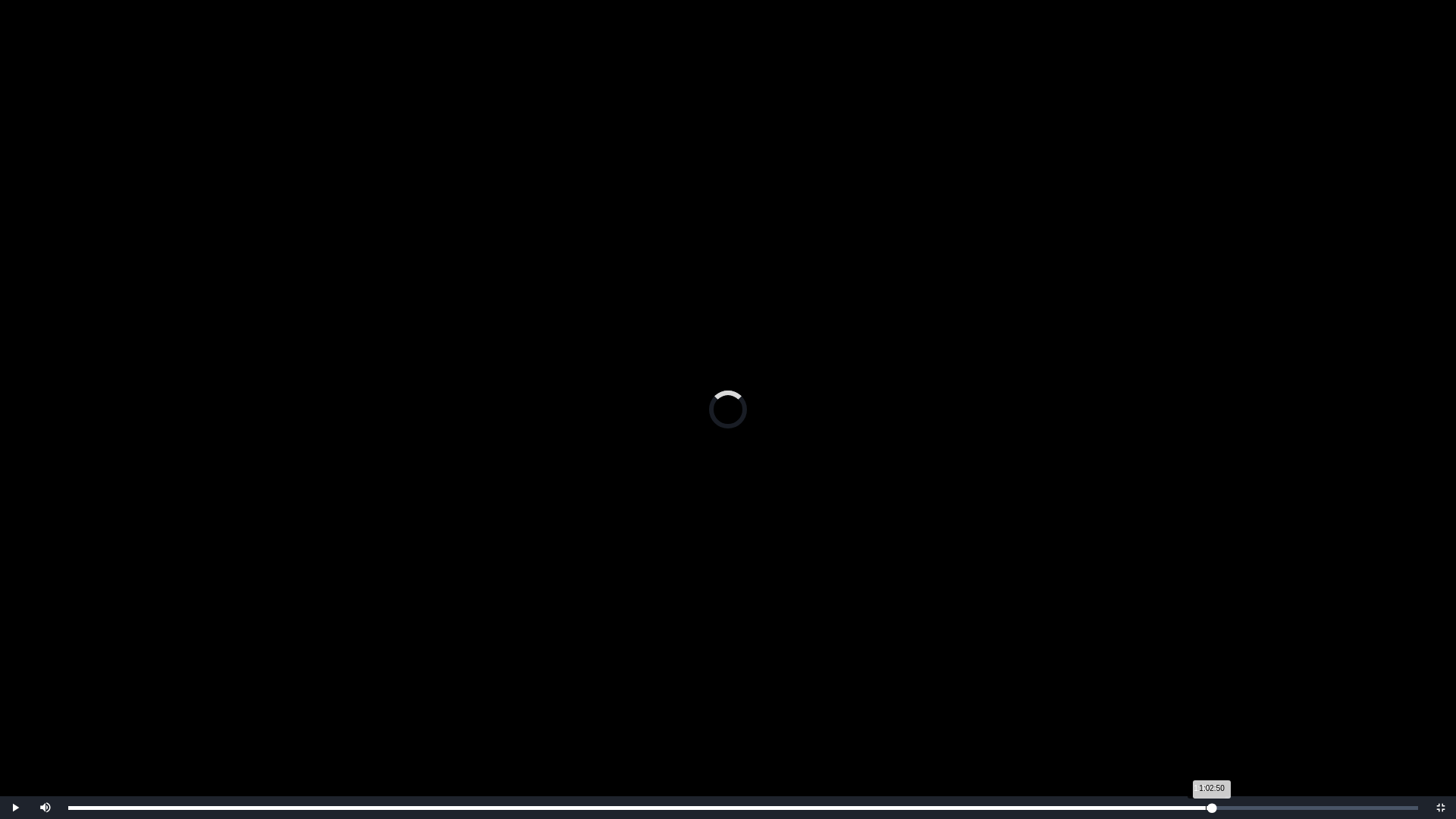
click at [1206, 726] on div "1:02:50 Progress : 0%" at bounding box center [640, 808] width 1144 height 4
click at [1206, 726] on div "1:02:29 Progress : 0%" at bounding box center [637, 808] width 1138 height 4
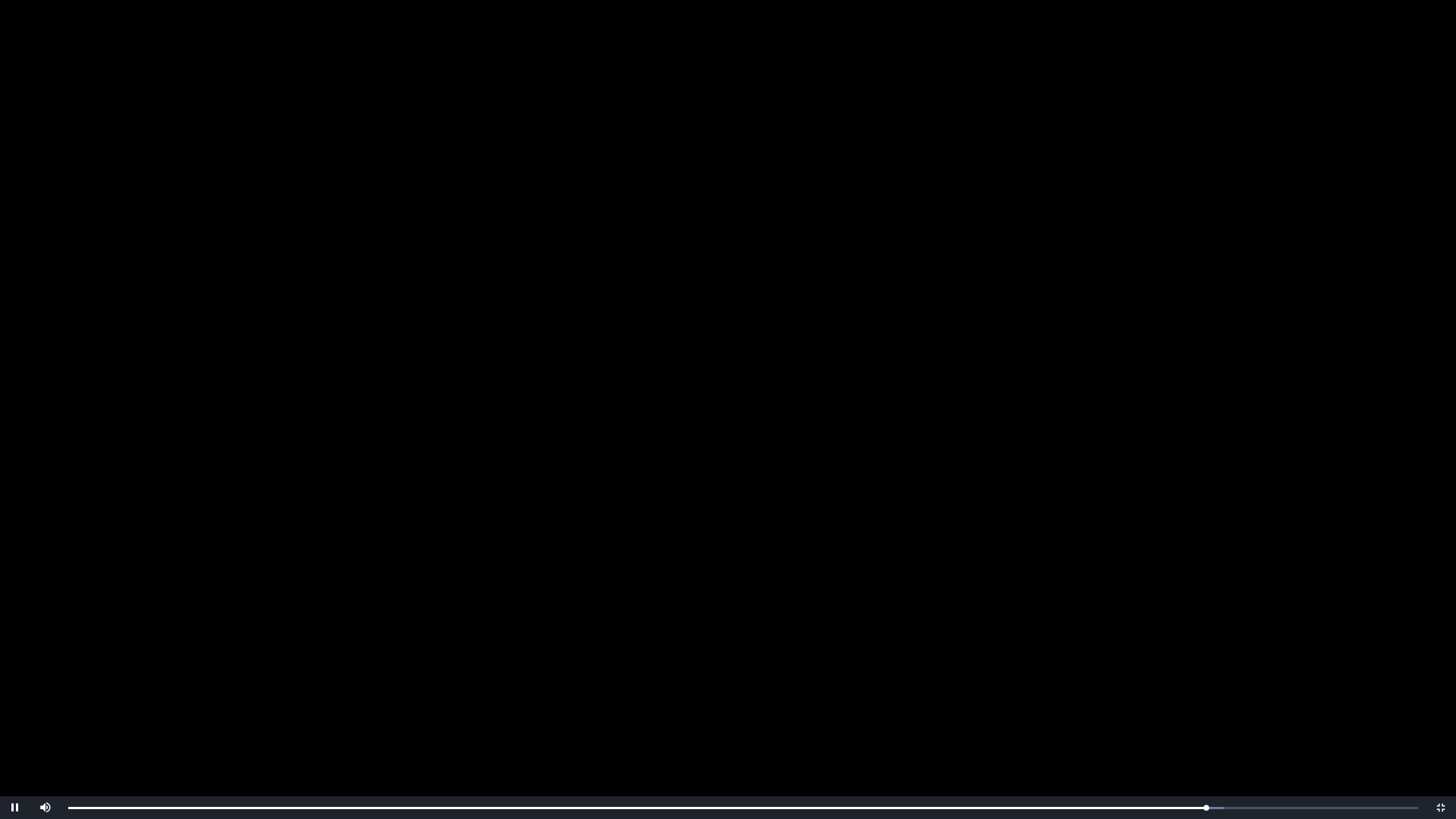
click at [1217, 726] on video "Video Player" at bounding box center [728, 410] width 1456 height 819
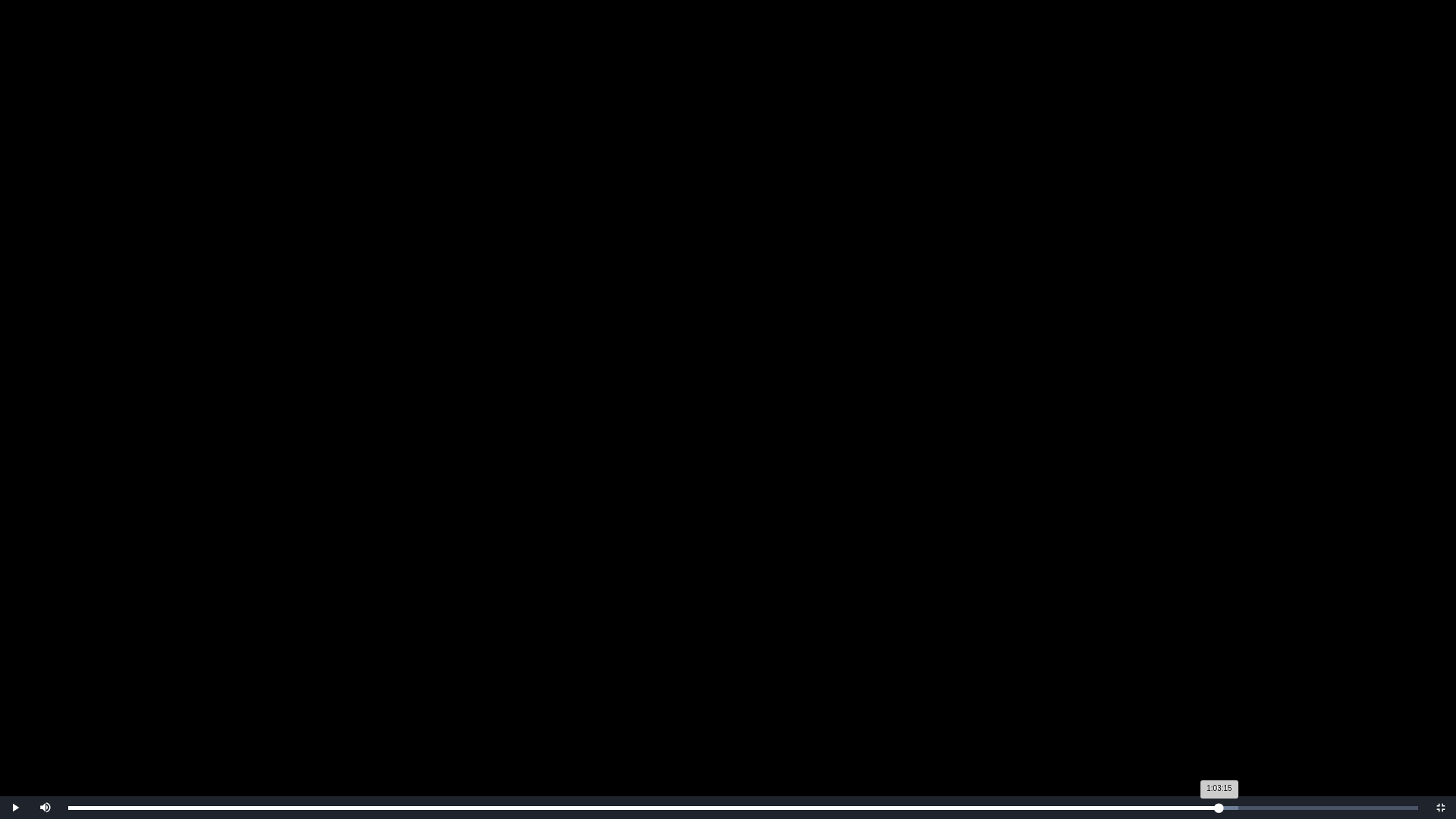
drag, startPoint x: 1209, startPoint y: 808, endPoint x: 1219, endPoint y: 807, distance: 10.0
click at [1219, 726] on div "1:03:15 Progress : 0%" at bounding box center [644, 808] width 1151 height 4
click at [1222, 726] on div "1:03:25 Progress : 0%" at bounding box center [646, 808] width 1155 height 4
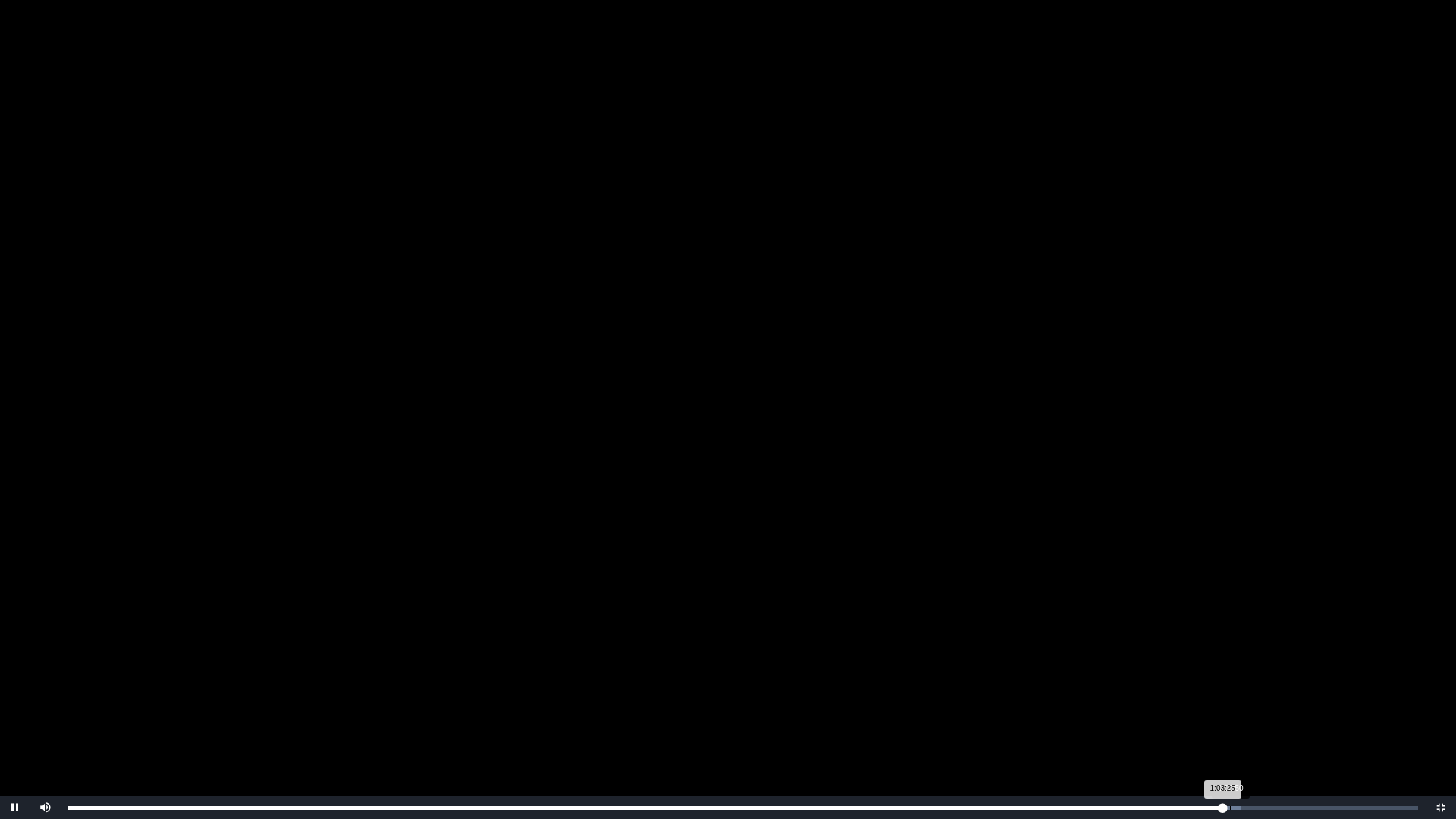
click at [1231, 726] on div "Loaded : 0% 1:03:50 1:03:25 Progress : 0%" at bounding box center [743, 808] width 1350 height 4
click at [1236, 726] on div "1:04:10 Progress : 0%" at bounding box center [652, 808] width 1168 height 4
click at [1245, 726] on div "Loaded : 0% 1:04:40 1:04:10 Progress : 0%" at bounding box center [743, 808] width 1350 height 4
click at [1251, 726] on div "Loaded : 0% 1:04:57 1:04:40 Progress : 0%" at bounding box center [743, 807] width 1366 height 23
click at [1228, 726] on div "1:03:42" at bounding box center [1228, 808] width 1 height 4
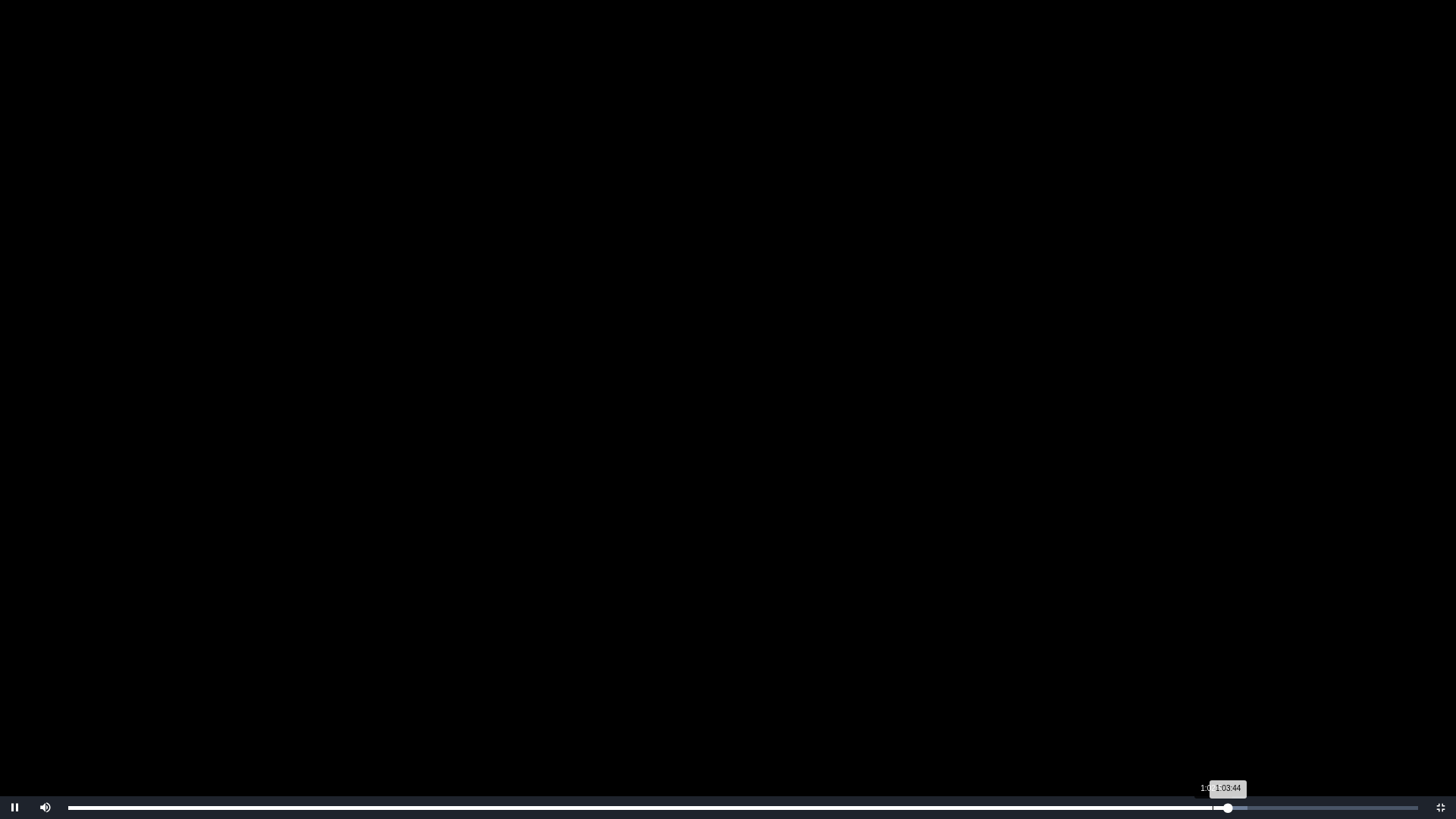
click at [1213, 726] on div "1:02:52" at bounding box center [1213, 808] width 1 height 4
click at [1202, 726] on div "1:02:15" at bounding box center [1202, 808] width 1 height 4
click at [1195, 726] on div "1:02:16 Progress : 0%" at bounding box center [635, 808] width 1134 height 4
click at [1190, 726] on div "1:01:37" at bounding box center [1190, 808] width 1 height 4
click at [1178, 726] on div "Loaded : 0% 1:00:57 1:01:28 Progress : 0%" at bounding box center [743, 808] width 1350 height 4
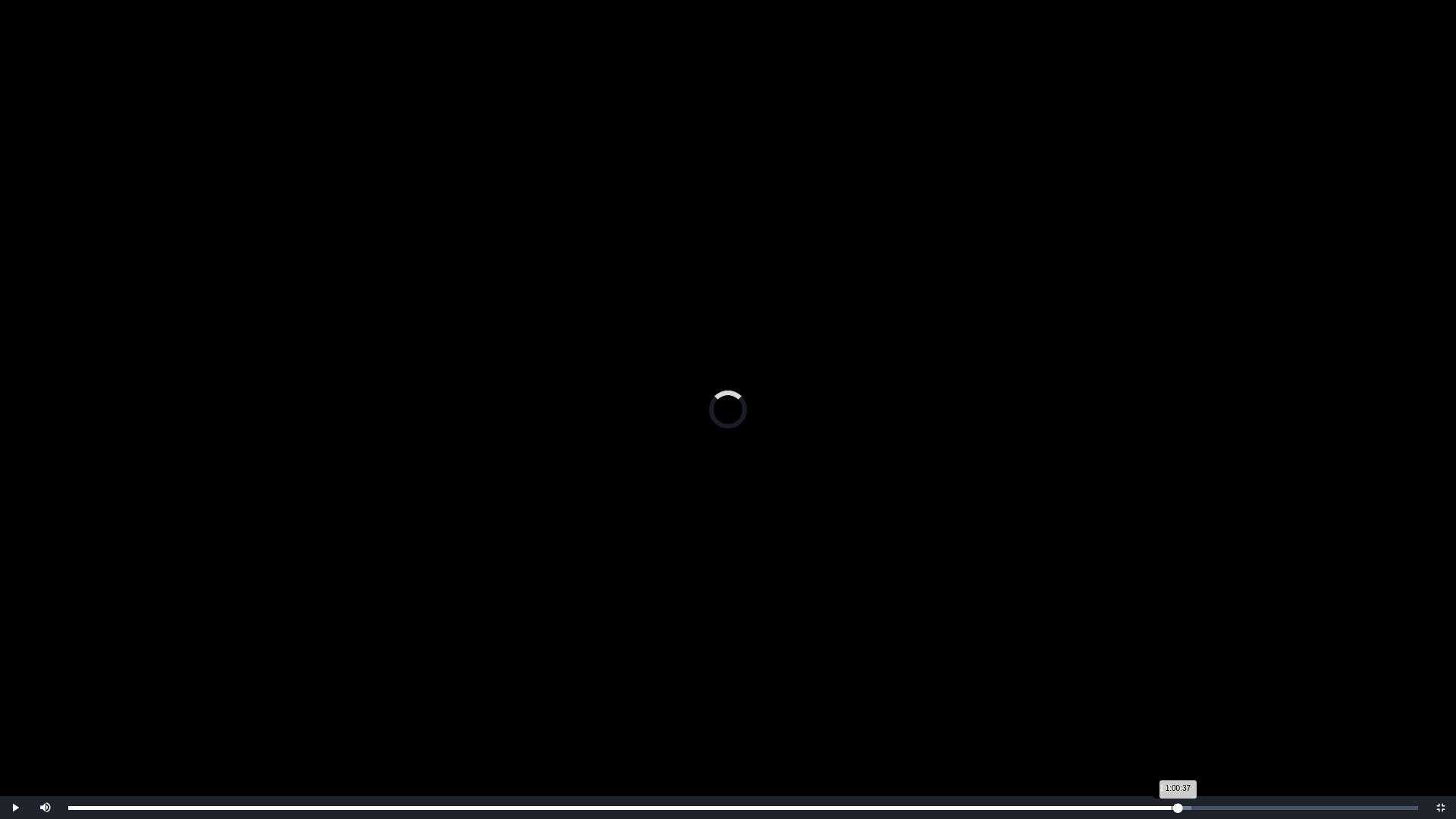
click at [1172, 726] on div "1:00:37 Progress : 0%" at bounding box center [623, 808] width 1110 height 4
click at [1165, 726] on div "1:00:15" at bounding box center [1165, 808] width 1 height 4
click at [1155, 726] on div "0:59:40" at bounding box center [1155, 808] width 1 height 4
click at [1142, 726] on div "Loaded : 0% 0:58:57 0:58:57 Progress : 0%" at bounding box center [743, 807] width 1366 height 23
click at [1155, 726] on div "Loaded : 0% 0:59:35 0:58:57 Progress : 0%" at bounding box center [743, 808] width 1350 height 4
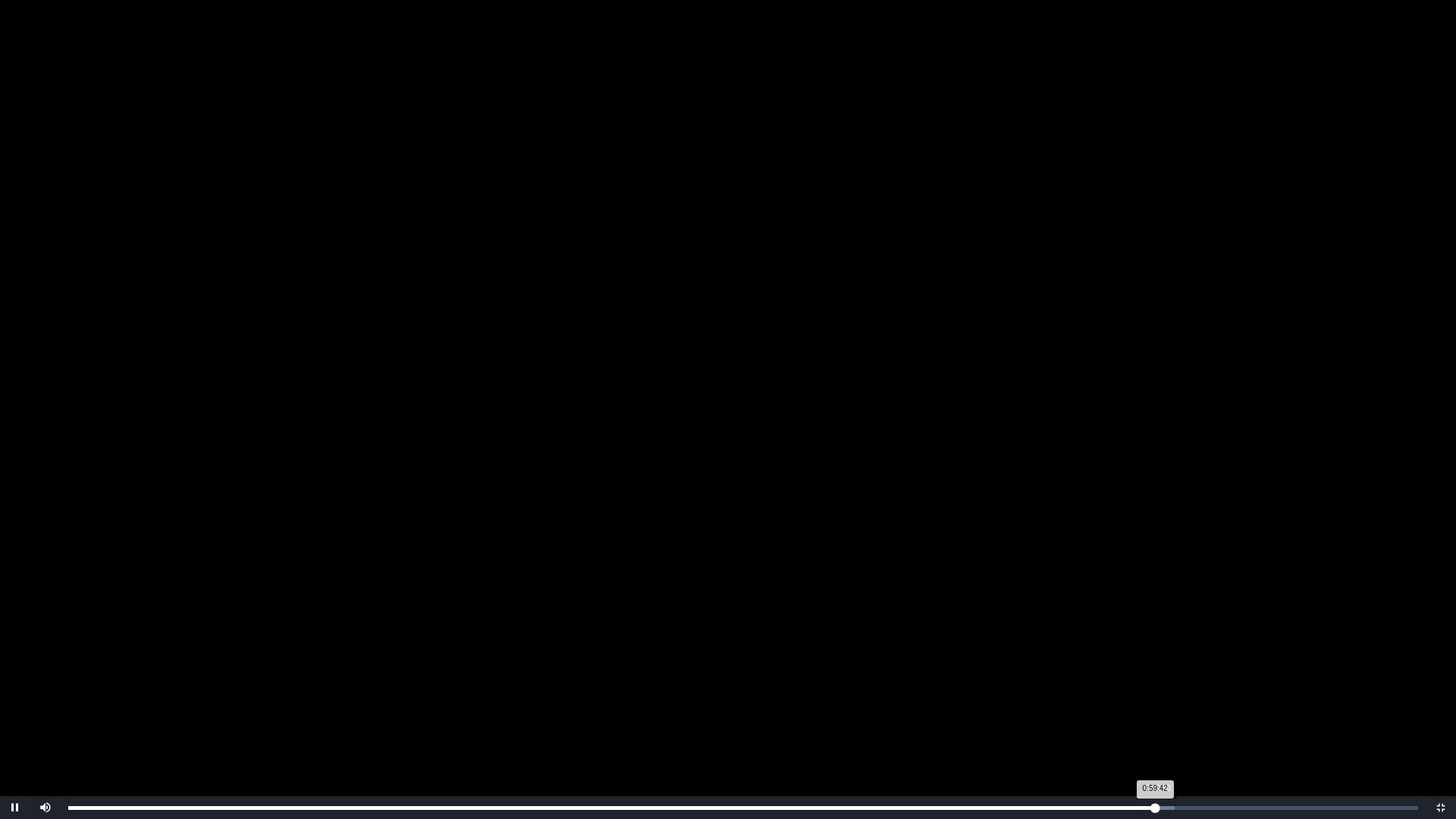
click at [1155, 726] on div "0:59:42 Progress : 0%" at bounding box center [612, 808] width 1087 height 4
click at [1159, 726] on div "0:59:54 Progress : 0%" at bounding box center [613, 808] width 1090 height 4
click at [1171, 726] on div "Loaded : 0% 1:00:32 1:00:08 Progress : 0%" at bounding box center [743, 808] width 1350 height 4
click at [1177, 726] on div "Loaded : 0% 1:00:55 1:00:55 Progress : 0%" at bounding box center [743, 808] width 1350 height 4
click at [1178, 726] on div "1:00:56 Progress : 0%" at bounding box center [623, 808] width 1110 height 4
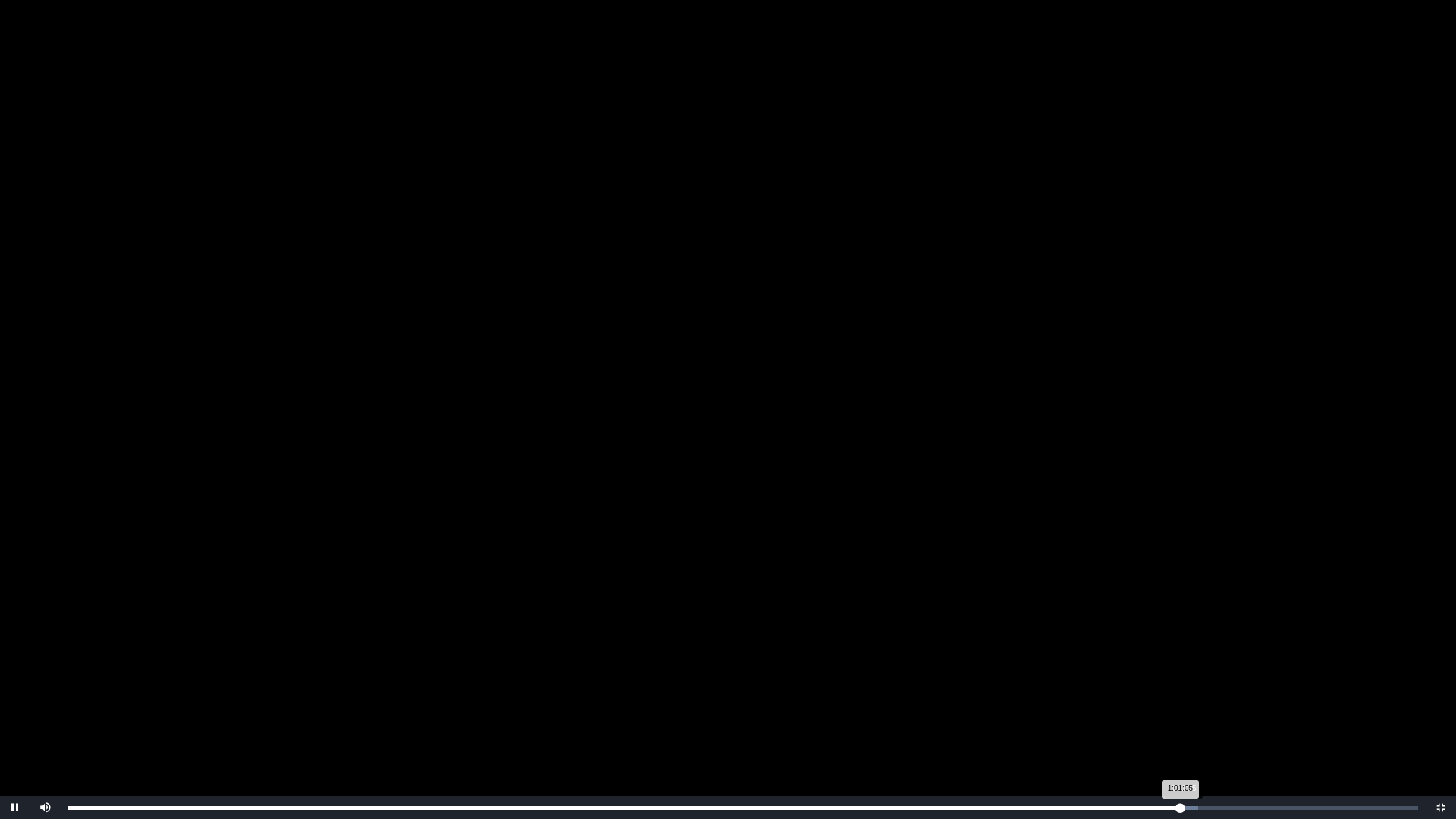
click at [1180, 726] on div "1:01:05 Progress : 0%" at bounding box center [624, 808] width 1112 height 4
click at [1180, 726] on div "1:01:20 Progress : 0%" at bounding box center [626, 808] width 1116 height 4
click at [1168, 726] on div "1:00:25" at bounding box center [1168, 808] width 1 height 4
click at [1190, 726] on div "1:01:32" at bounding box center [1189, 808] width 1 height 4
click at [1193, 726] on div "1:01:54 Progress : 0%" at bounding box center [632, 808] width 1127 height 4
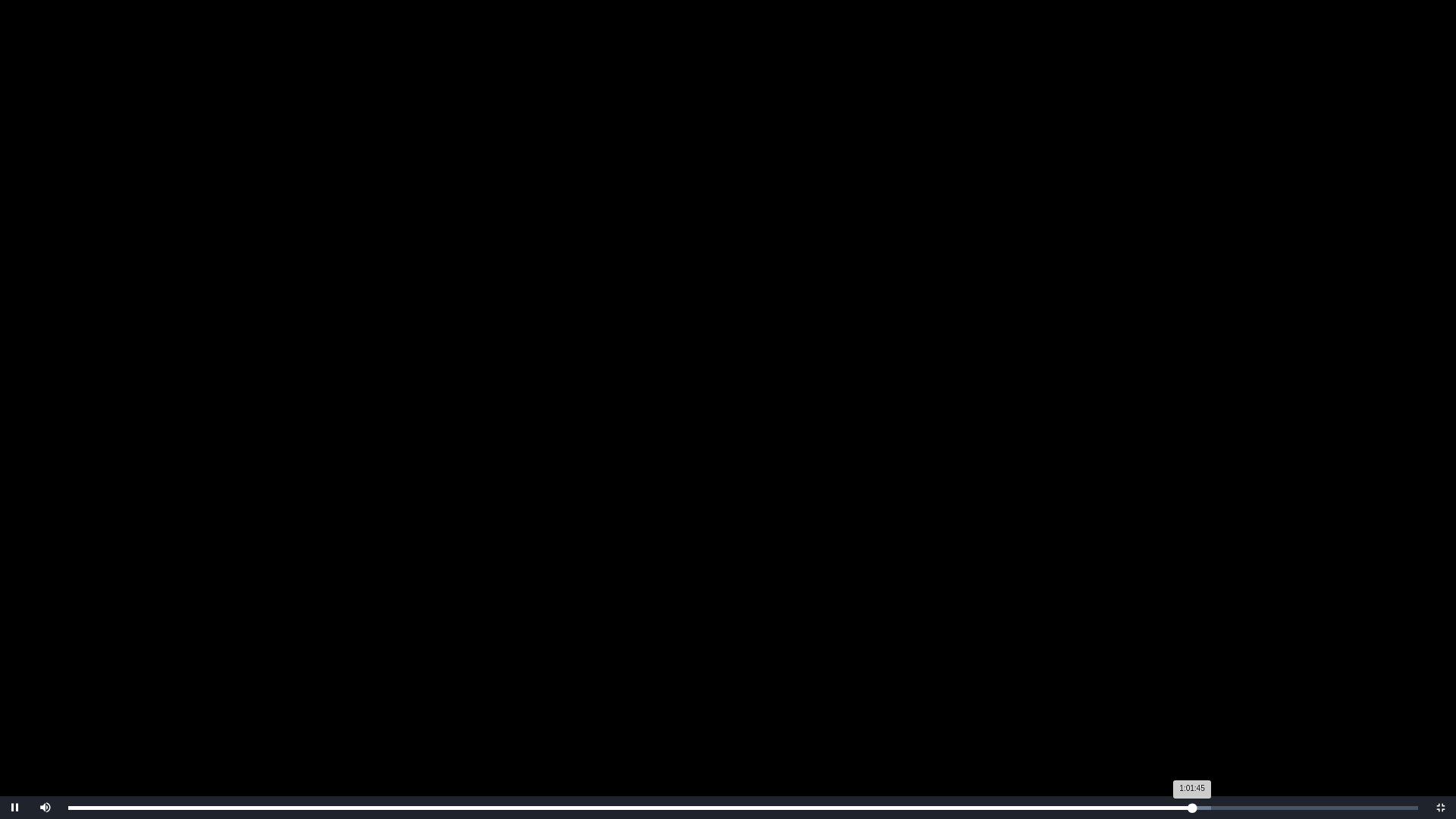
click at [1187, 726] on div "1:01:45 Progress : 0%" at bounding box center [630, 808] width 1124 height 4
click at [1240, 726] on div "Loaded : 0% 1:04:22 1:04:22 Progress : 0%" at bounding box center [743, 807] width 1366 height 23
click at [1250, 726] on div "Loaded : 0% 1:04:50 1:04:23 Progress : 0%" at bounding box center [743, 807] width 1366 height 23
click at [1231, 726] on div "Loaded : 0% 1:04:02 1:05:06 Progress : 0%" at bounding box center [743, 808] width 1350 height 4
click at [1228, 726] on div "1:03:42" at bounding box center [1228, 808] width 1 height 4
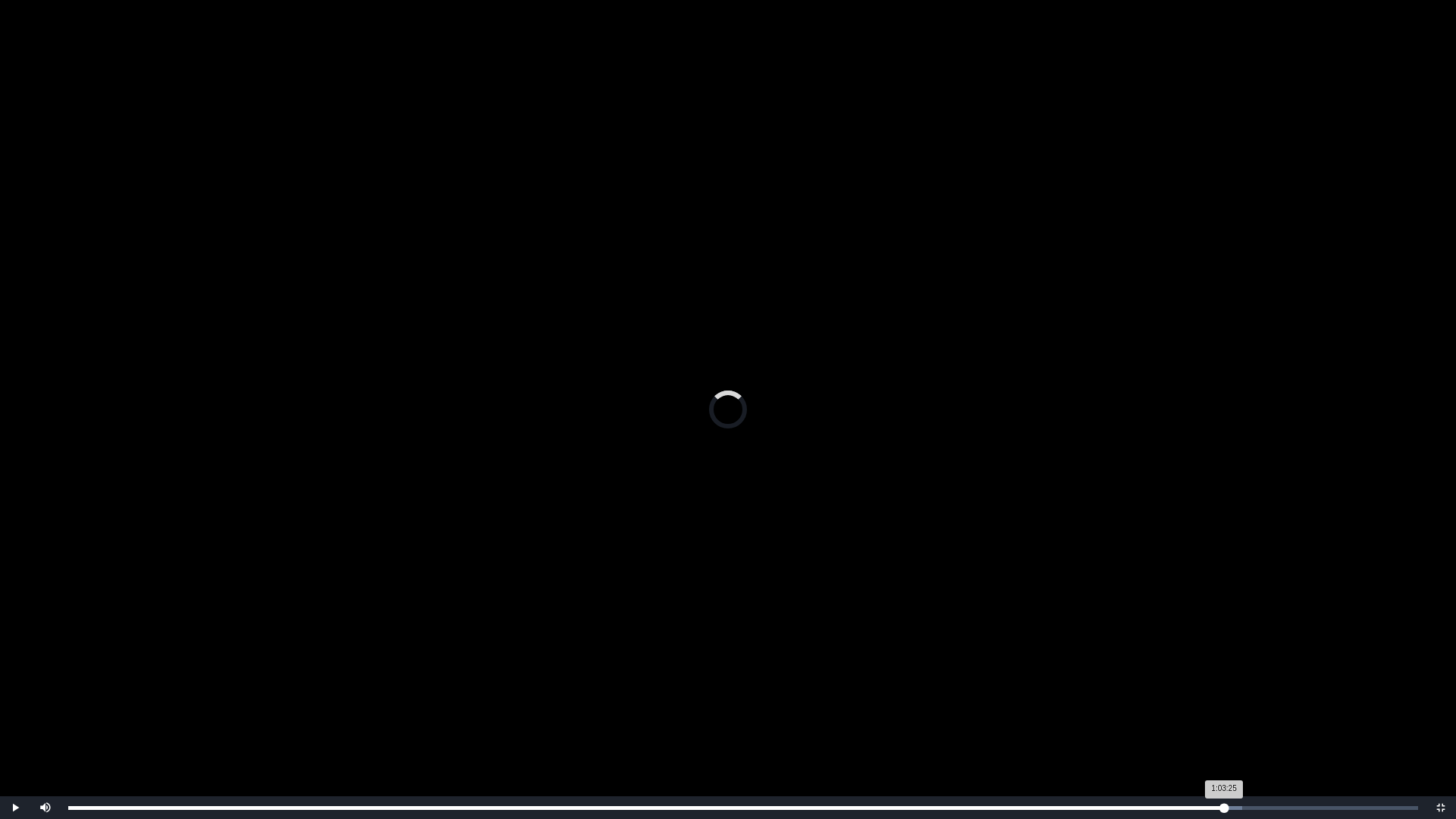
click at [1222, 726] on div "1:03:25 Progress : 0%" at bounding box center [646, 808] width 1156 height 4
click at [1215, 726] on div "Loaded : 0% 1:03:02 1:03:31 Progress : 0%" at bounding box center [743, 807] width 1366 height 23
click at [1209, 726] on div "1:02:40" at bounding box center [1209, 808] width 1 height 4
click at [1196, 726] on div "1:01:55" at bounding box center [1196, 808] width 1 height 4
click at [1207, 726] on div "Loaded : 0% 1:02:22 1:01:55 Progress : 0%" at bounding box center [743, 808] width 1350 height 4
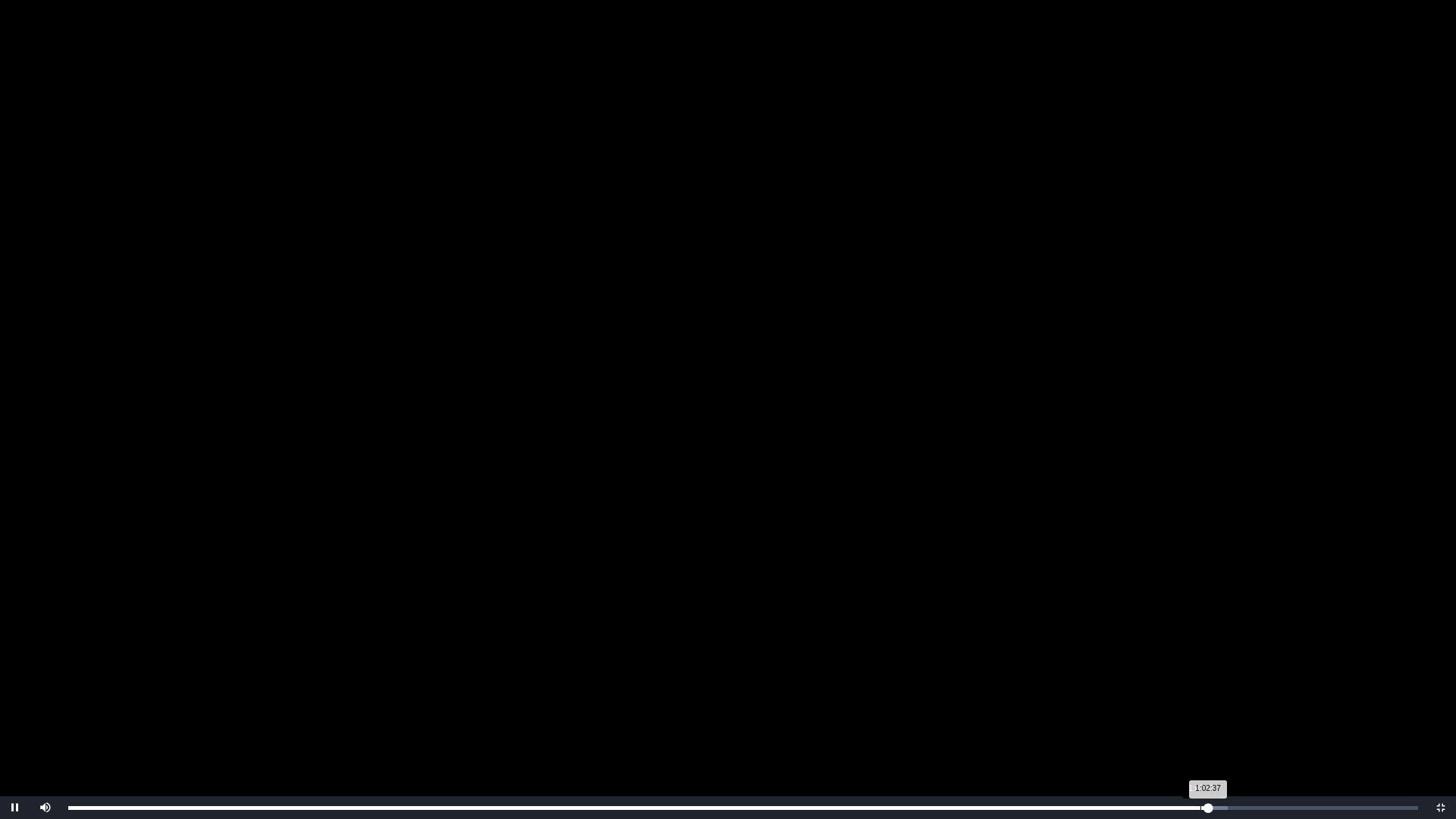
click at [1201, 726] on div "Loaded : 0% 1:02:12 1:02:37 Progress : 0%" at bounding box center [743, 808] width 1350 height 4
click at [1197, 726] on div "1:02:14 Progress : 0%" at bounding box center [635, 808] width 1133 height 4
click at [1194, 726] on div "Loaded : 0% 1:02:02 1:02:35 Progress : 0%" at bounding box center [743, 807] width 1366 height 23
click at [1180, 726] on div "Loaded : 0% 1:01:05 1:01:50 Progress : 0%" at bounding box center [743, 807] width 1366 height 23
click at [1171, 726] on div "Loaded : 0% 1:00:35 1:01:06 Progress : 0%" at bounding box center [743, 807] width 1366 height 23
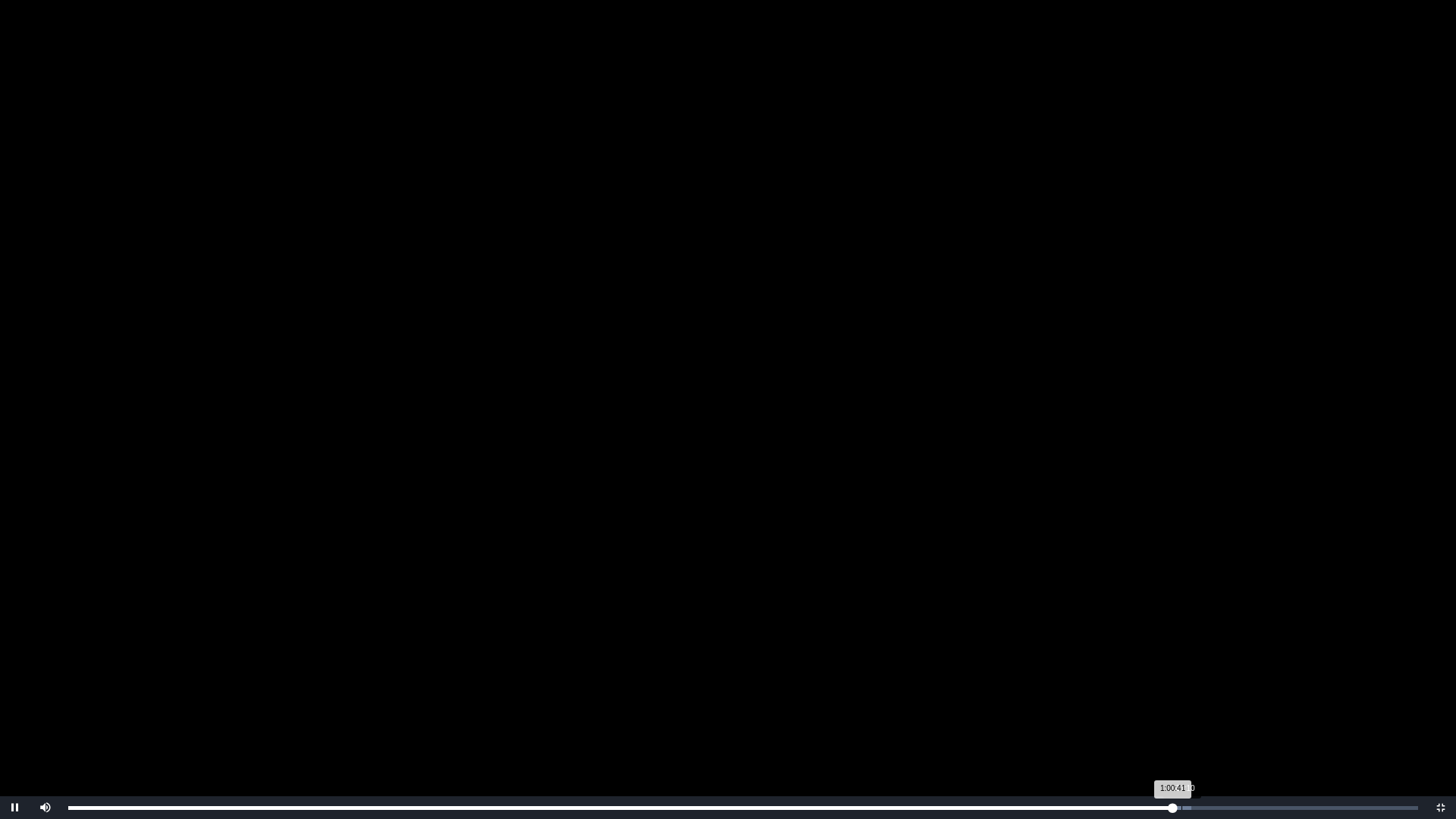
click at [1182, 726] on div "Loaded : 0% 1:01:10 1:00:41 Progress : 0%" at bounding box center [743, 808] width 1350 height 4
click at [1193, 726] on div "Loaded : 0% 1:01:45 1:01:45 Progress : 0%" at bounding box center [743, 808] width 1350 height 4
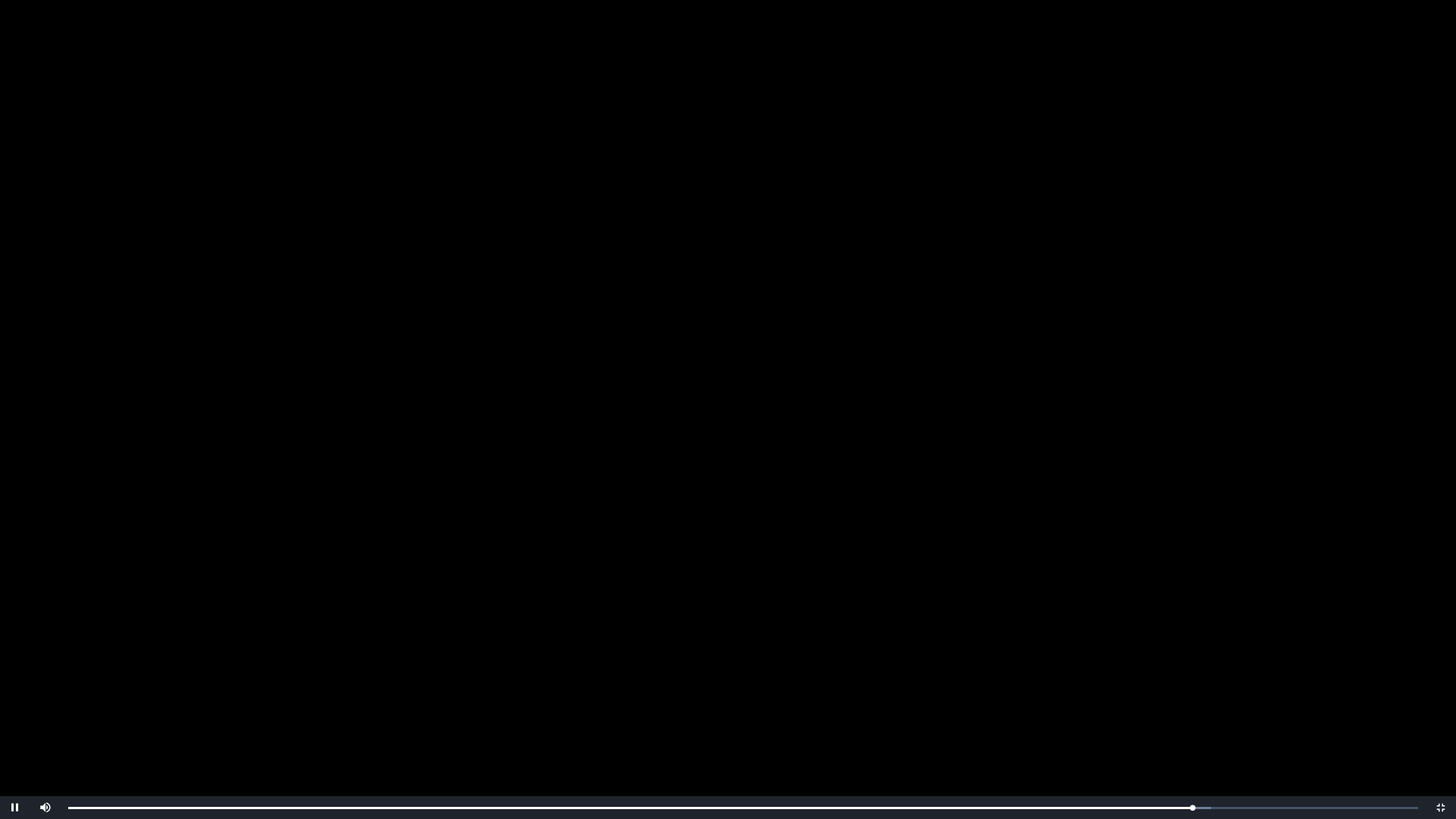
click at [1156, 440] on video "Video Player" at bounding box center [728, 410] width 1456 height 819
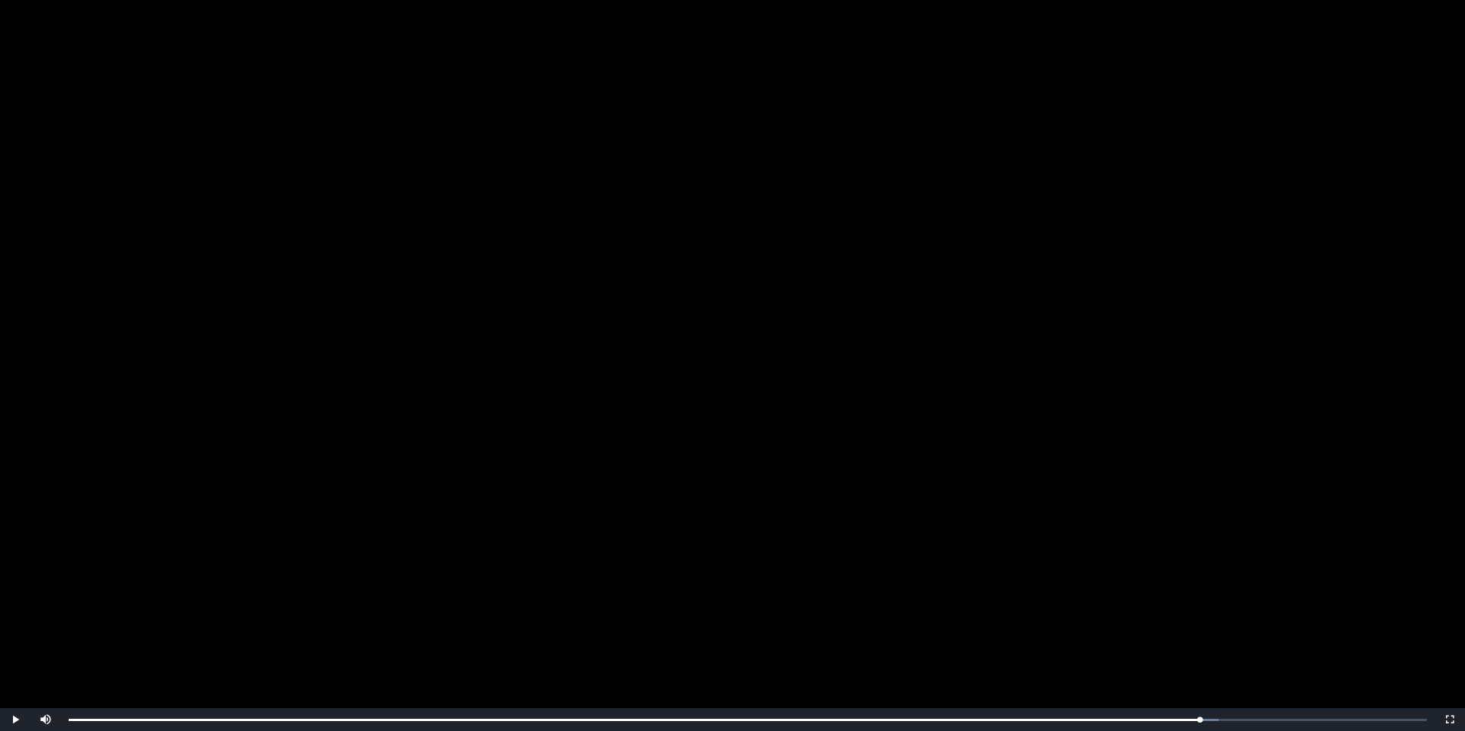
scroll to position [170, 0]
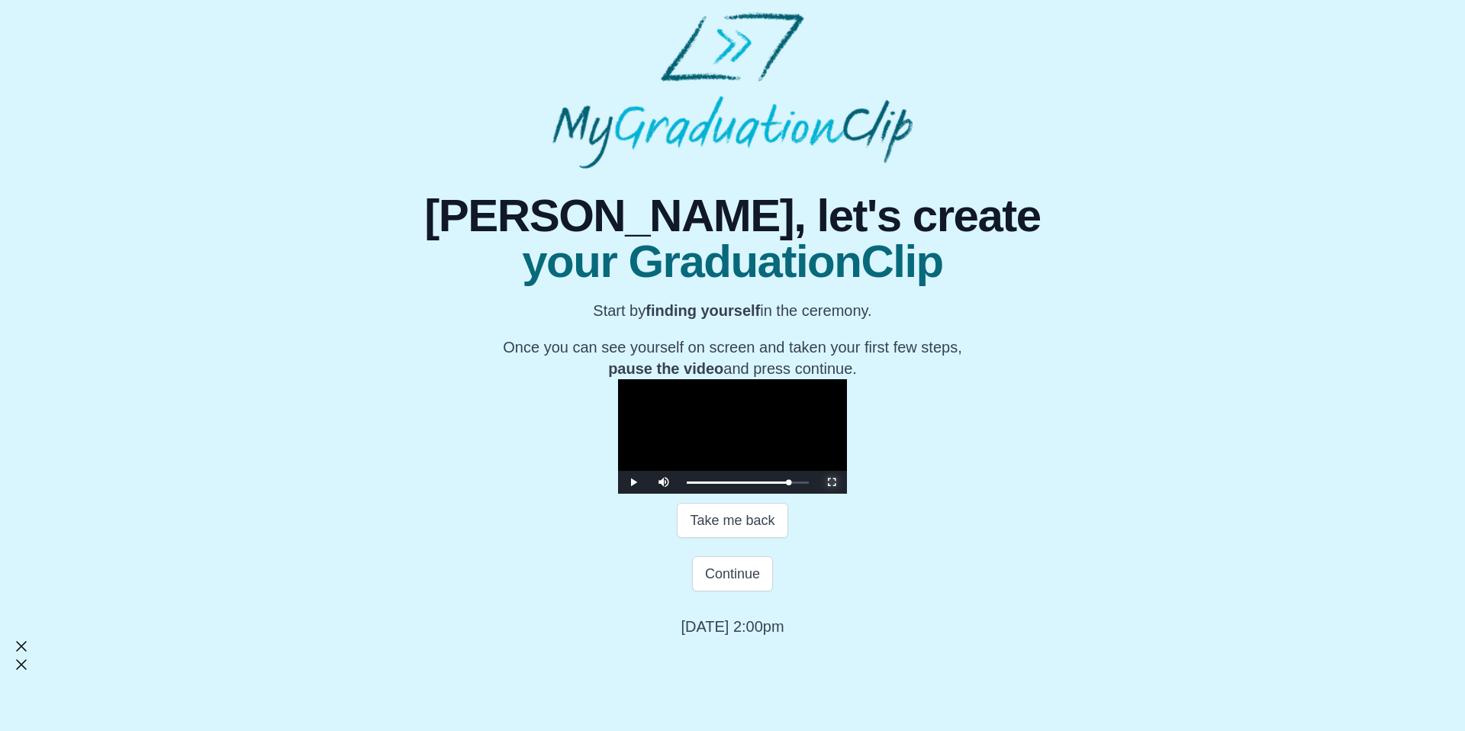
click at [832, 482] on span "Video Player" at bounding box center [832, 482] width 0 height 0
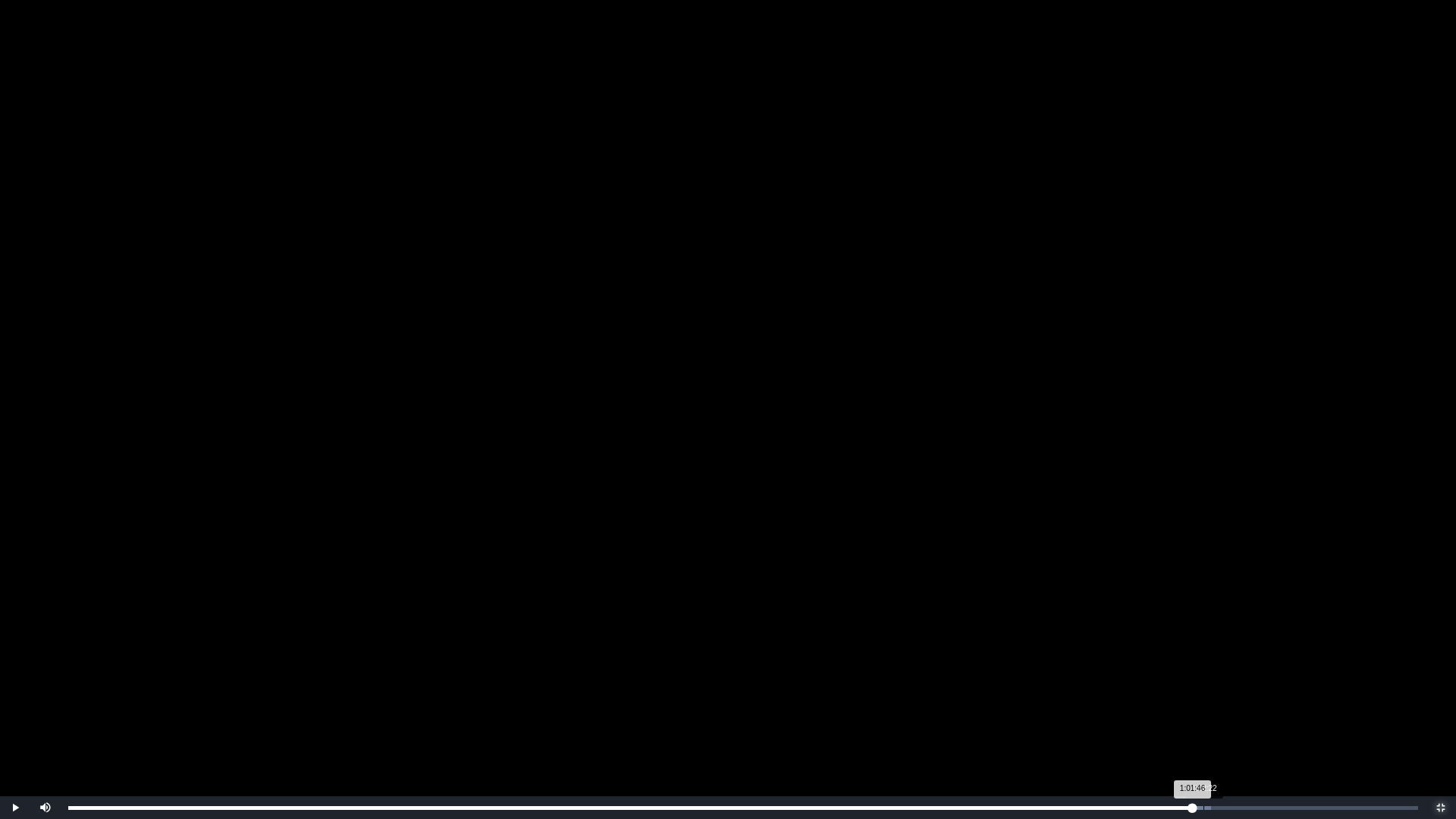
click at [1205, 726] on div "Loaded : 0% 1:02:22 1:01:46 Progress : 0%" at bounding box center [743, 807] width 1366 height 23
click at [1213, 726] on div "Loaded : 0% 1:02:50 1:02:25 Progress : 0%" at bounding box center [743, 807] width 1366 height 23
click at [1221, 726] on div "1:03:22" at bounding box center [1221, 808] width 1 height 4
click at [1230, 726] on div "Loaded : 0% 1:03:22 1:03:22 Progress : 0%" at bounding box center [743, 808] width 1350 height 4
click at [1426, 726] on button "Non-Fullscreen" at bounding box center [1441, 807] width 31 height 23
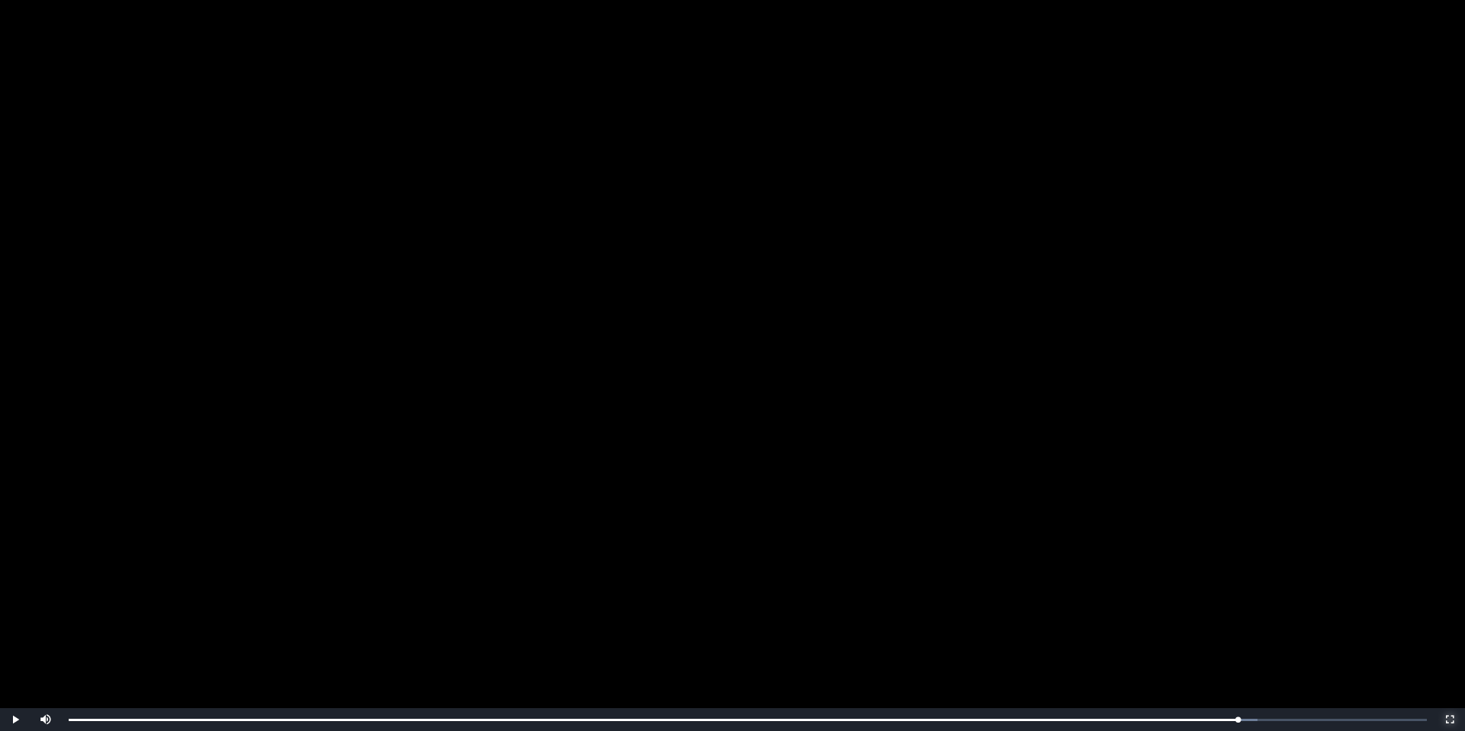
scroll to position [170, 0]
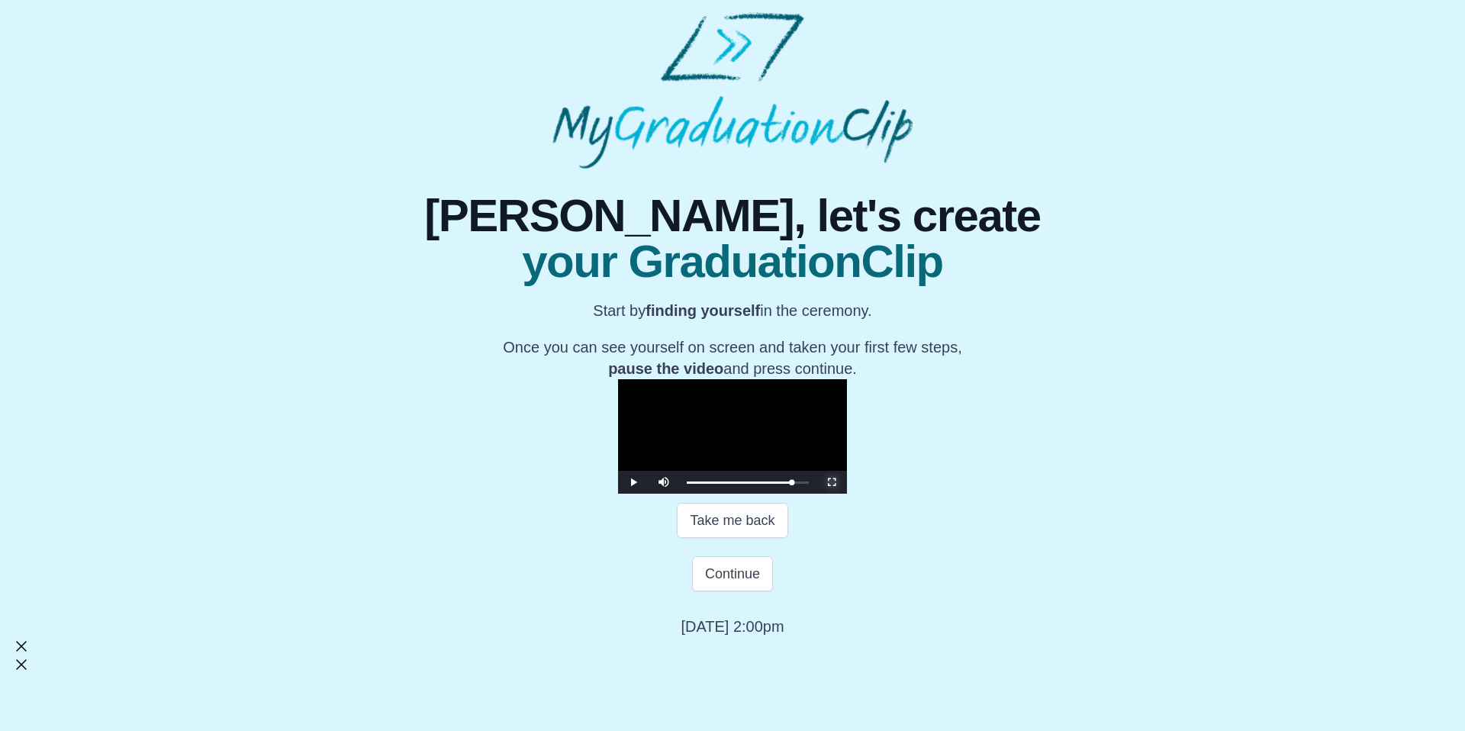
click at [832, 482] on span "Video Player" at bounding box center [832, 482] width 0 height 0
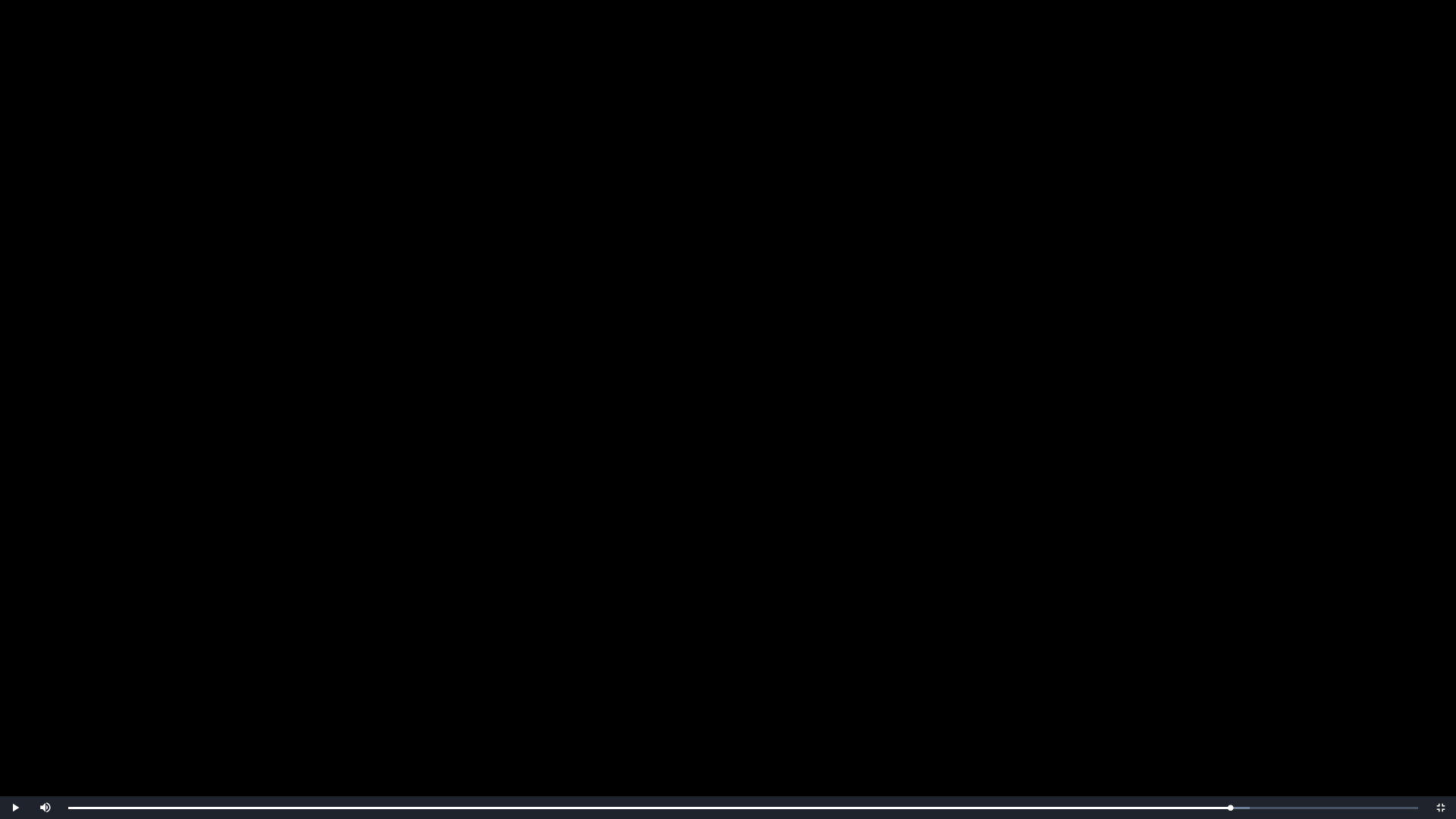
click at [1067, 552] on video "Video Player" at bounding box center [728, 410] width 1456 height 819
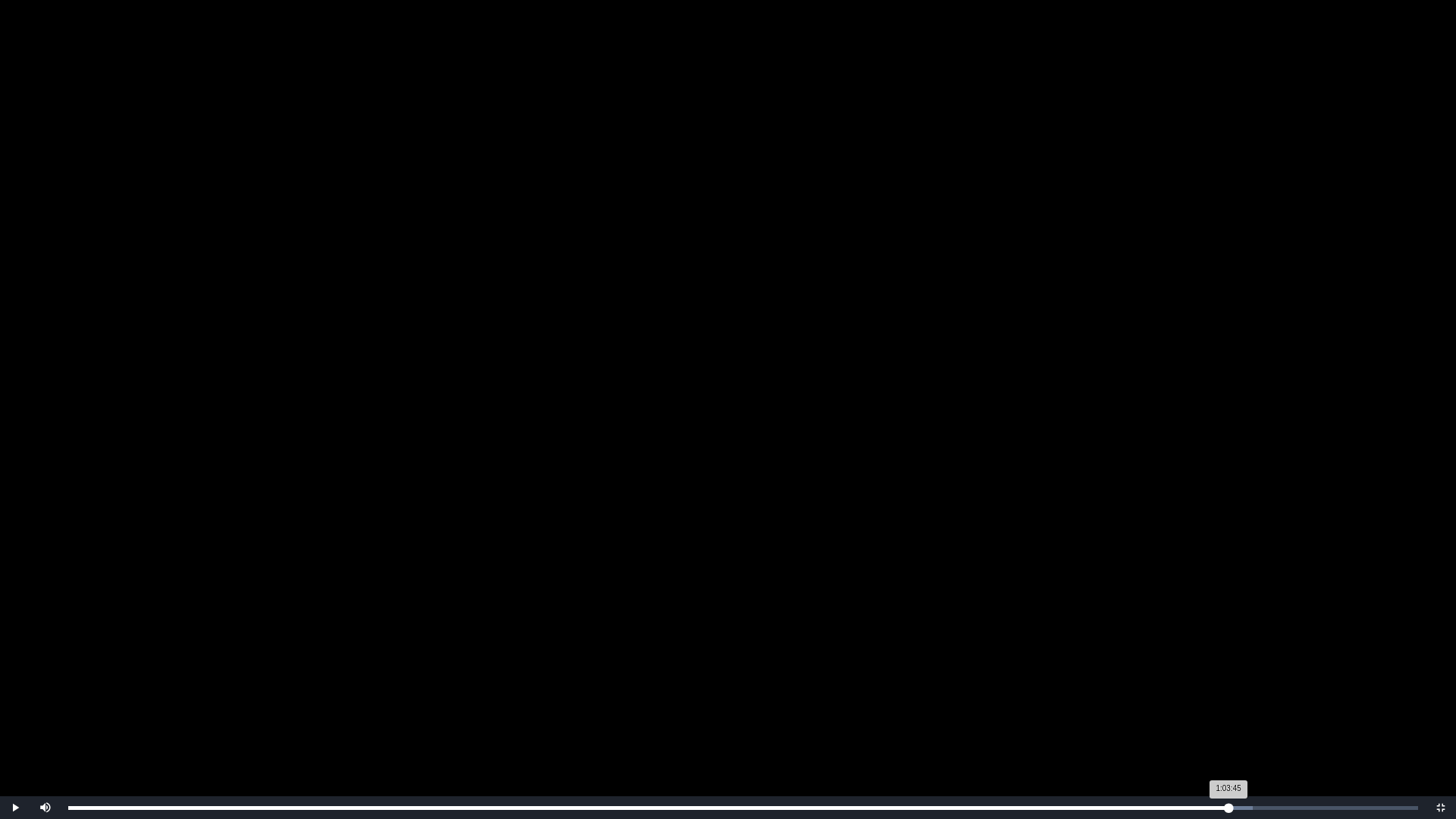
click at [1228, 726] on div "1:03:45 Progress : 0%" at bounding box center [649, 808] width 1161 height 4
click at [1225, 726] on div "1:03:45 Progress : 0%" at bounding box center [649, 808] width 1161 height 4
click at [1237, 726] on div "Loaded : 0% 1:04:15 1:03:35 Progress : 0%" at bounding box center [743, 808] width 1350 height 4
click at [1244, 726] on div "Loaded : 0% 1:04:30 1:04:15 Progress : 0%" at bounding box center [743, 808] width 1350 height 4
click at [1249, 726] on div "1:04:52 Progress : 0%" at bounding box center [659, 808] width 1181 height 4
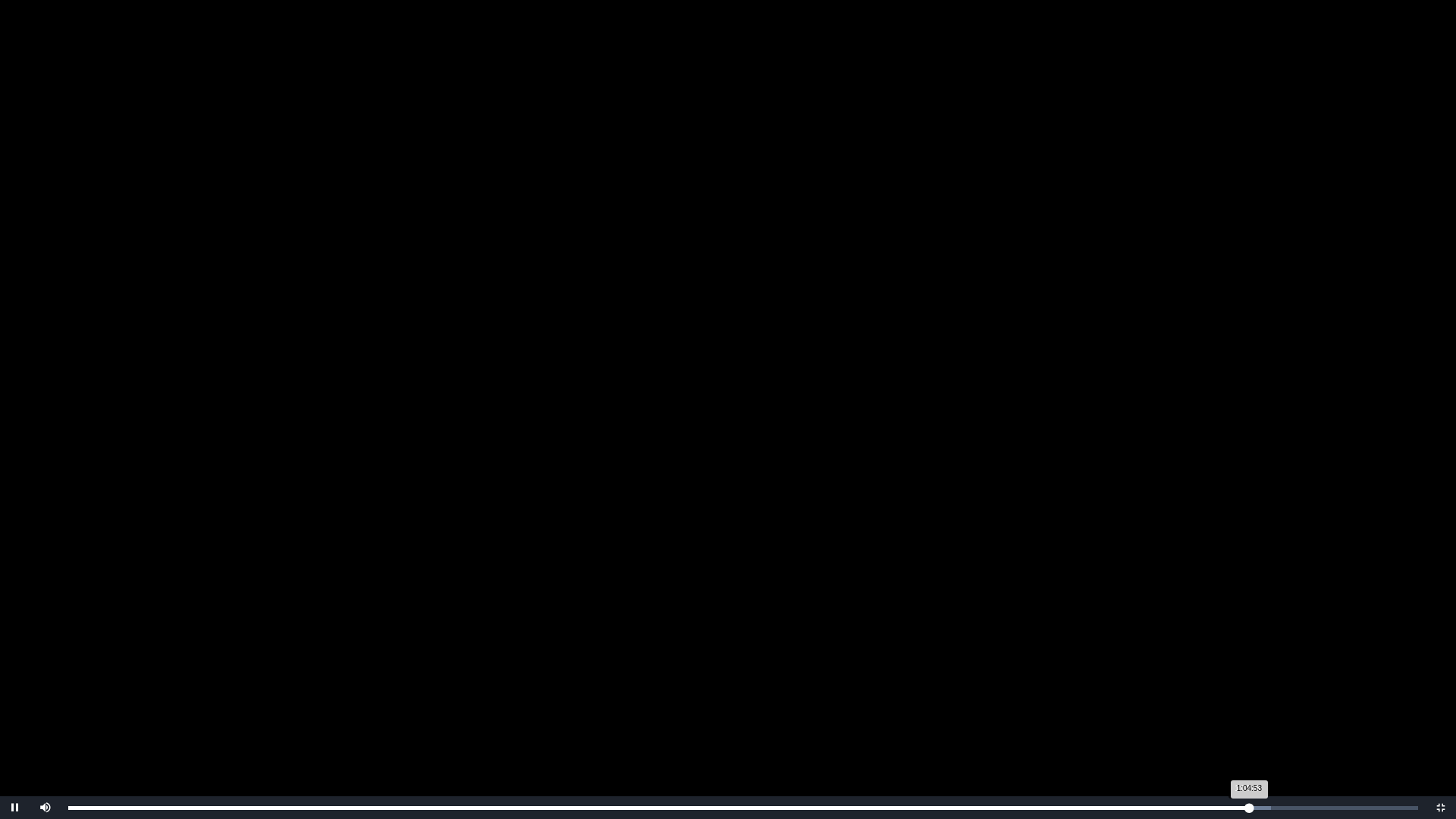
click at [1246, 726] on div "1:04:53 Progress : 0%" at bounding box center [659, 808] width 1181 height 4
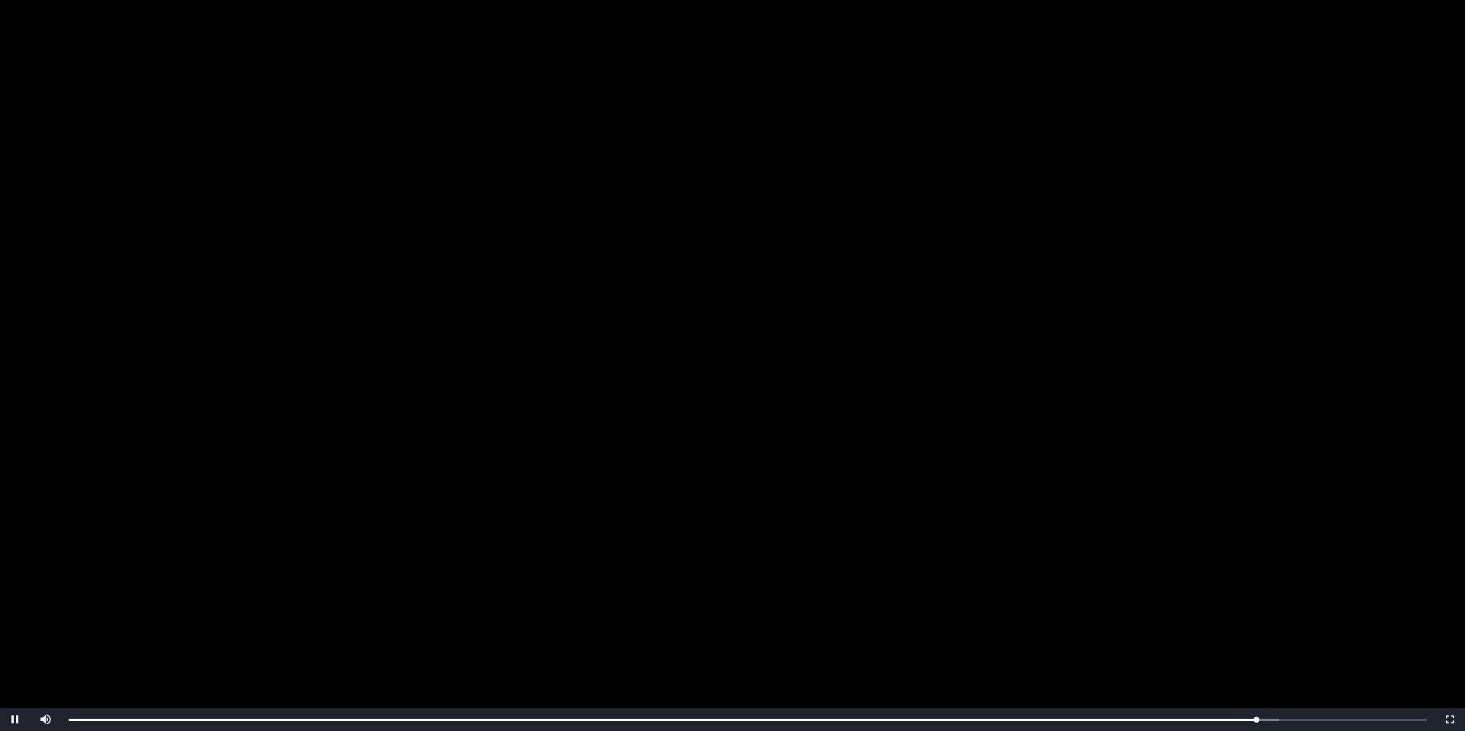
scroll to position [170, 0]
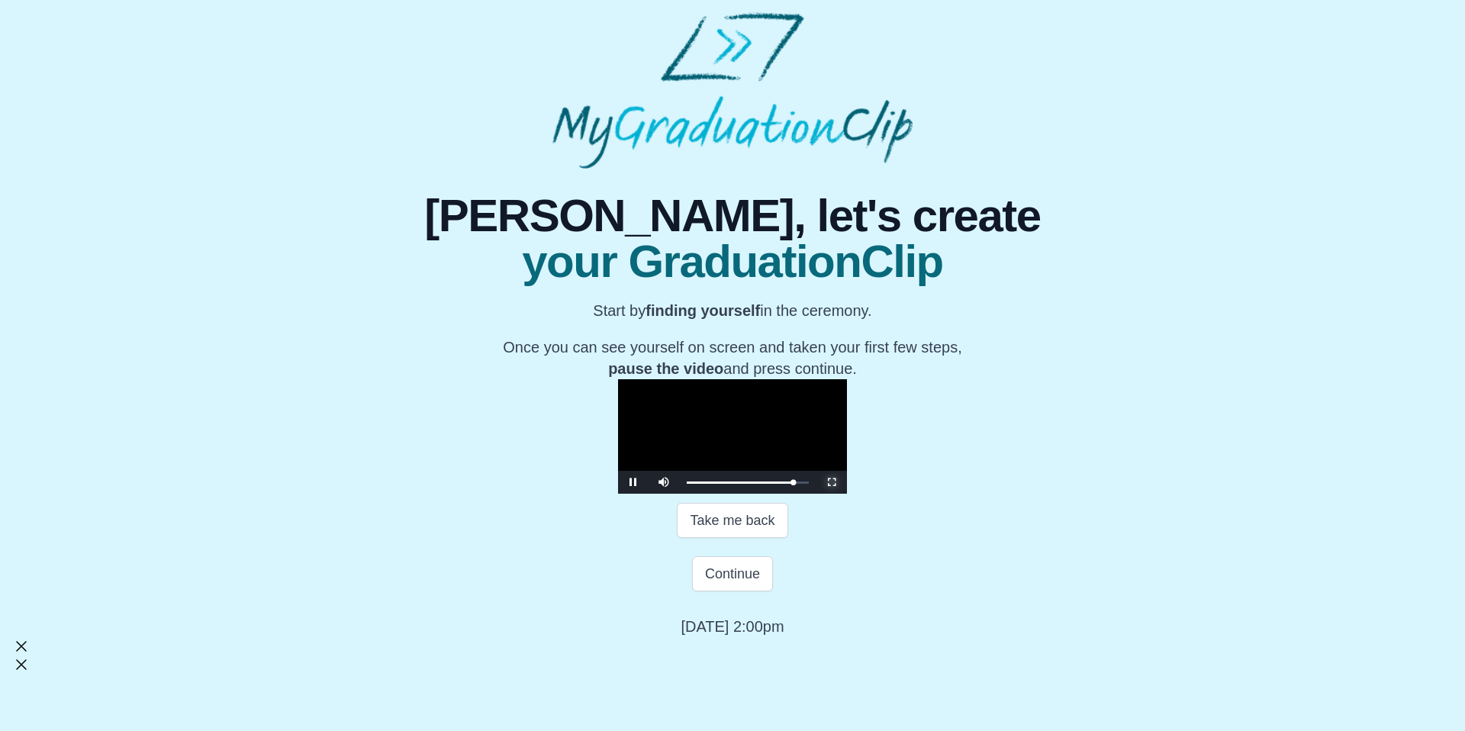
click at [832, 482] on span "Video Player" at bounding box center [832, 482] width 0 height 0
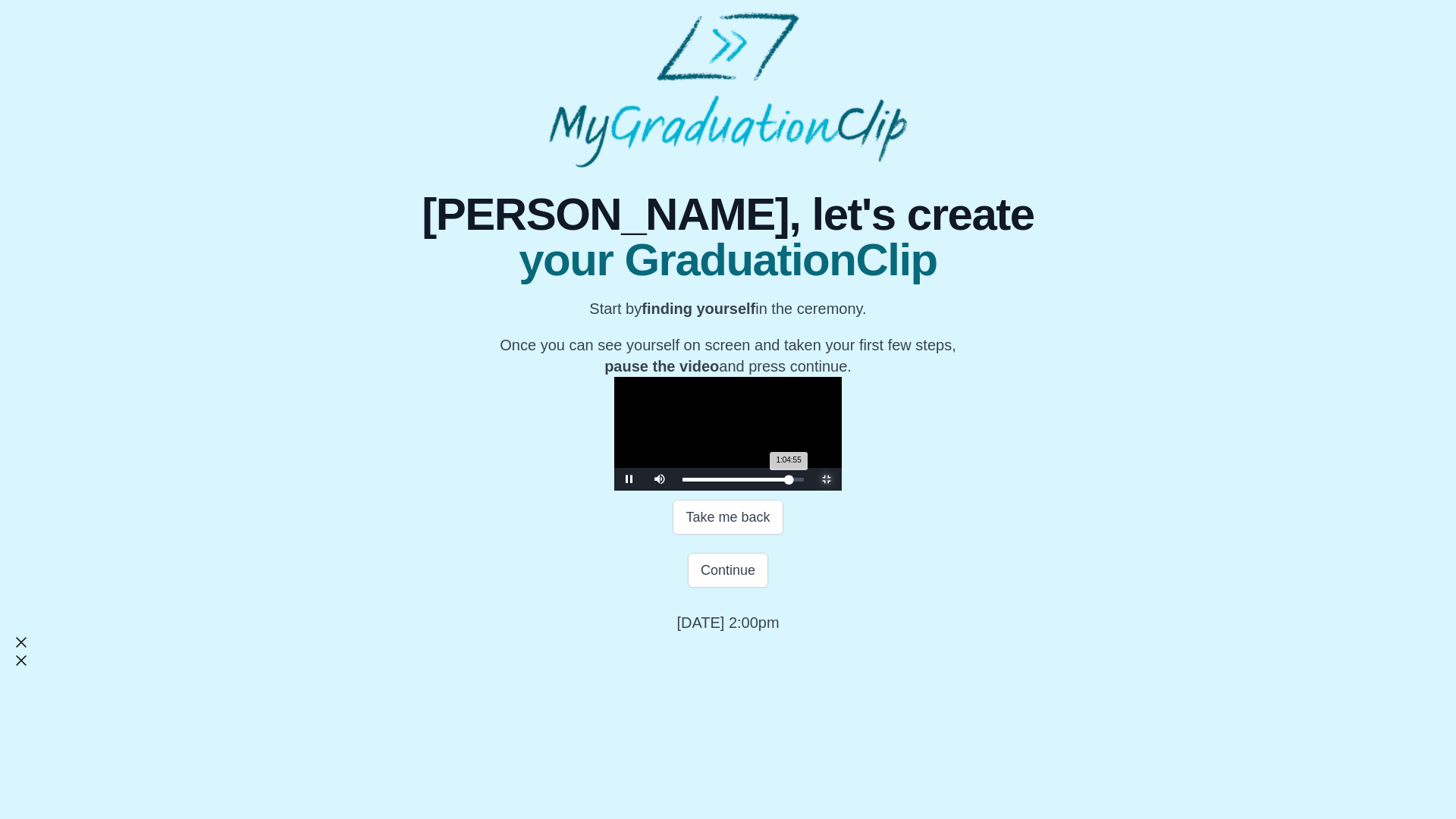
click at [804, 482] on div "Loaded : 0% 1:05:17 1:04:55 Progress : 0%" at bounding box center [743, 480] width 121 height 4
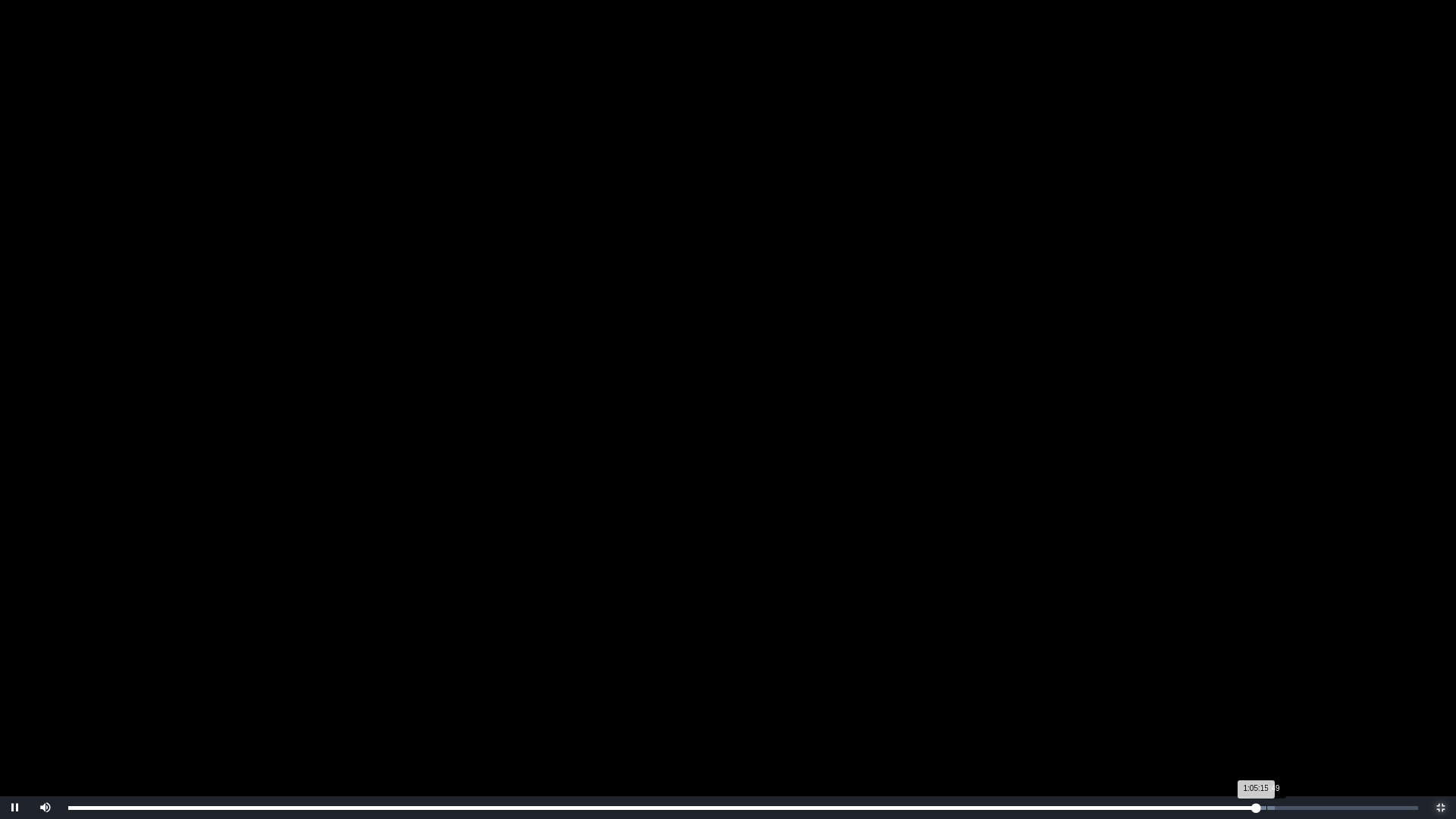
click at [1268, 726] on div "Loaded : 0% 1:05:49 1:05:15 Progress : 0%" at bounding box center [743, 808] width 1350 height 4
click at [1278, 726] on div "Loaded : 0% 1:05:55 1:05:55 Progress : 0%" at bounding box center [743, 808] width 1350 height 4
click at [1292, 726] on div "Loaded : 0% 1:07:15 1:07:15 Progress : 0%" at bounding box center [743, 808] width 1350 height 4
click at [1300, 726] on div "Loaded : 0% 1:07:40 1:07:40 Progress : 0%" at bounding box center [743, 807] width 1366 height 23
click at [1306, 726] on div "1:07:57" at bounding box center [1305, 808] width 1 height 4
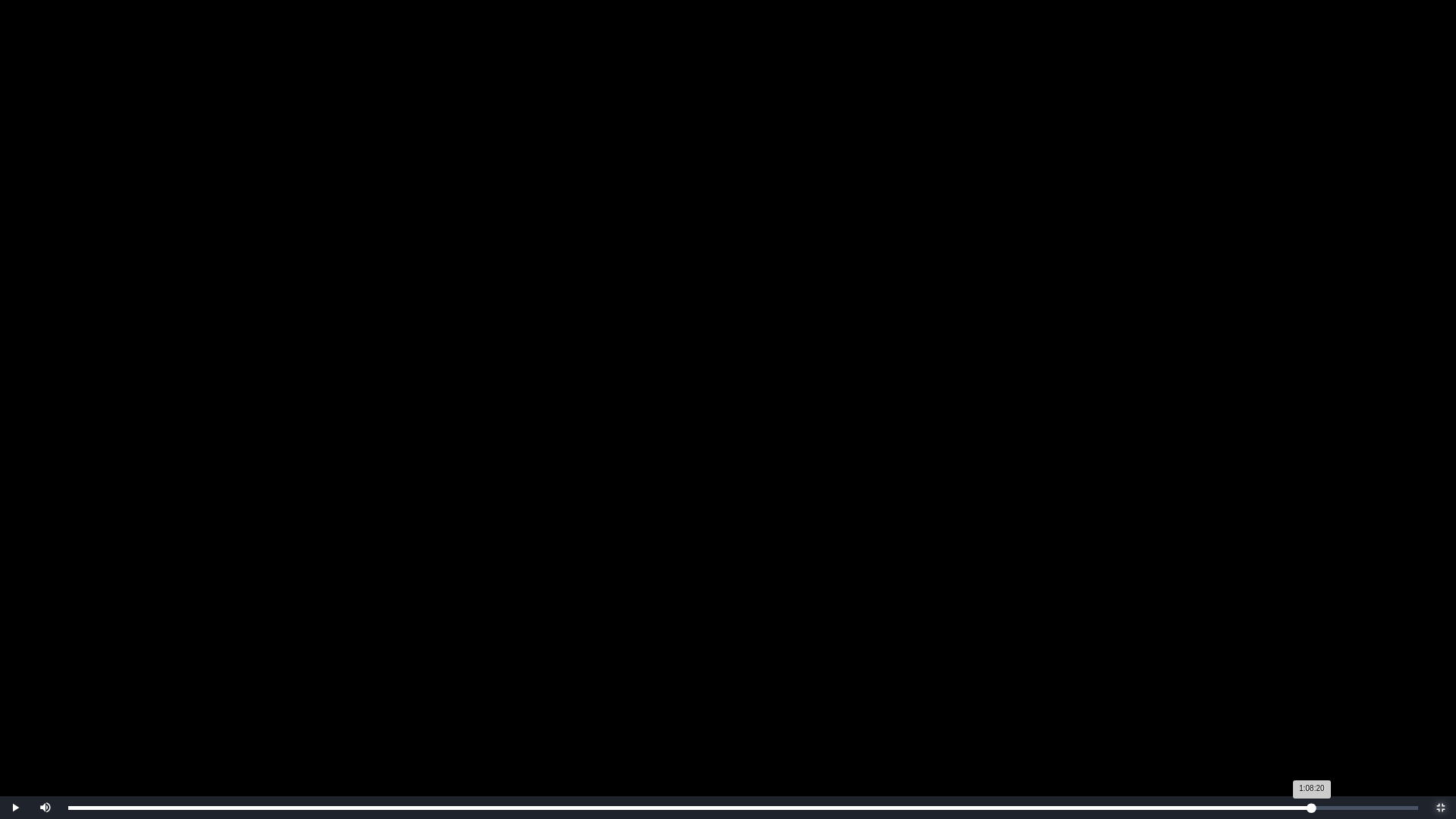
click at [1312, 726] on div "1:08:20 Progress : 0%" at bounding box center [691, 808] width 1244 height 4
click at [1303, 726] on div "1:07:50" at bounding box center [1303, 808] width 1 height 4
click at [1292, 726] on div "1:07:12" at bounding box center [1292, 808] width 1 height 4
click at [1283, 726] on div "1:06:42" at bounding box center [1283, 808] width 1 height 4
click at [1278, 726] on div "1:06:27 Progress : 0%" at bounding box center [676, 808] width 1214 height 4
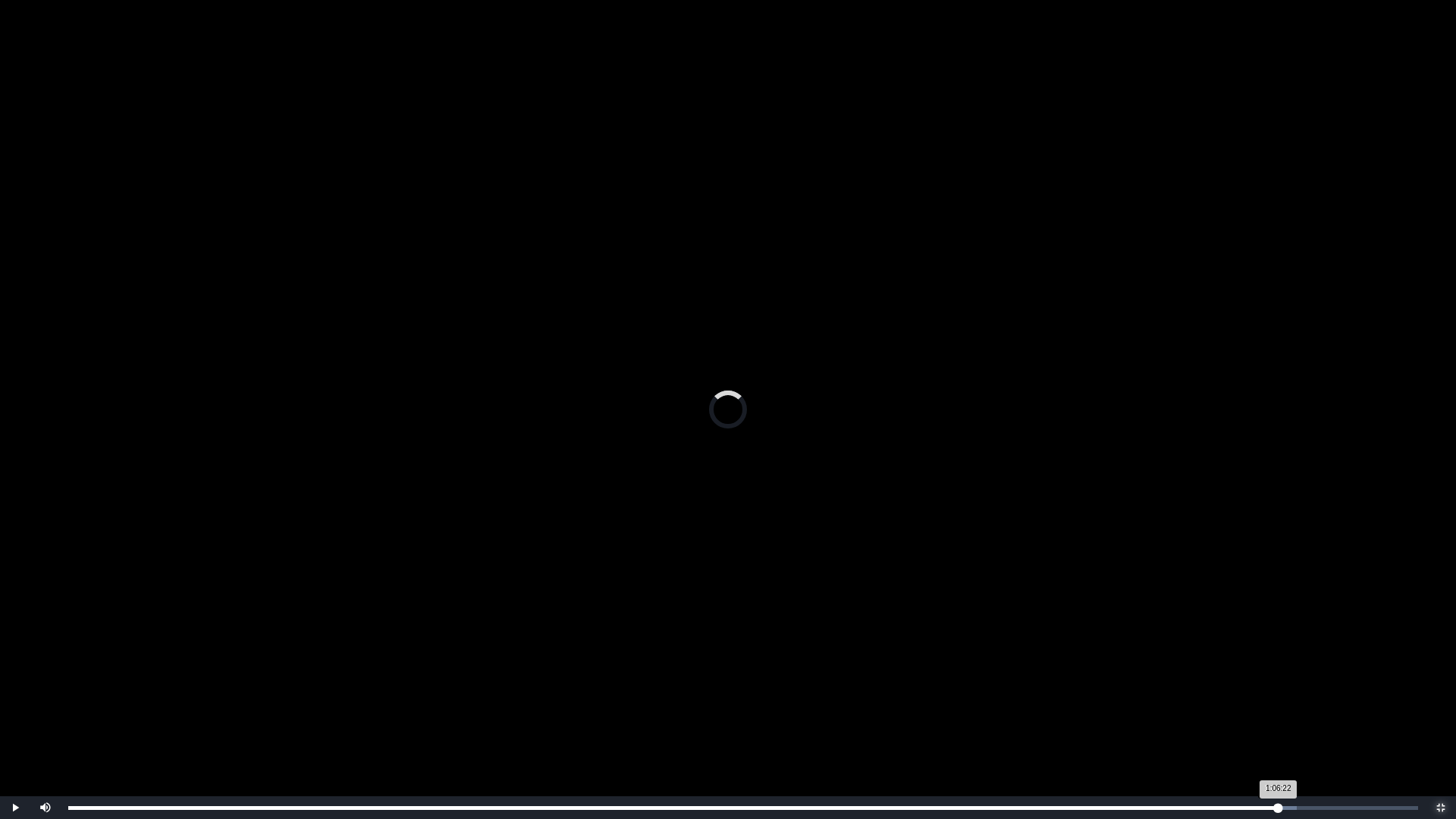
click at [1276, 726] on div "1:06:22 Progress : 0%" at bounding box center [674, 808] width 1211 height 4
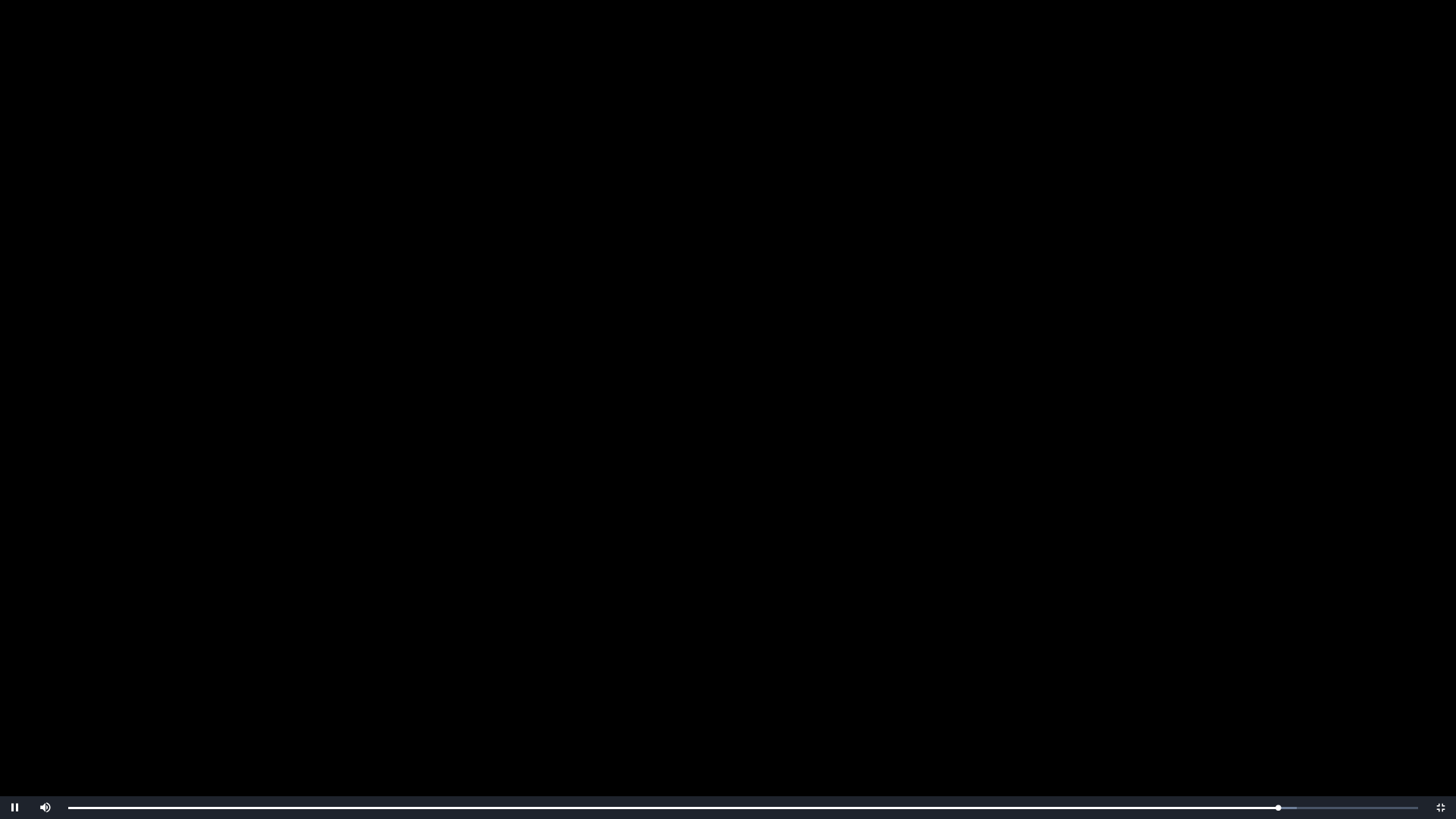
click at [1322, 522] on video "Video Player" at bounding box center [728, 410] width 1456 height 819
click at [1310, 532] on video "Video Player" at bounding box center [728, 410] width 1456 height 819
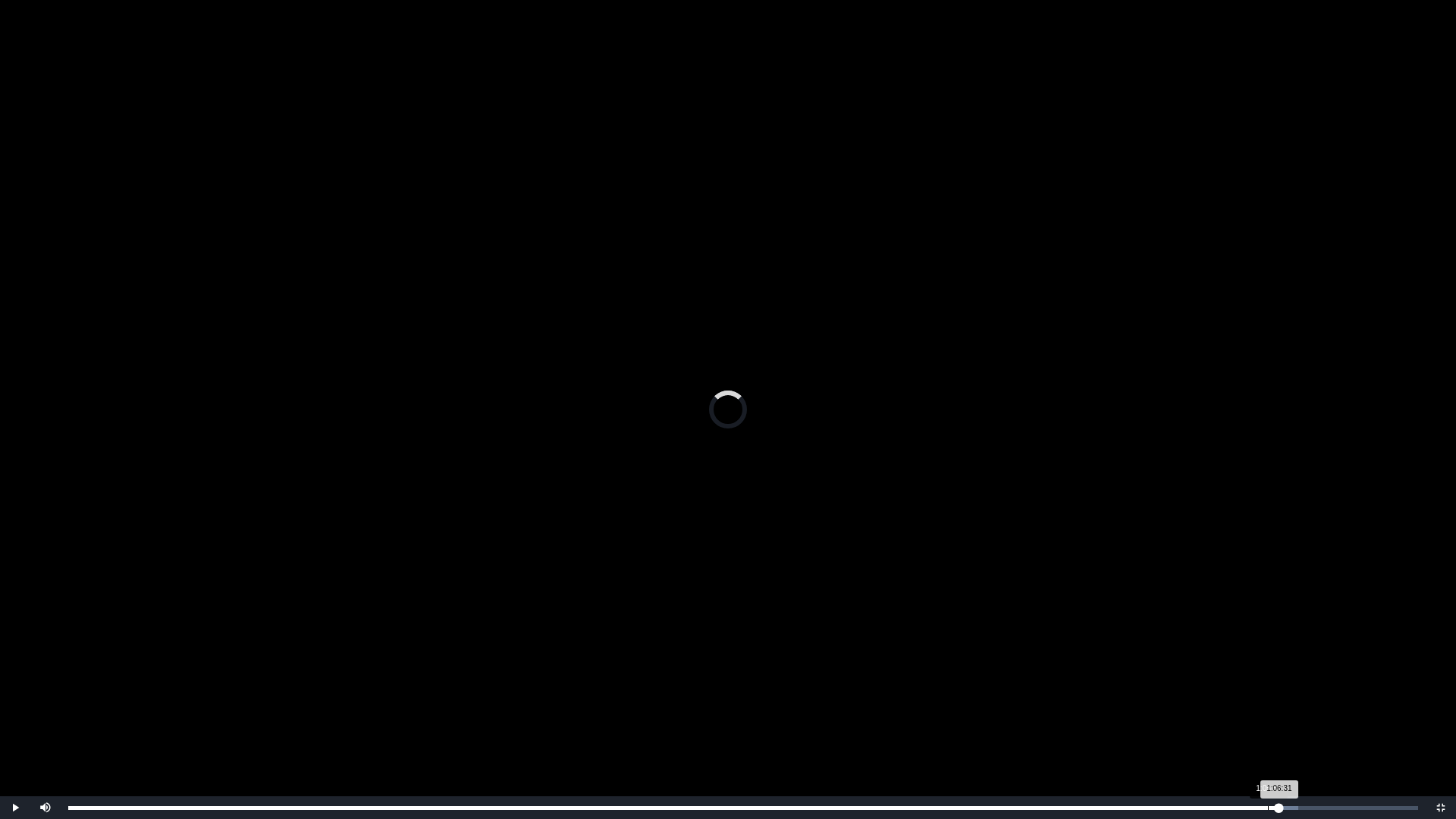
click at [1268, 726] on div "Loaded : 0% 1:05:55 1:06:31 Progress : 0%" at bounding box center [743, 807] width 1366 height 23
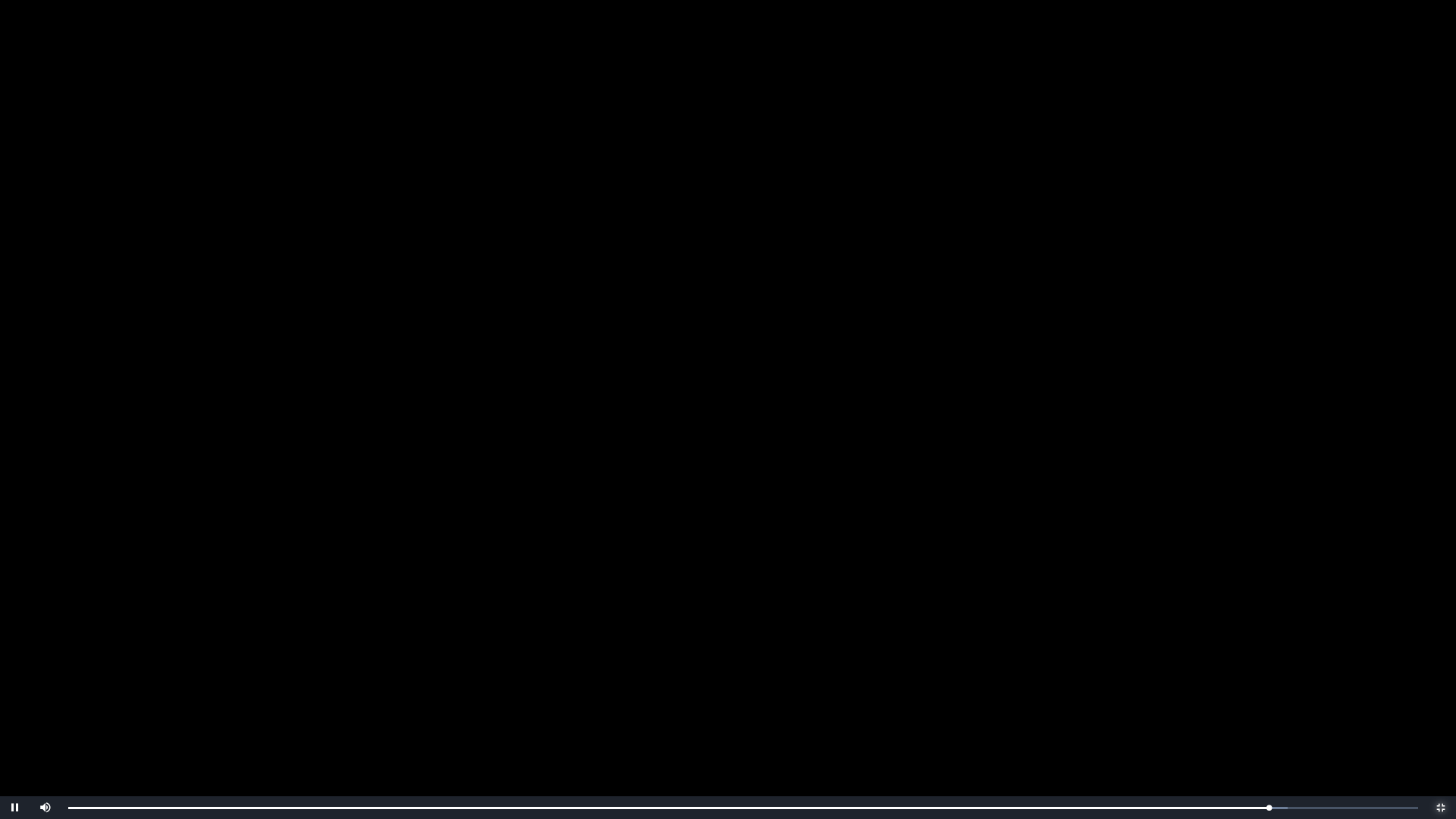
click at [1441, 726] on span "Video Player" at bounding box center [1441, 808] width 0 height 0
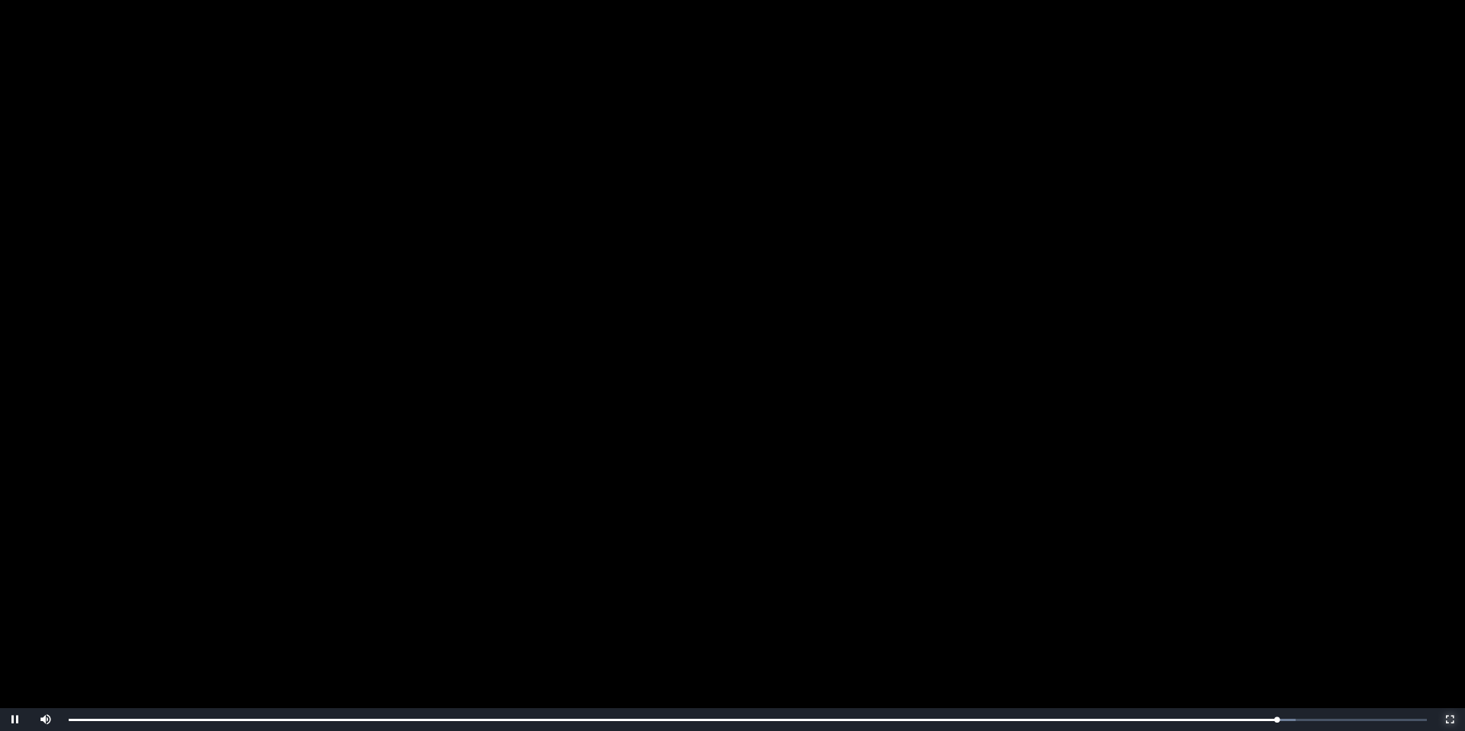
scroll to position [170, 0]
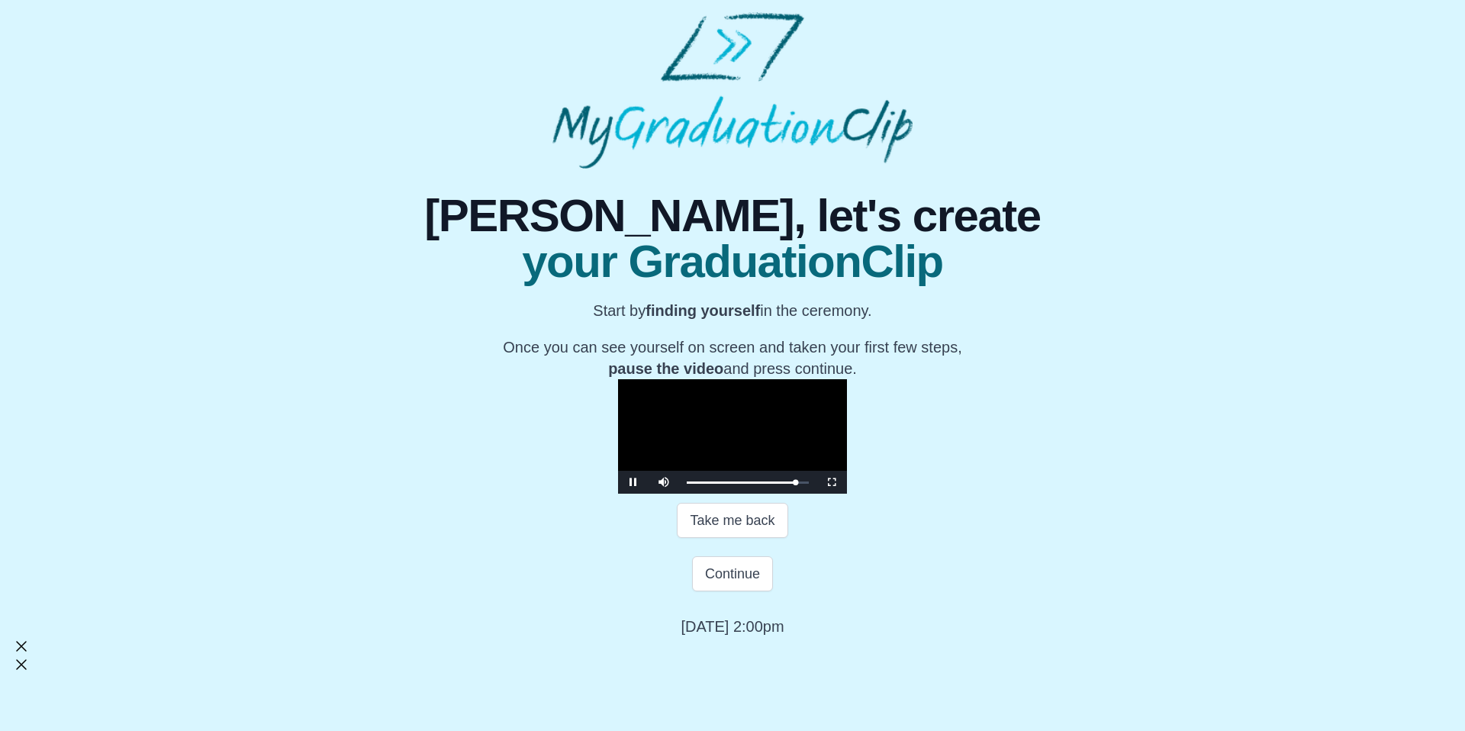
click at [847, 380] on video "Video Player" at bounding box center [732, 436] width 229 height 114
click at [737, 591] on button "Continue" at bounding box center [732, 573] width 81 height 35
click at [849, 591] on div "Continue" at bounding box center [732, 573] width 733 height 35
click at [752, 591] on button "Continue" at bounding box center [732, 573] width 81 height 35
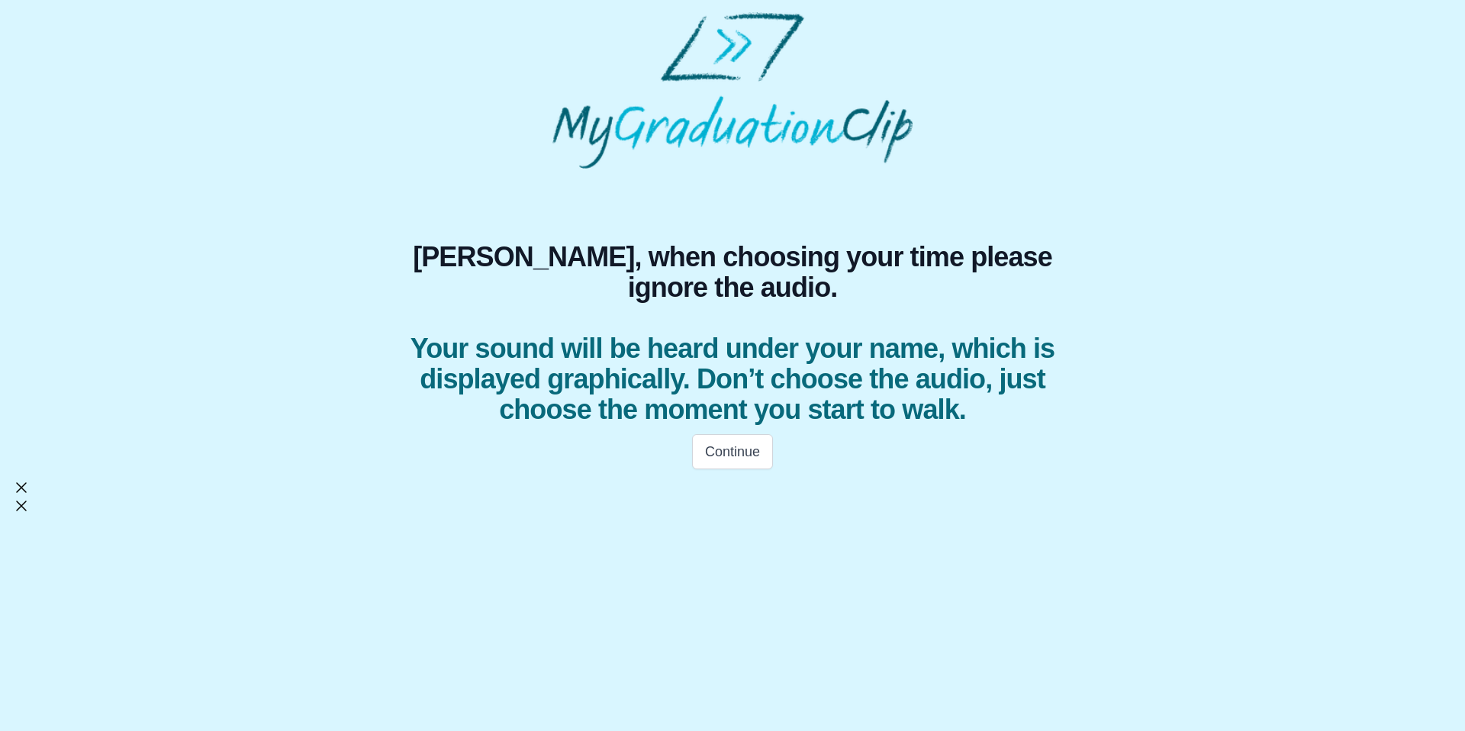
scroll to position [0, 0]
click at [752, 527] on html "[PERSON_NAME], when choosing your time please ignore the audio. Your sound will…" at bounding box center [732, 263] width 1465 height 527
click at [740, 455] on button "Continue" at bounding box center [732, 451] width 81 height 35
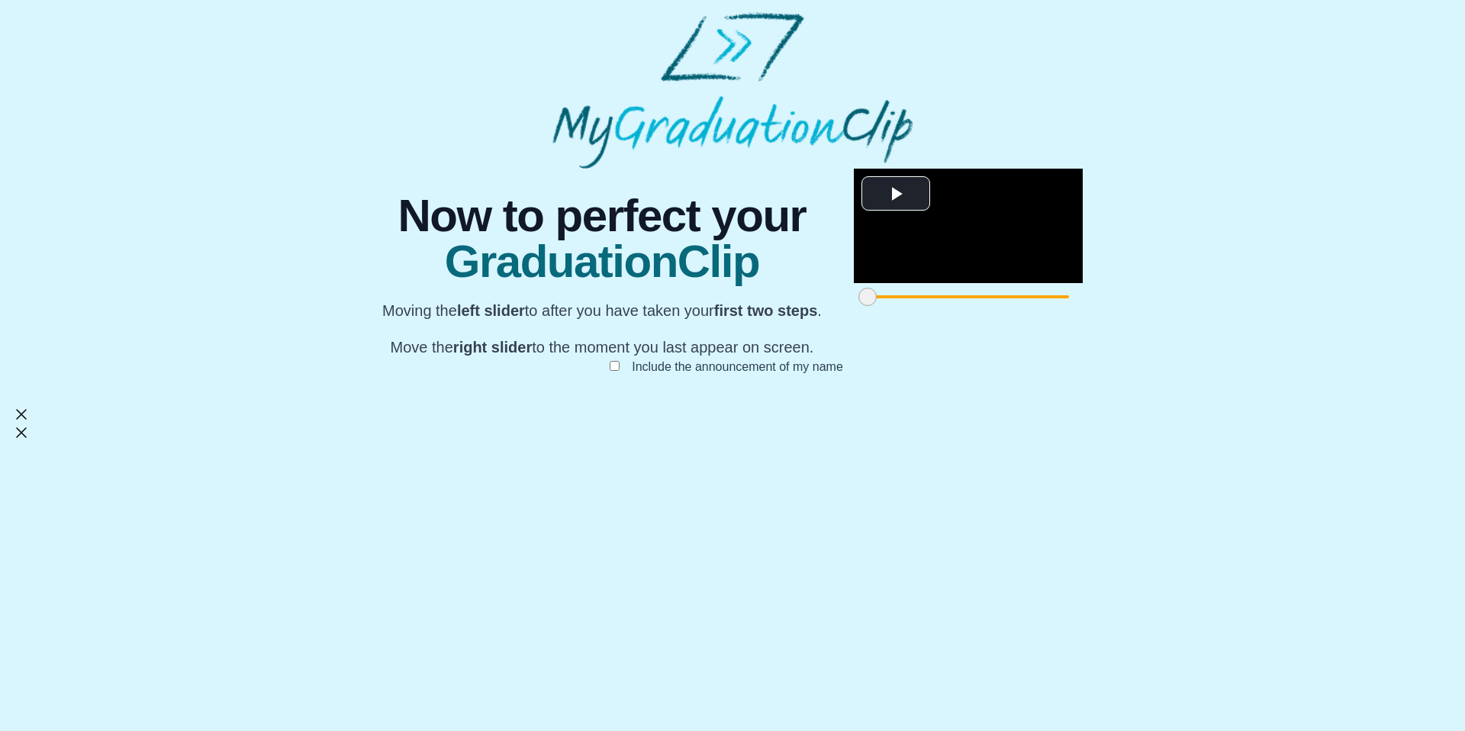
scroll to position [79, 0]
click at [854, 283] on video "Video Player" at bounding box center [968, 226] width 229 height 114
drag, startPoint x: 422, startPoint y: 658, endPoint x: 485, endPoint y: 659, distance: 62.6
click at [921, 306] on span at bounding box center [930, 297] width 18 height 18
click at [854, 283] on video "Video Player" at bounding box center [968, 226] width 229 height 114
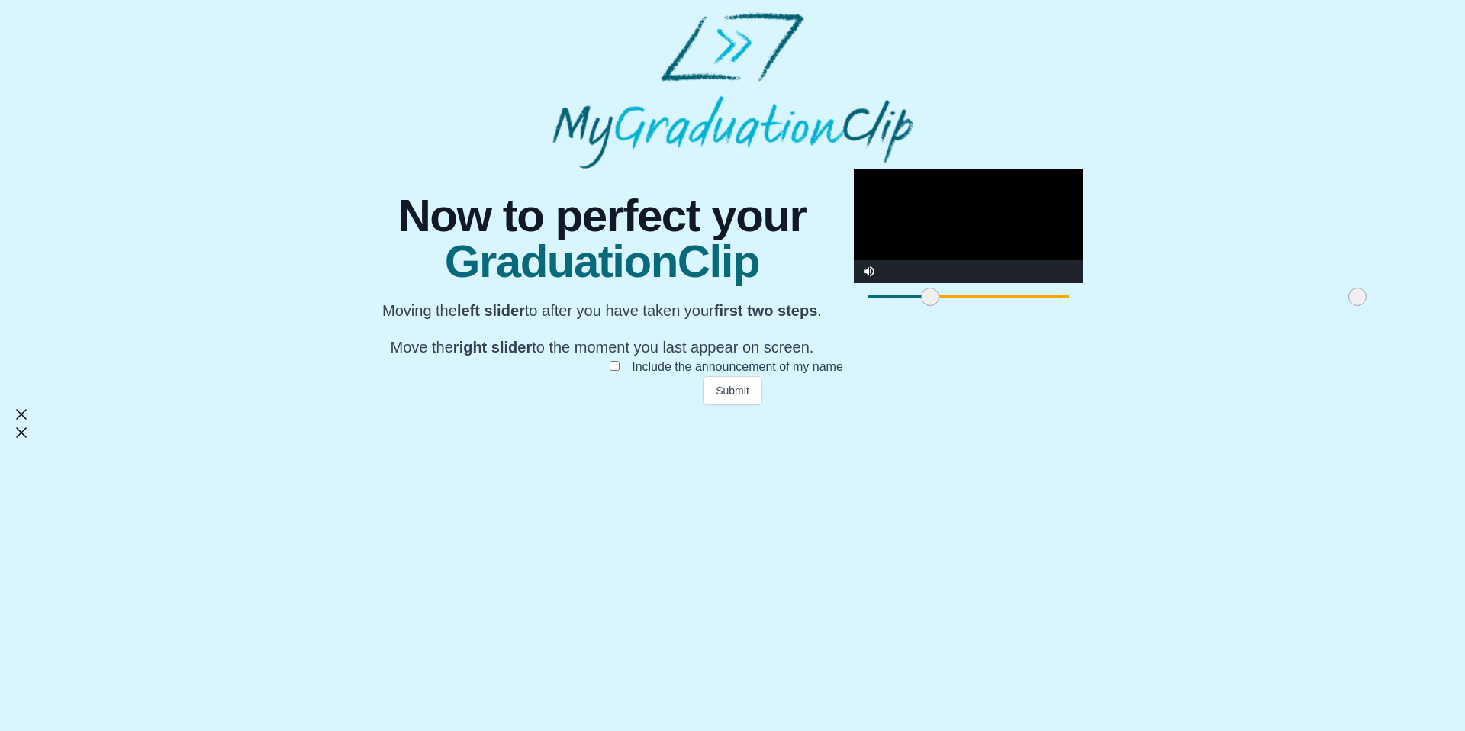
drag, startPoint x: 1041, startPoint y: 656, endPoint x: 908, endPoint y: 648, distance: 133.0
click at [1344, 311] on div at bounding box center [1357, 296] width 27 height 27
drag, startPoint x: 908, startPoint y: 659, endPoint x: 872, endPoint y: 656, distance: 35.9
click at [1313, 306] on span at bounding box center [1322, 297] width 18 height 18
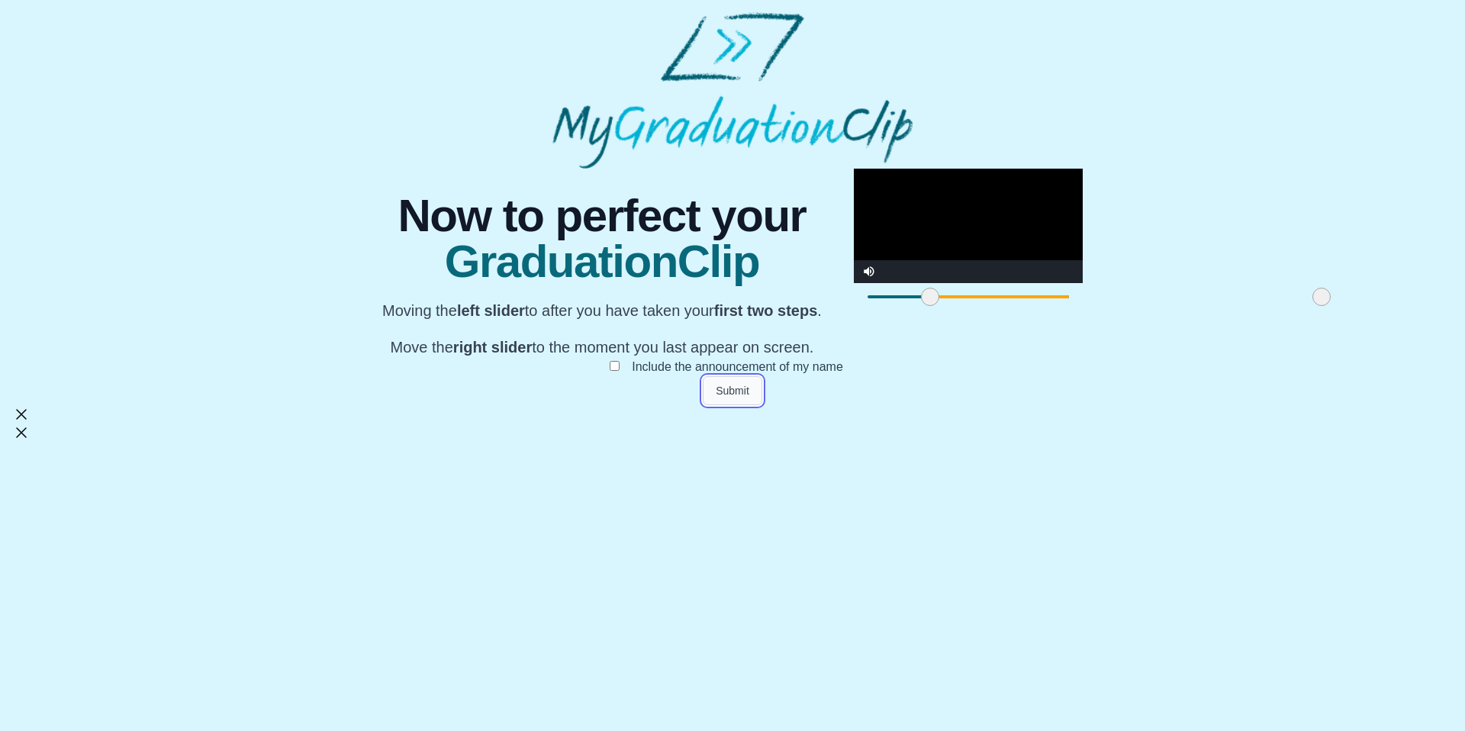
click at [737, 405] on button "Submit" at bounding box center [733, 390] width 60 height 29
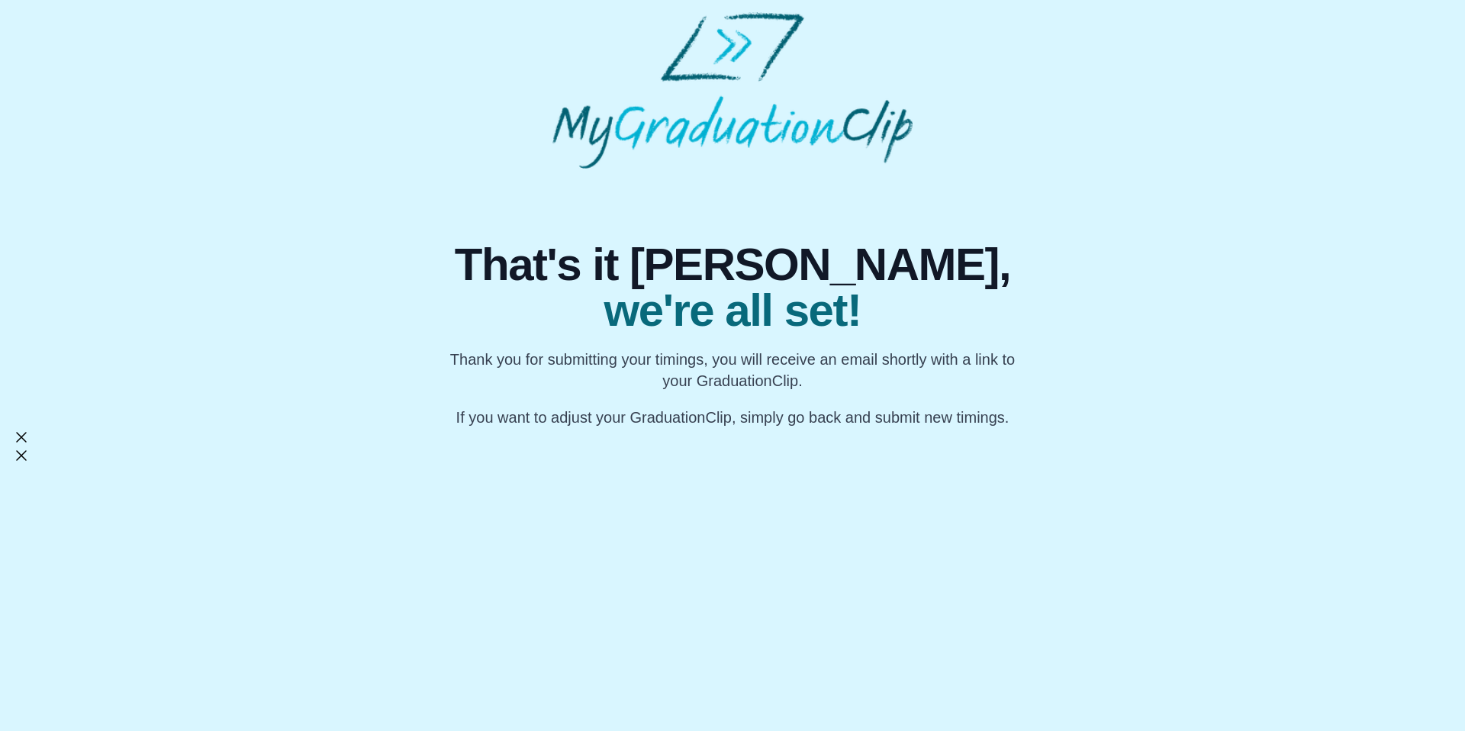
scroll to position [0, 0]
click at [717, 477] on html "That's it [PERSON_NAME], we're all set! Thank you for submitting your timings, …" at bounding box center [732, 238] width 1465 height 477
